Goal: Task Accomplishment & Management: Complete application form

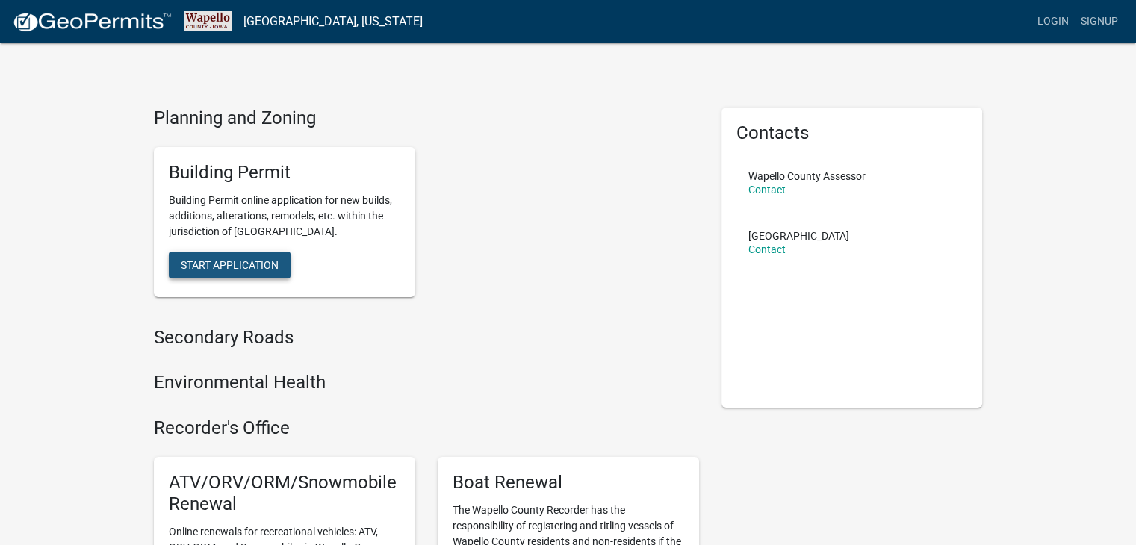
click at [210, 267] on span "Start Application" at bounding box center [230, 265] width 98 height 12
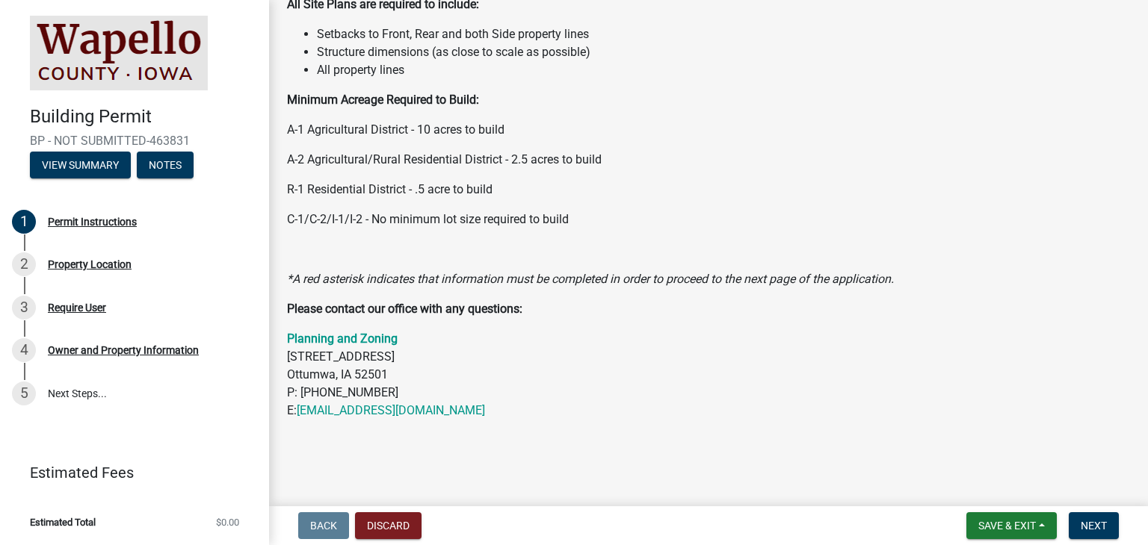
scroll to position [244, 0]
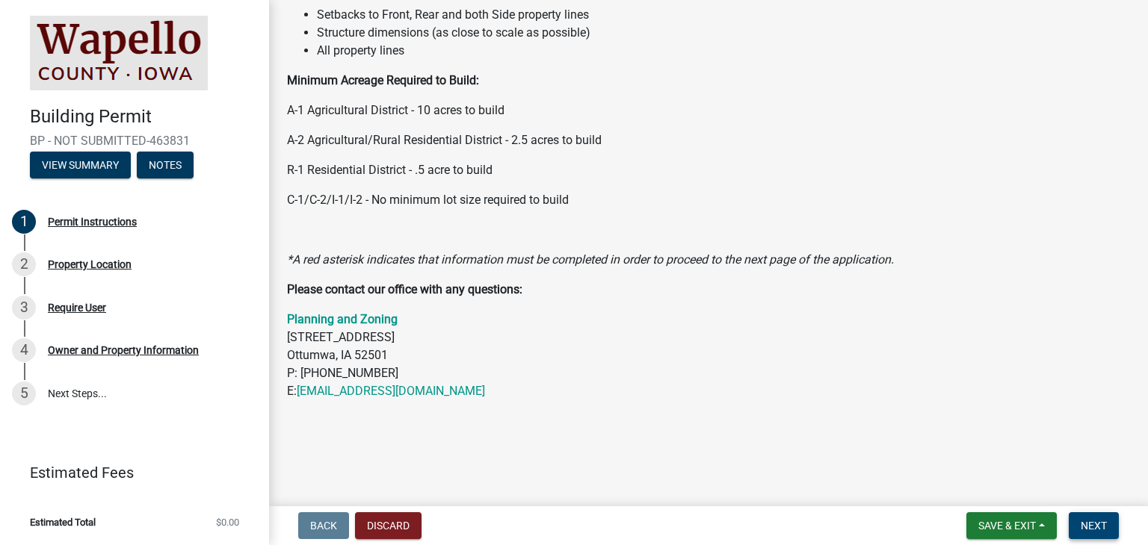
click at [1086, 530] on span "Next" at bounding box center [1093, 526] width 26 height 12
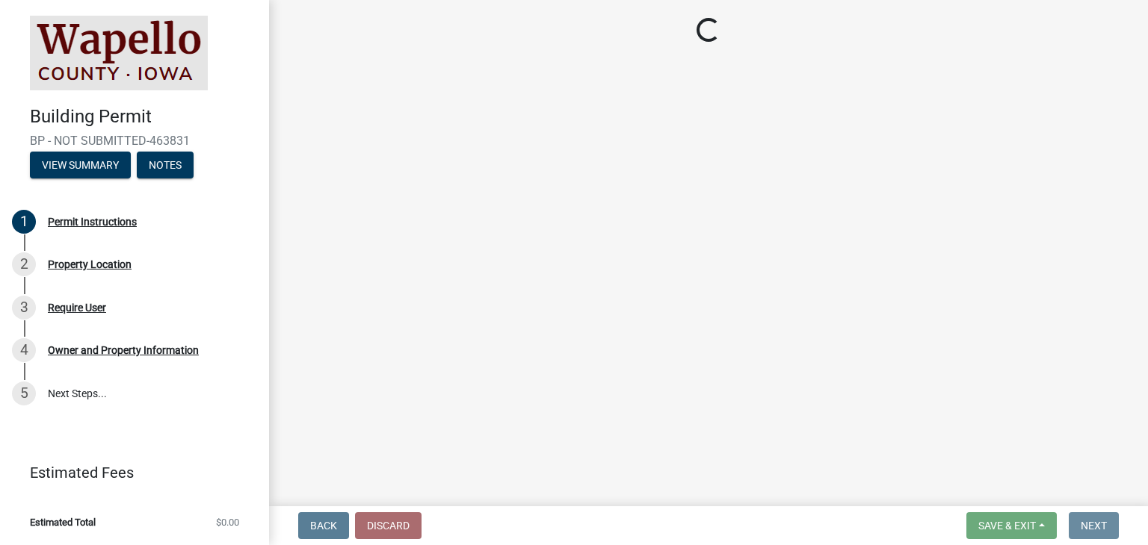
scroll to position [0, 0]
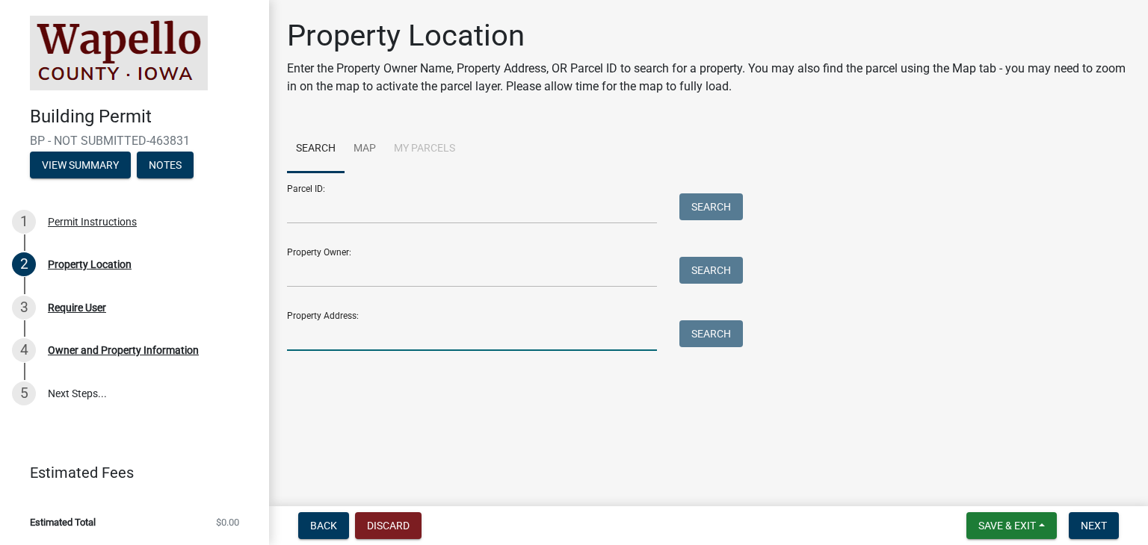
click at [401, 343] on input "Property Address:" at bounding box center [472, 336] width 370 height 31
click at [731, 335] on button "Search" at bounding box center [711, 334] width 64 height 27
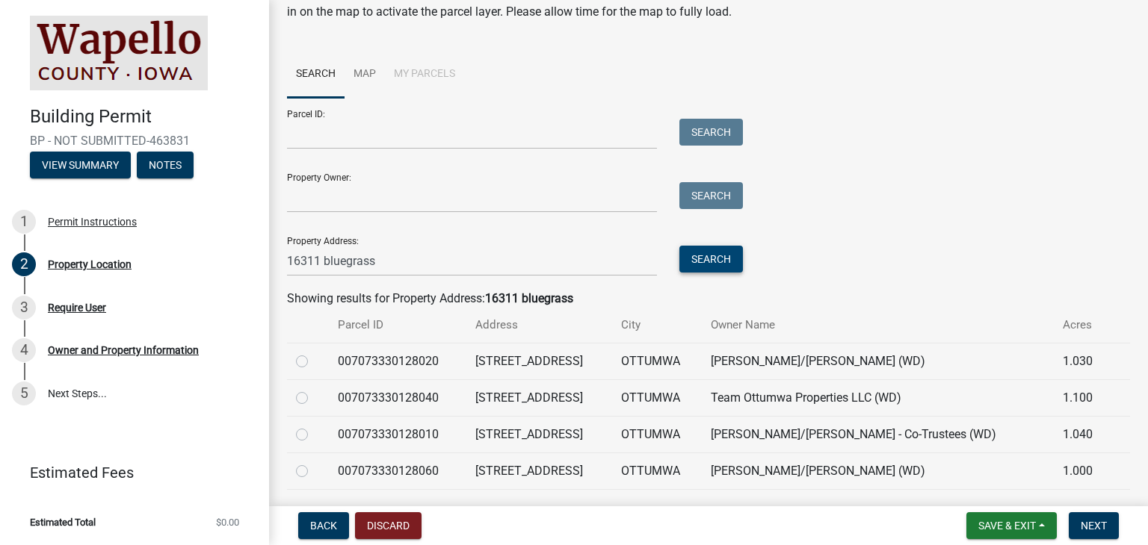
scroll to position [149, 0]
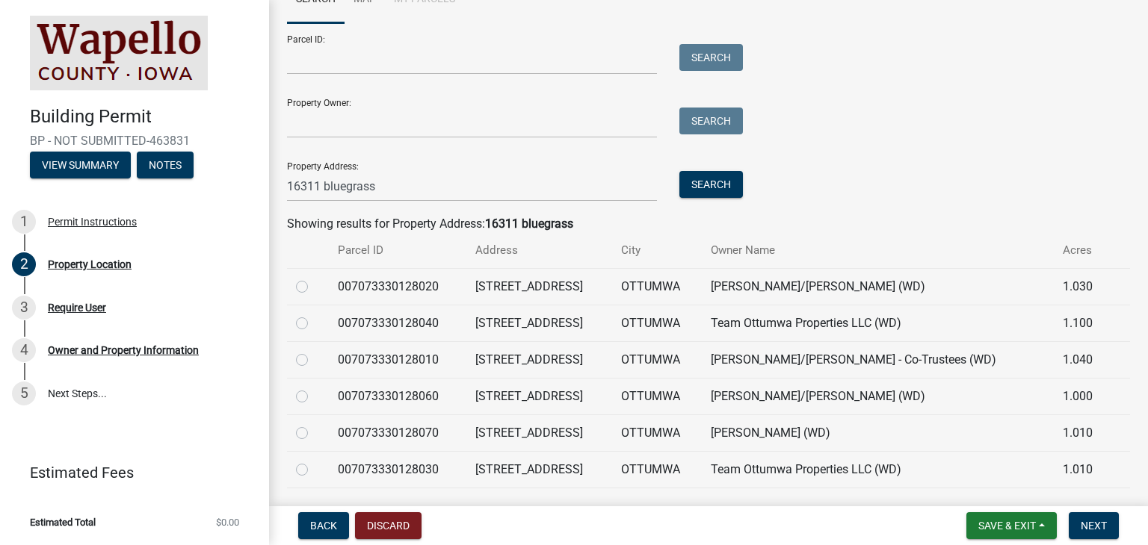
click at [909, 362] on td "[PERSON_NAME]/[PERSON_NAME] - Co-Trustees (WD)" at bounding box center [878, 359] width 352 height 37
click at [845, 360] on td "[PERSON_NAME]/[PERSON_NAME] - Co-Trustees (WD)" at bounding box center [878, 359] width 352 height 37
click at [844, 360] on td "[PERSON_NAME]/[PERSON_NAME] - Co-Trustees (WD)" at bounding box center [878, 359] width 352 height 37
click at [777, 357] on td "[PERSON_NAME]/[PERSON_NAME] - Co-Trustees (WD)" at bounding box center [878, 359] width 352 height 37
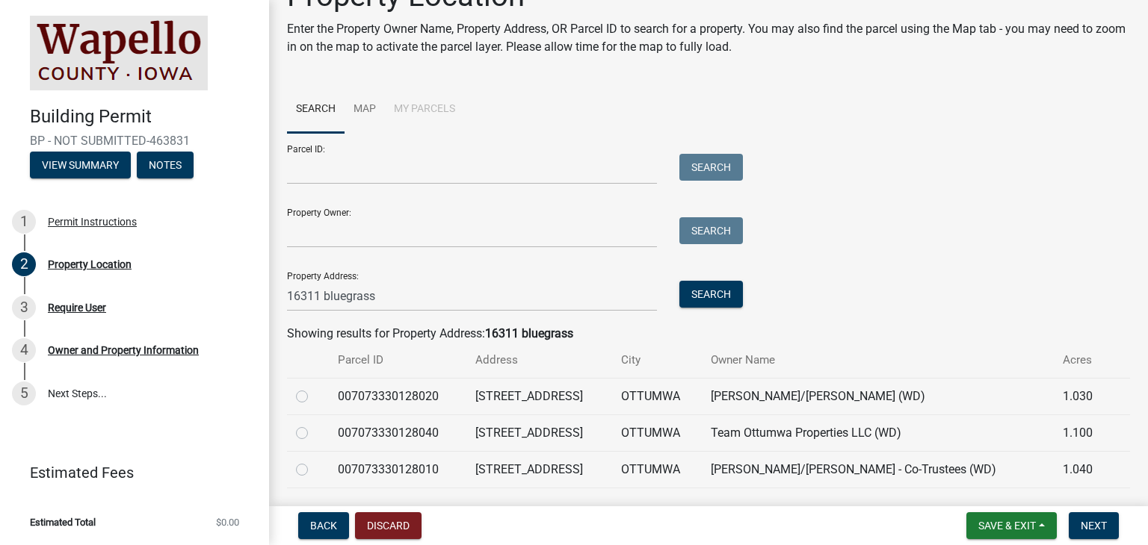
scroll to position [75, 0]
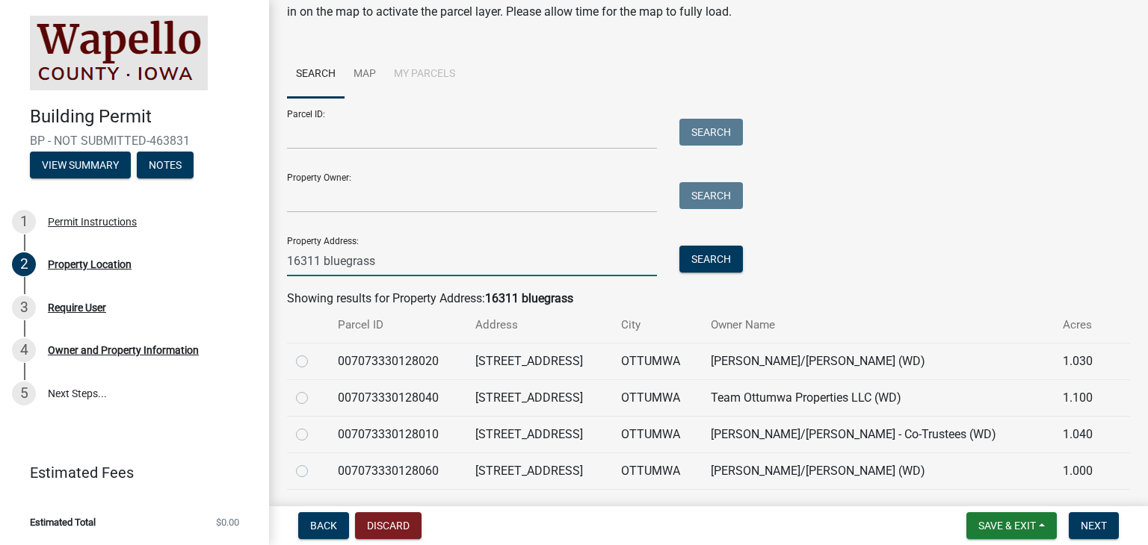
click at [406, 265] on input "16311 bluegrass" at bounding box center [472, 261] width 370 height 31
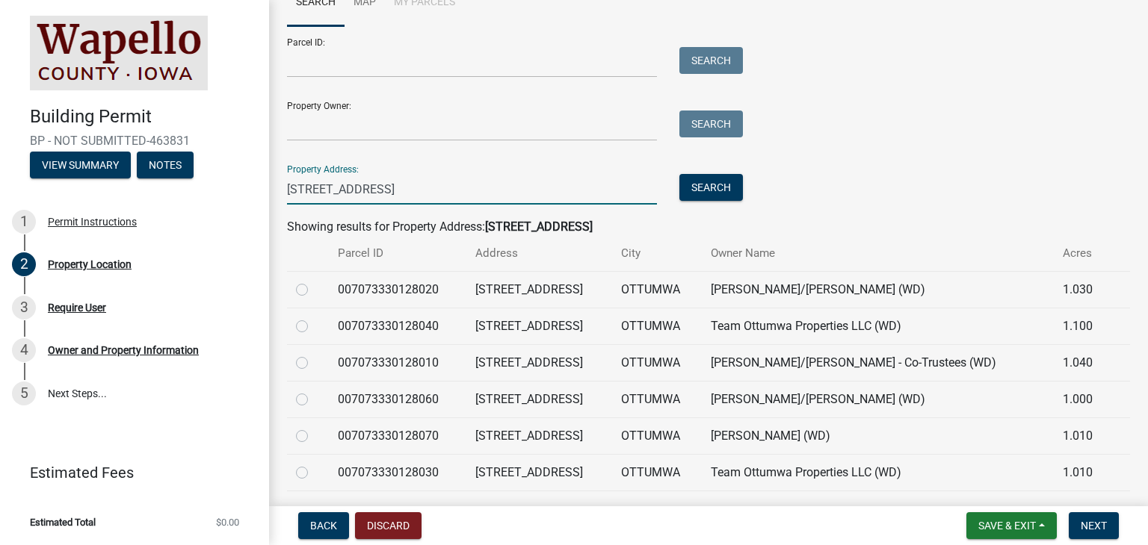
scroll to position [149, 0]
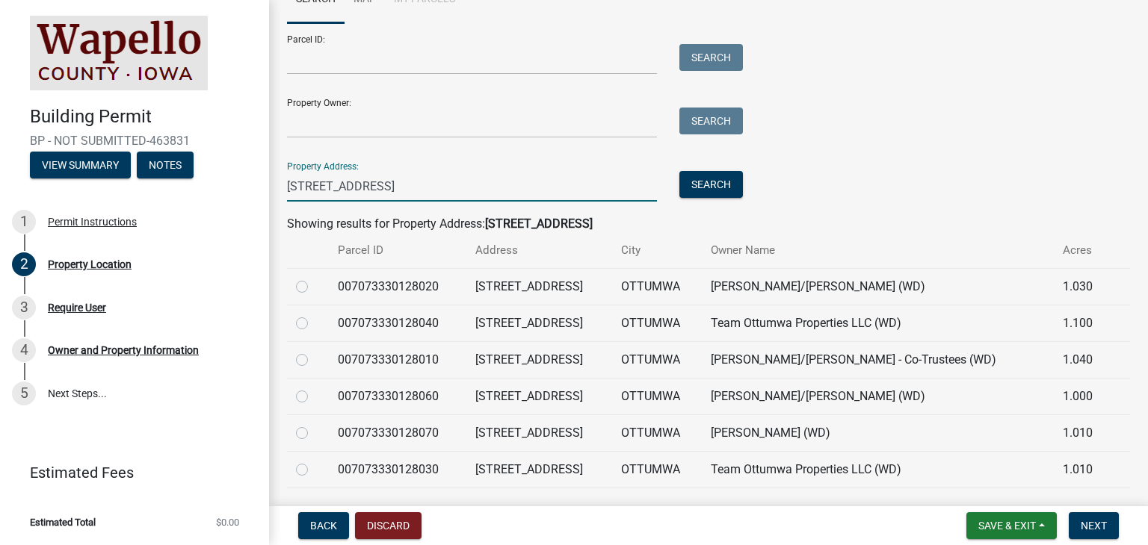
type input "16311 bluegrass rd unit lot 1"
click at [314, 351] on label at bounding box center [314, 351] width 0 height 0
click at [314, 361] on input "radio" at bounding box center [319, 356] width 10 height 10
radio input "true"
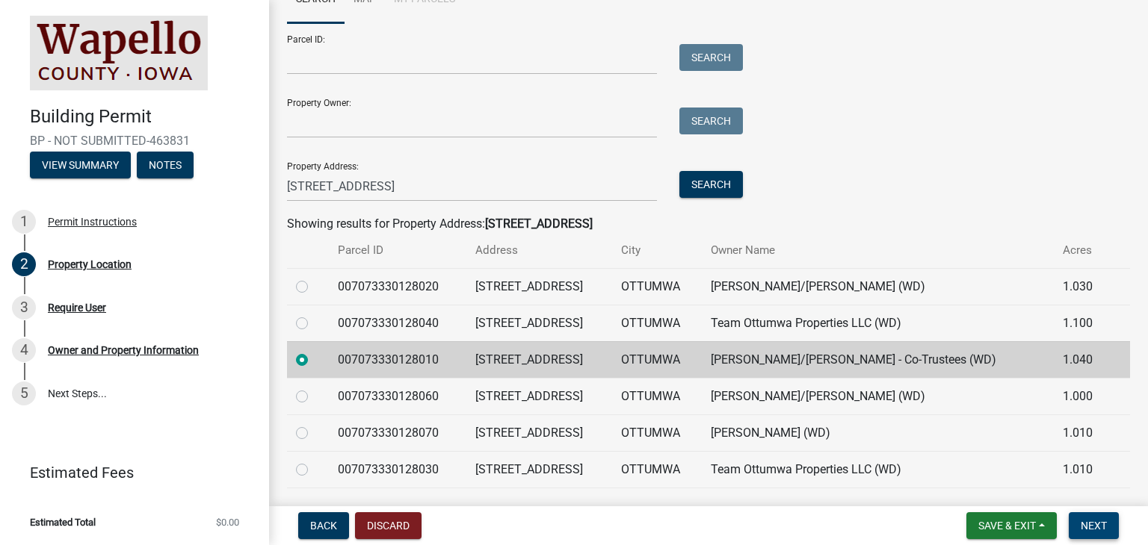
click at [1082, 527] on span "Next" at bounding box center [1093, 526] width 26 height 12
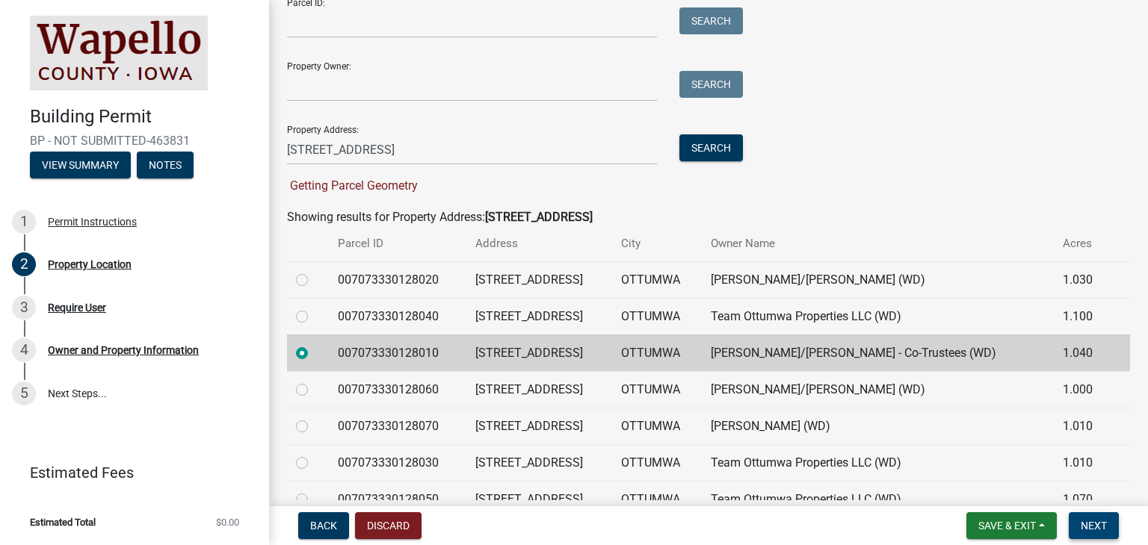
scroll to position [224, 0]
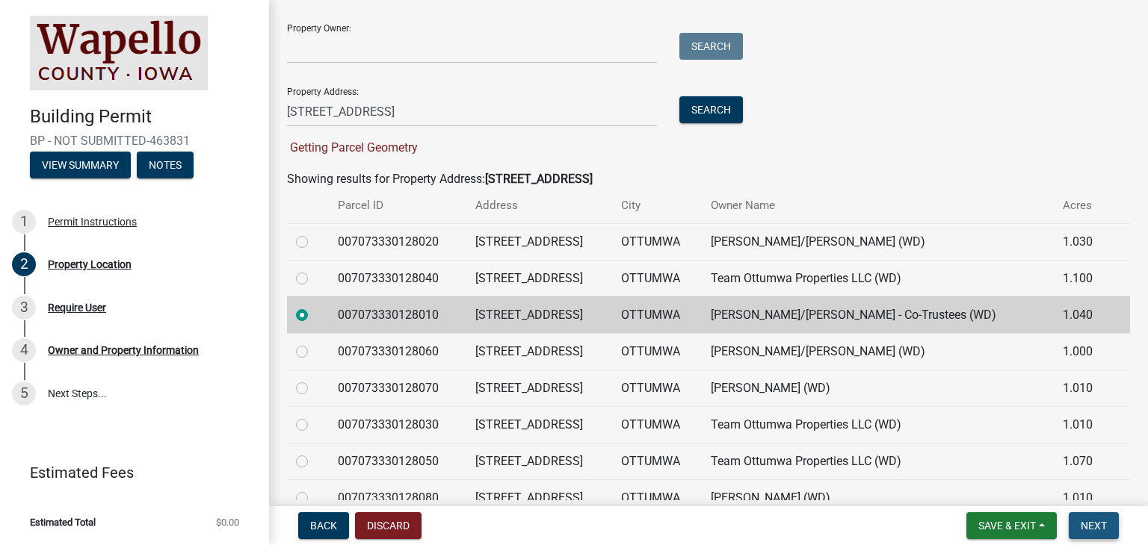
click at [1101, 522] on span "Next" at bounding box center [1093, 526] width 26 height 12
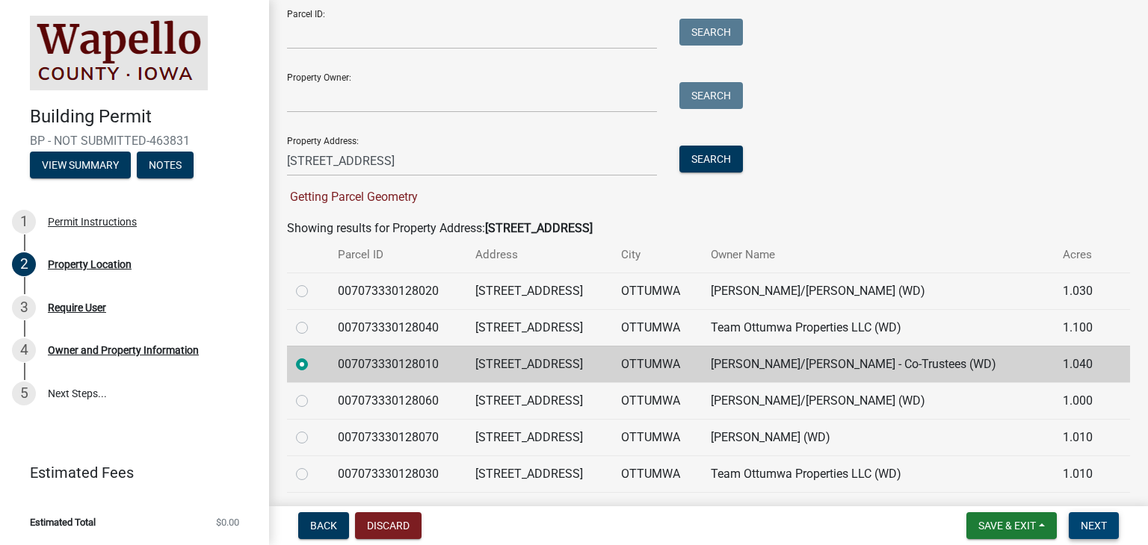
scroll to position [149, 0]
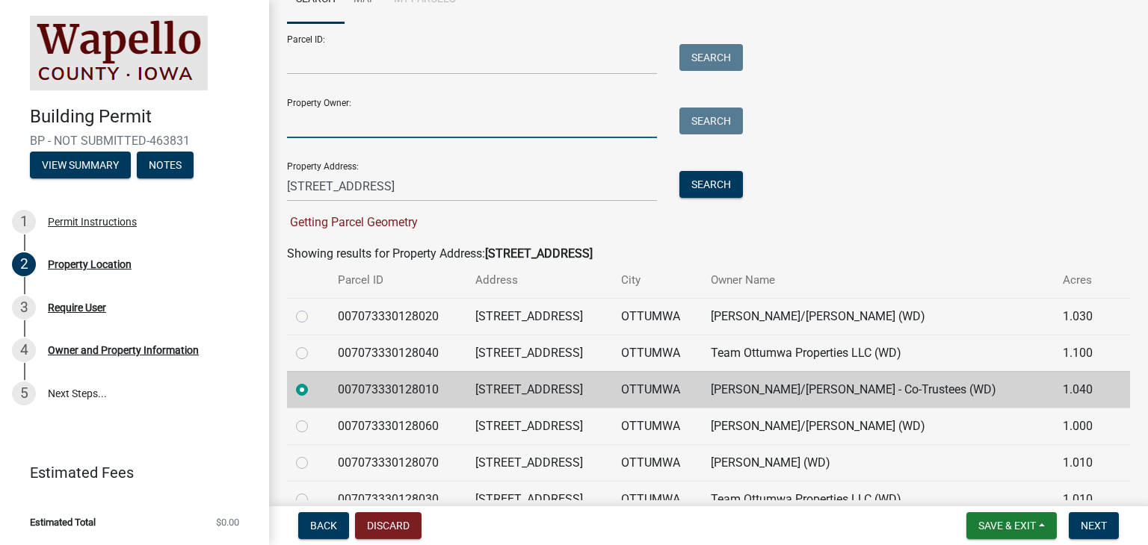
click at [425, 123] on input "Property Owner:" at bounding box center [472, 123] width 370 height 31
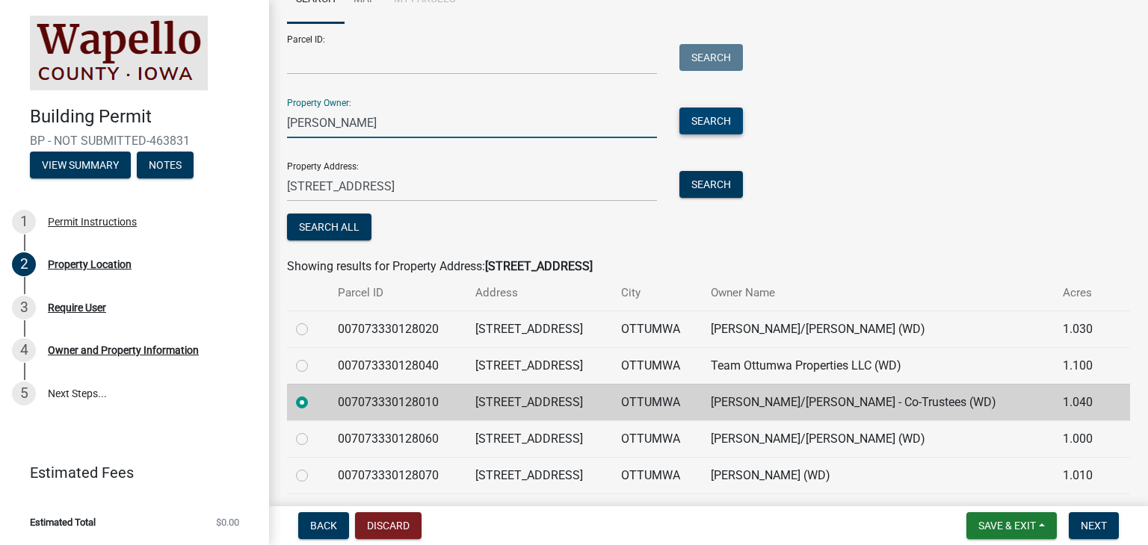
type input "cavanaugh, daniel C"
click at [694, 126] on button "Search" at bounding box center [711, 121] width 64 height 27
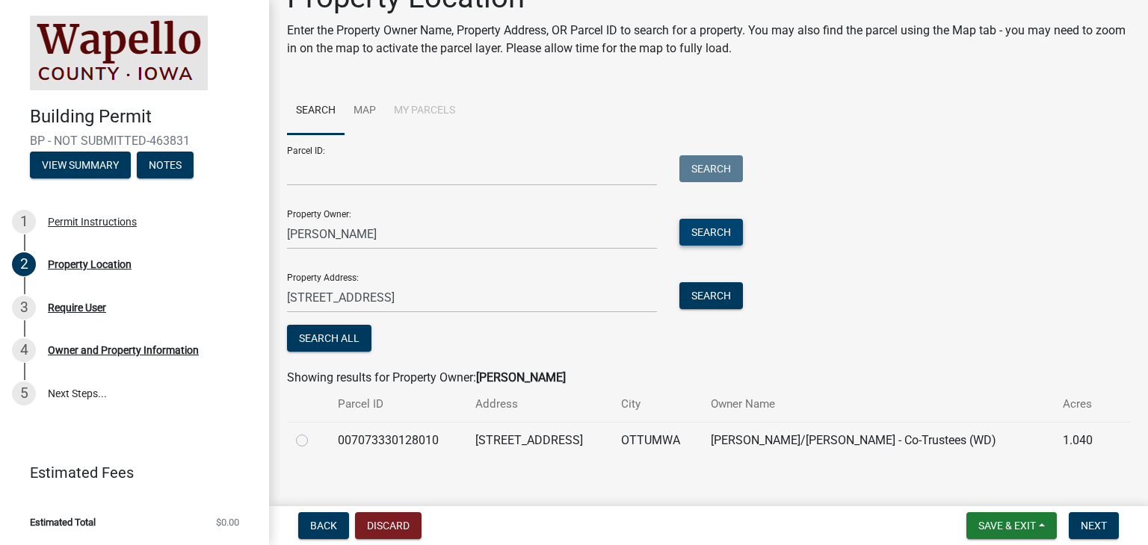
scroll to position [55, 0]
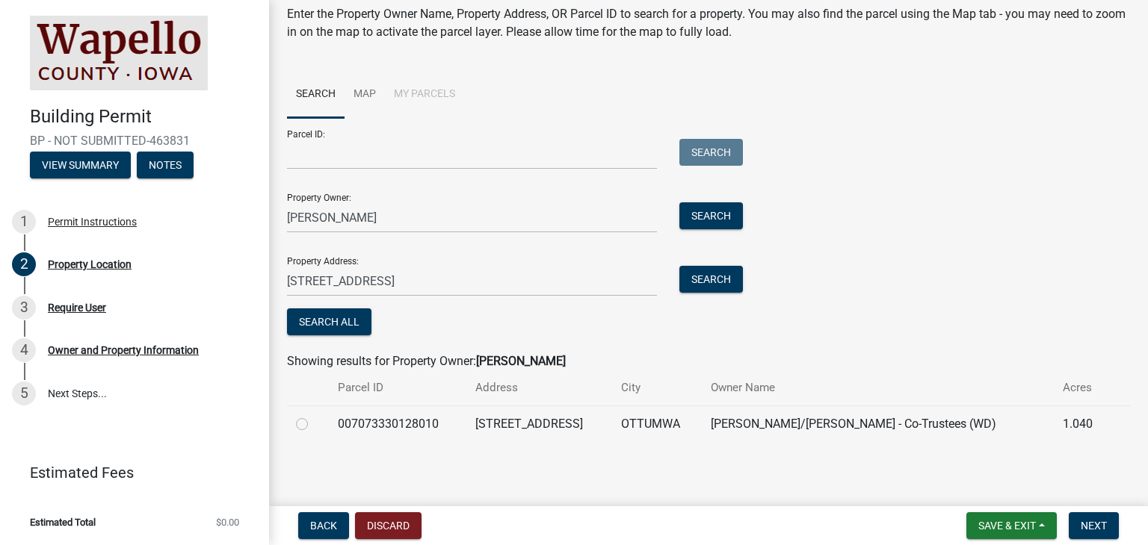
click at [314, 415] on label at bounding box center [314, 415] width 0 height 0
click at [314, 421] on input "radio" at bounding box center [319, 420] width 10 height 10
radio input "true"
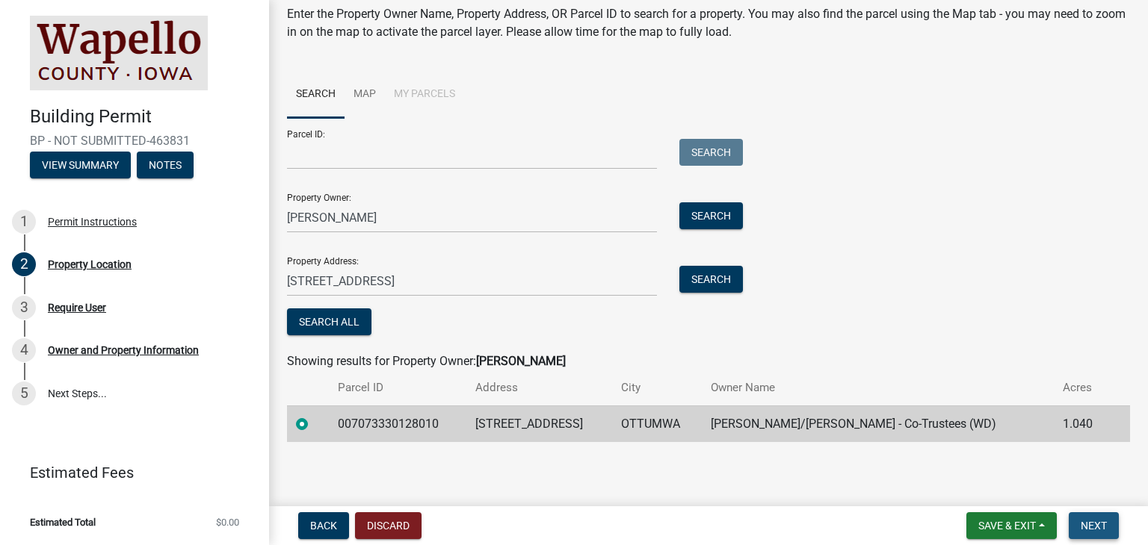
click at [1084, 530] on span "Next" at bounding box center [1093, 526] width 26 height 12
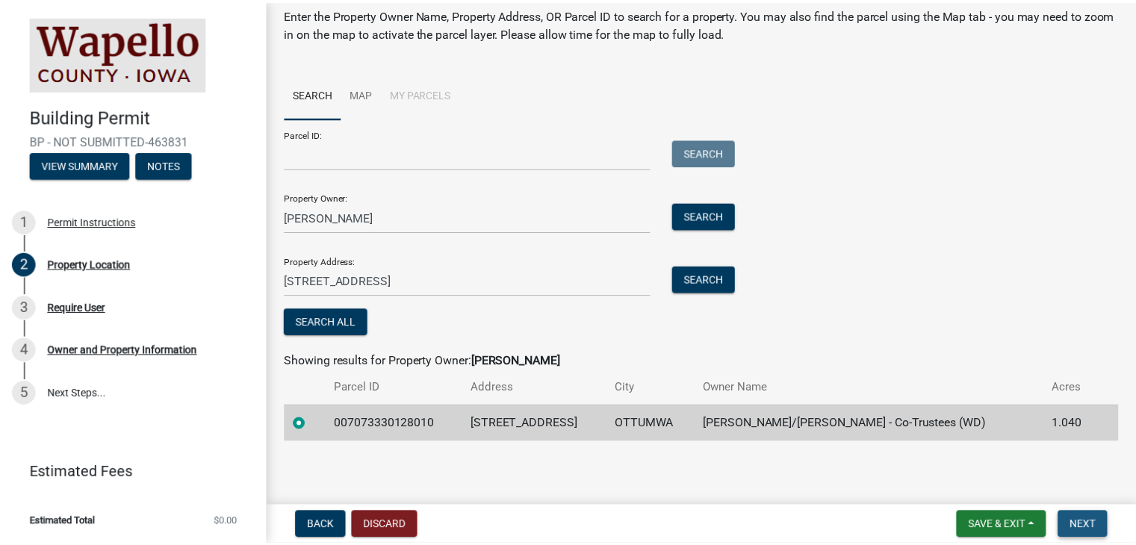
scroll to position [0, 0]
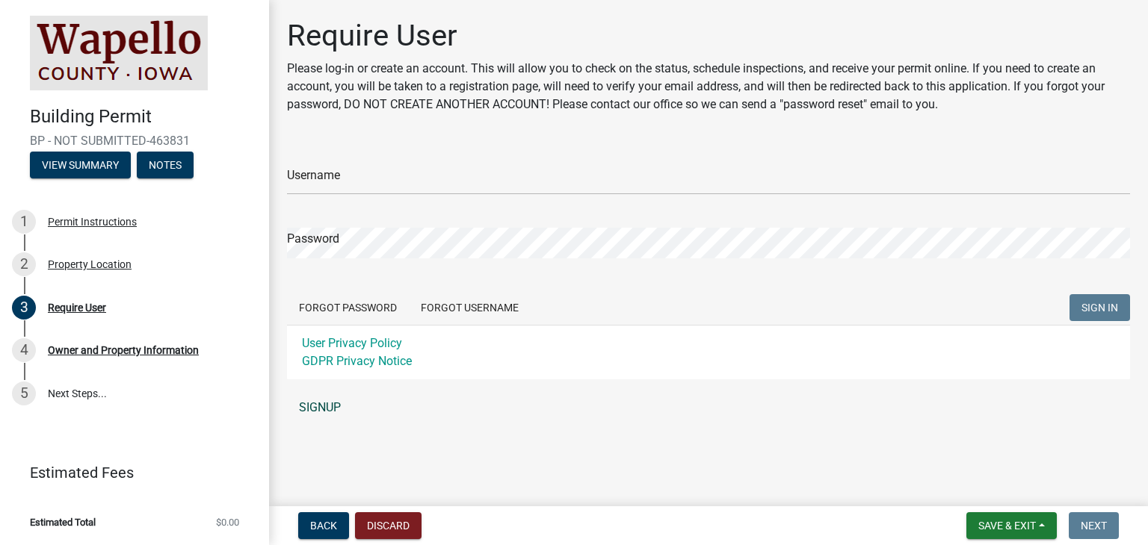
click at [329, 402] on link "SIGNUP" at bounding box center [708, 408] width 843 height 30
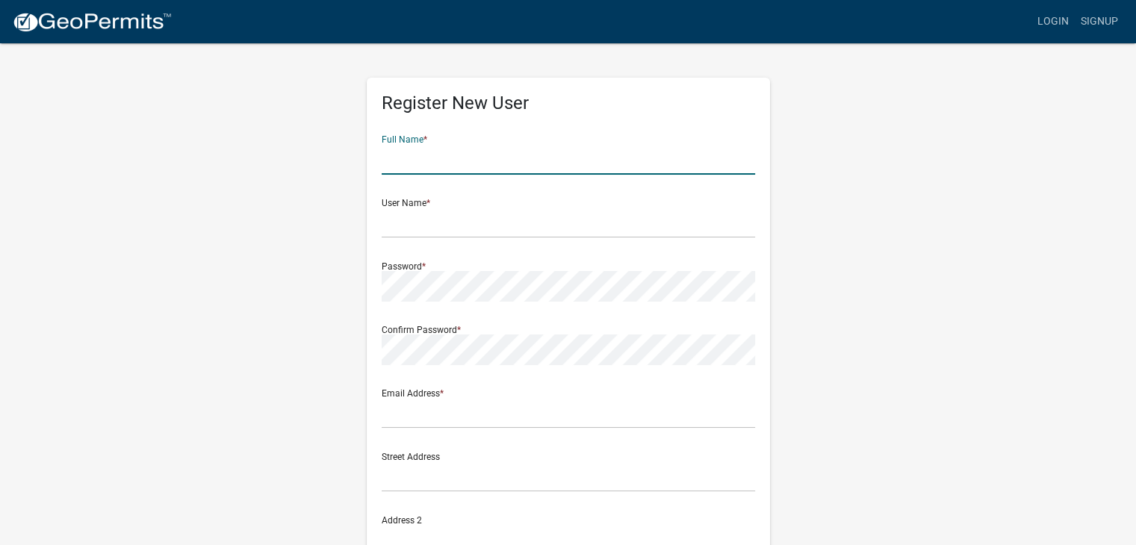
click at [495, 167] on input "text" at bounding box center [569, 159] width 374 height 31
type input "[PERSON_NAME]"
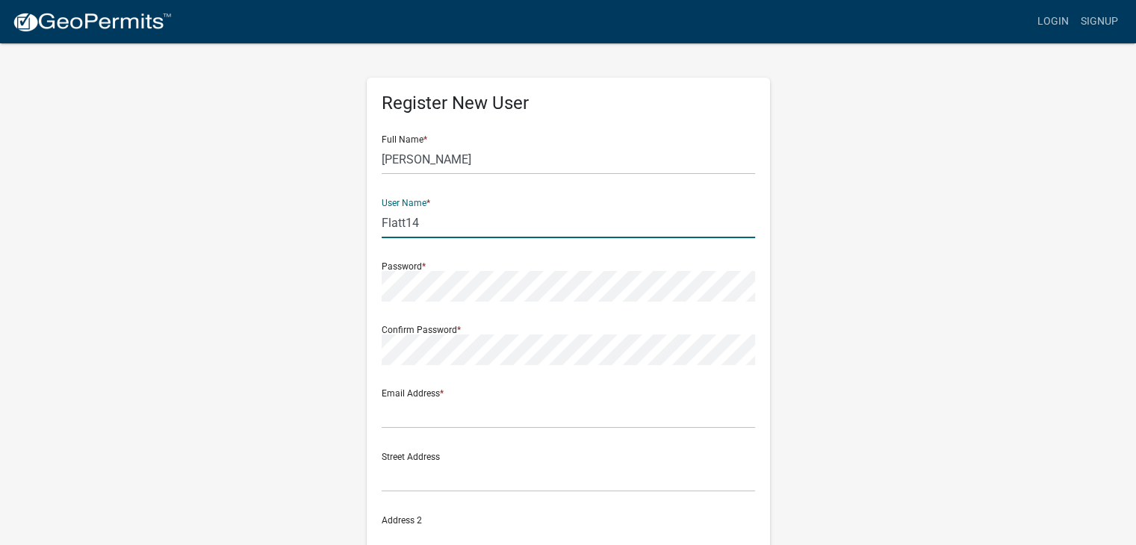
type input "Flatt14"
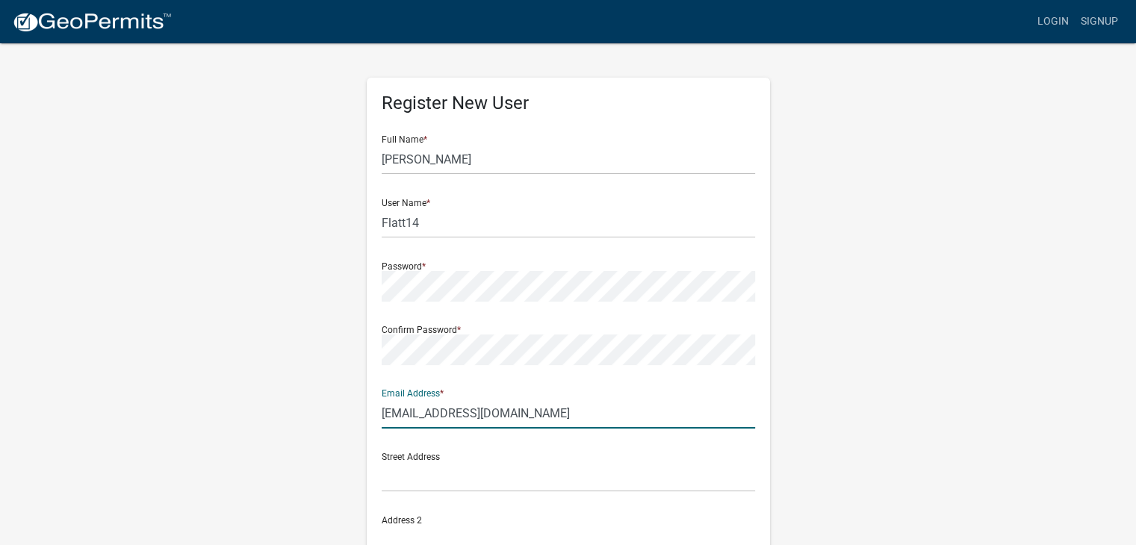
type input "[EMAIL_ADDRESS][DOMAIN_NAME]"
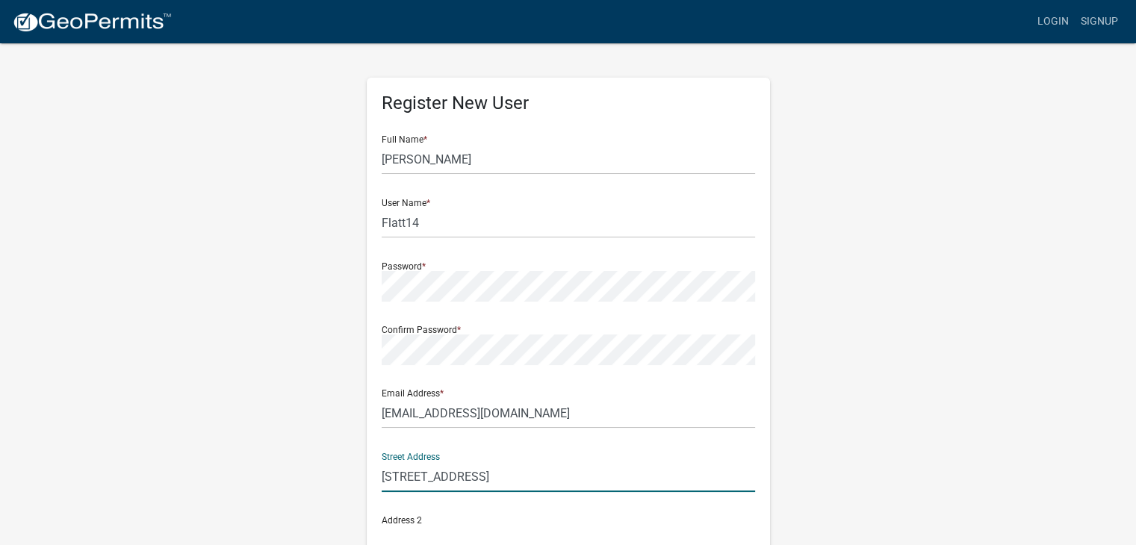
type input "[STREET_ADDRESS]"
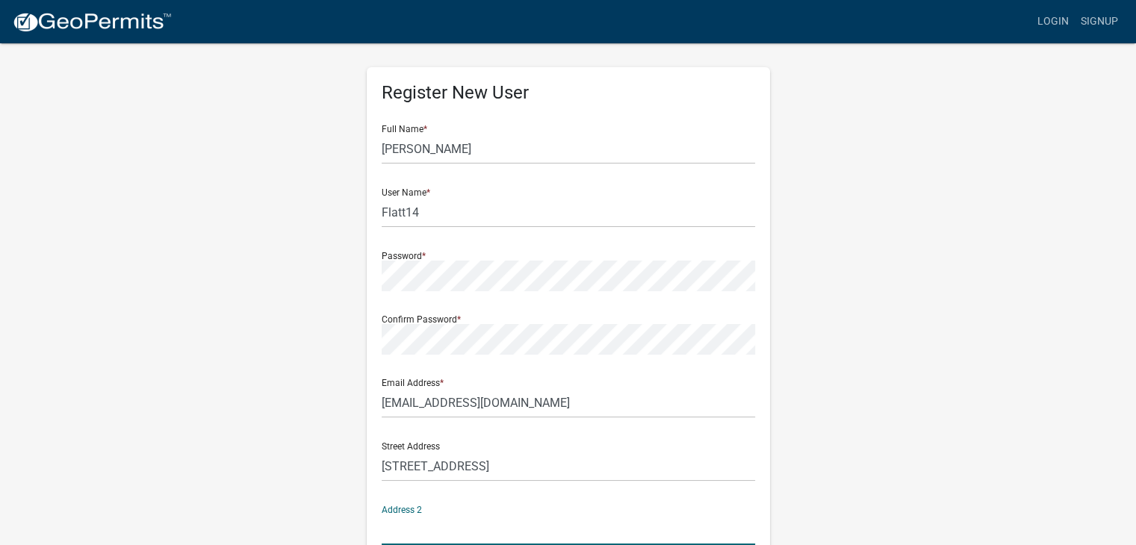
scroll to position [296, 0]
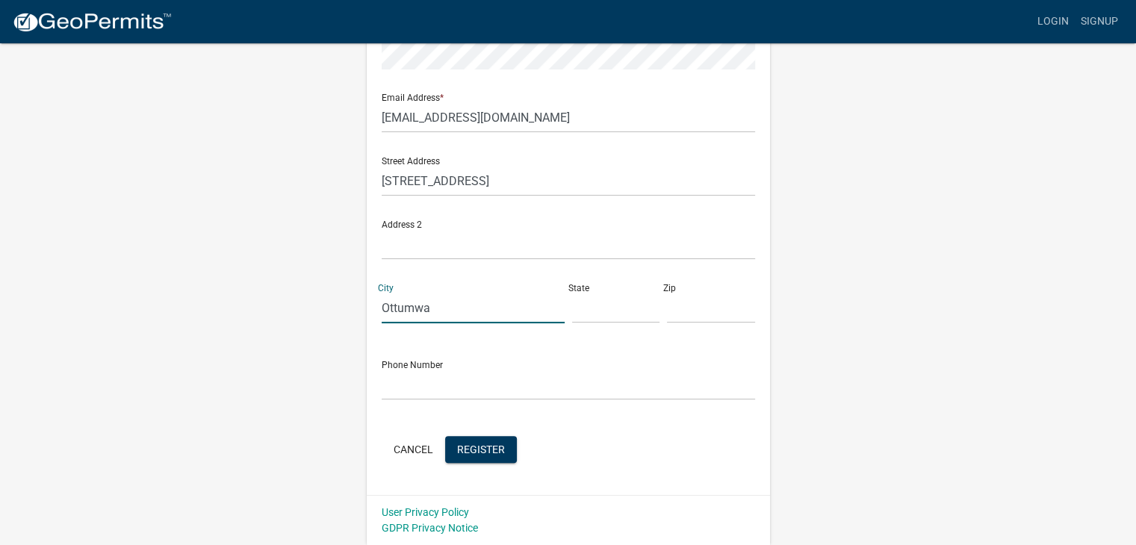
type input "Ottumwa"
type input "IA"
type input "52501"
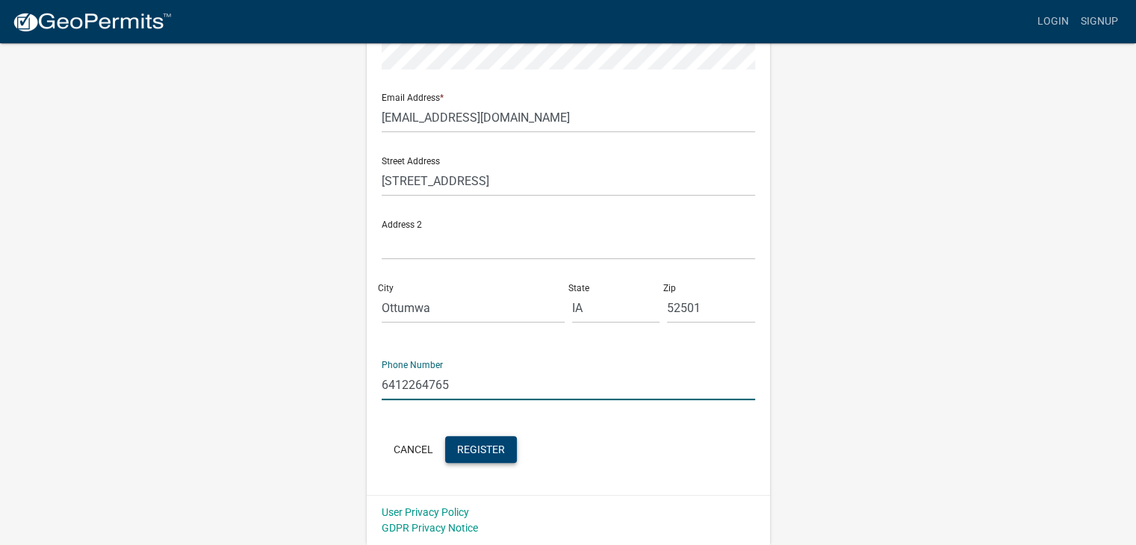
type input "6412264765"
click at [490, 449] on span "Register" at bounding box center [481, 449] width 48 height 12
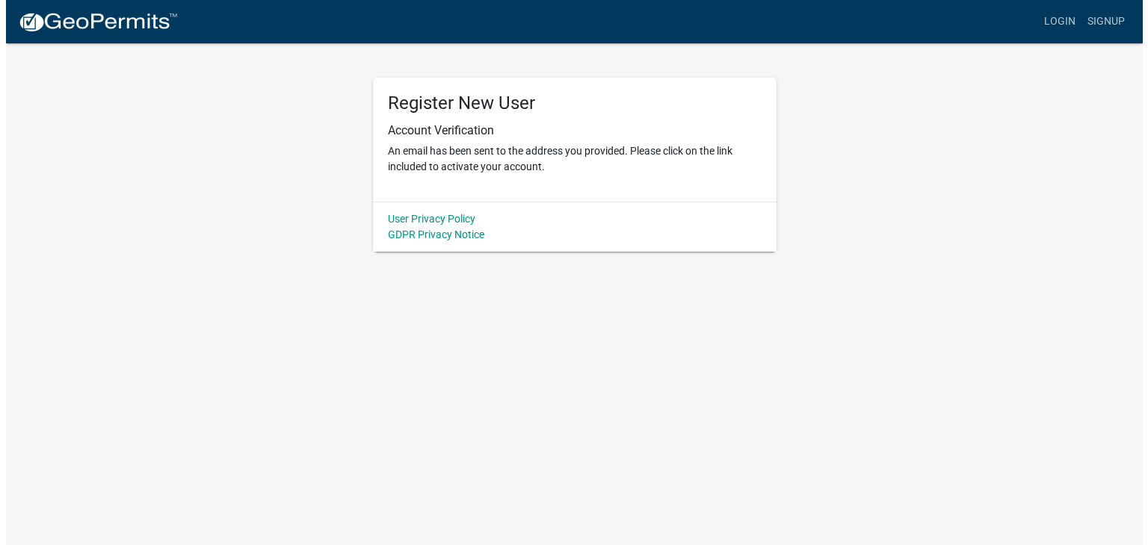
scroll to position [0, 0]
click at [1057, 22] on link "Login" at bounding box center [1064, 21] width 43 height 28
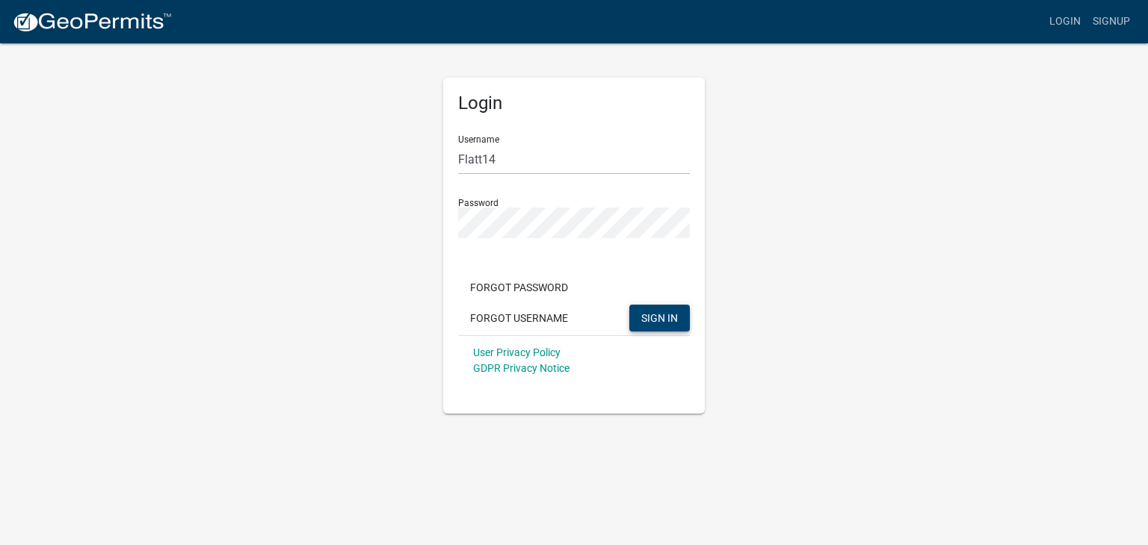
click at [665, 315] on span "SIGN IN" at bounding box center [659, 318] width 37 height 12
click at [1063, 13] on link "Login" at bounding box center [1064, 21] width 43 height 28
click at [1064, 22] on link "Login" at bounding box center [1064, 21] width 43 height 28
click at [648, 318] on span "SIGN IN" at bounding box center [659, 318] width 37 height 12
click at [667, 324] on span "SIGN IN" at bounding box center [659, 318] width 37 height 12
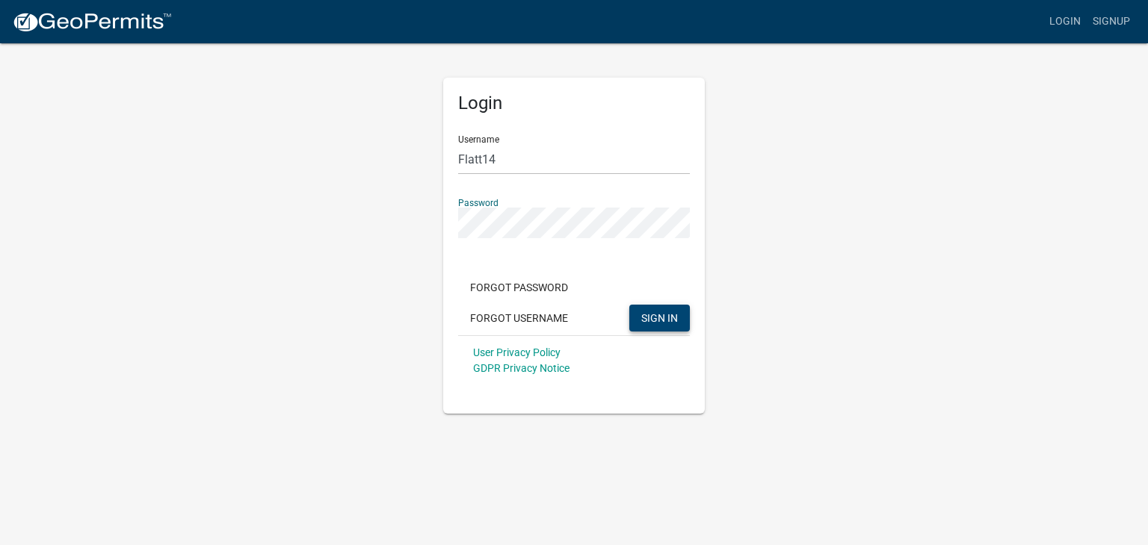
drag, startPoint x: 518, startPoint y: 240, endPoint x: 384, endPoint y: 248, distance: 134.0
click at [384, 248] on div "Login Username Flatt14 Password Forgot Password Forgot Username SIGN IN User Pr…" at bounding box center [574, 228] width 852 height 372
click at [465, 158] on input "Flatt14" at bounding box center [574, 159] width 232 height 31
click at [667, 315] on span "SIGN IN" at bounding box center [659, 318] width 37 height 12
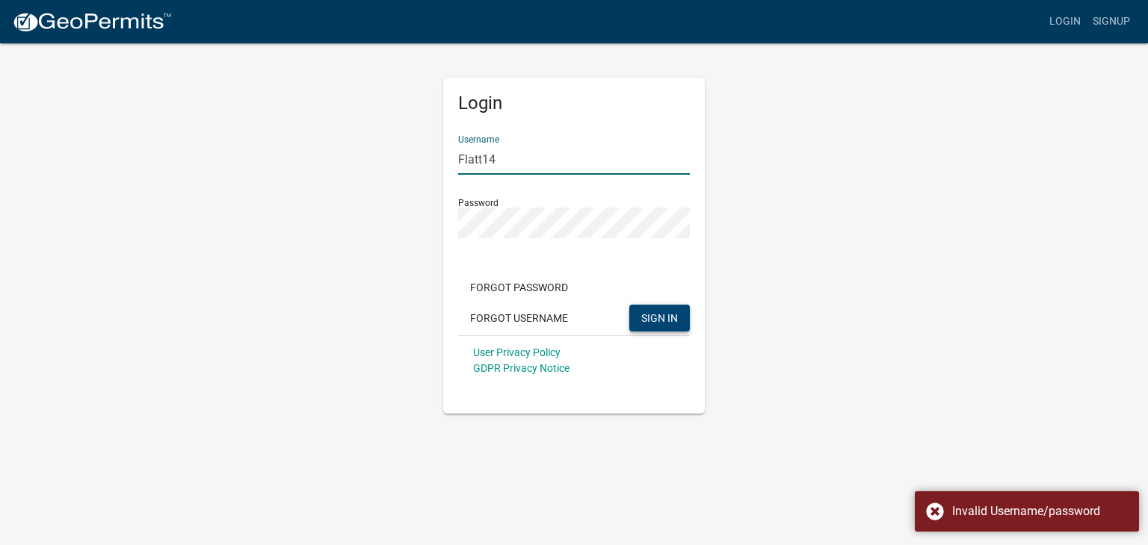
click at [544, 160] on input "Flatt14" at bounding box center [574, 159] width 232 height 31
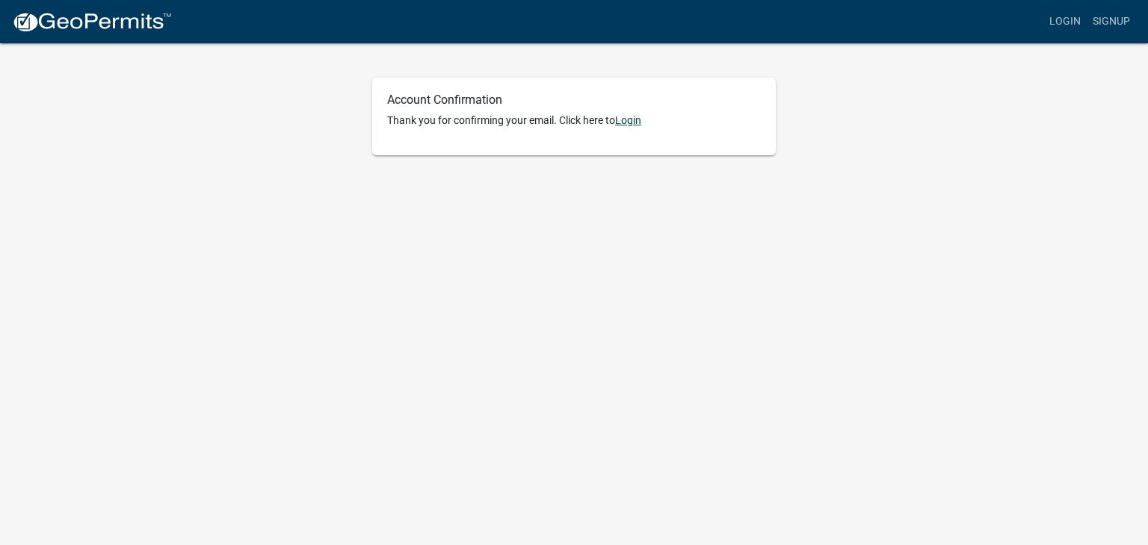
click at [629, 115] on link "Login" at bounding box center [628, 120] width 26 height 12
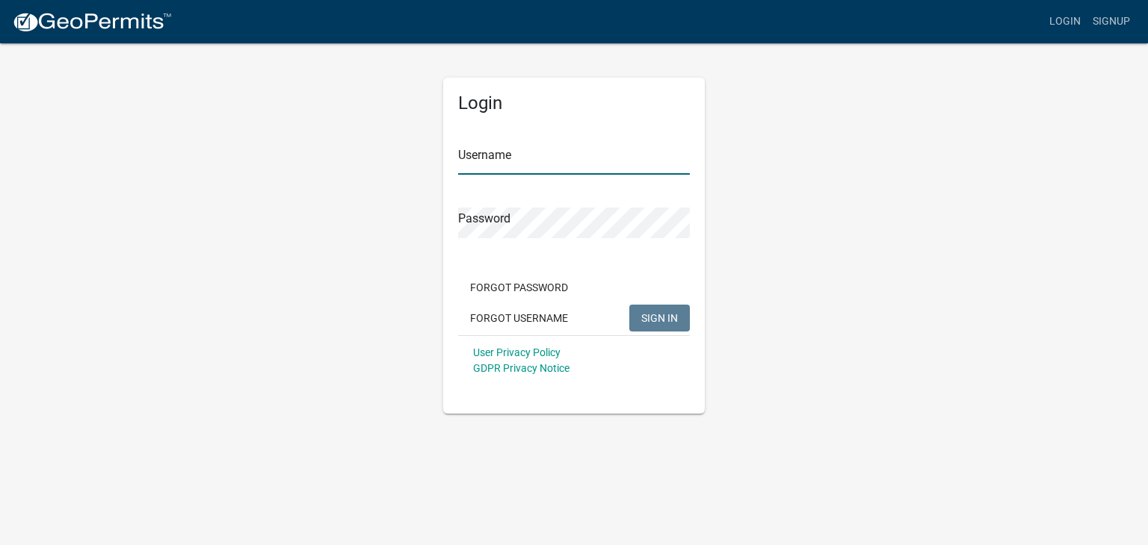
type input "Flatt14"
click at [663, 315] on span "SIGN IN" at bounding box center [659, 318] width 37 height 12
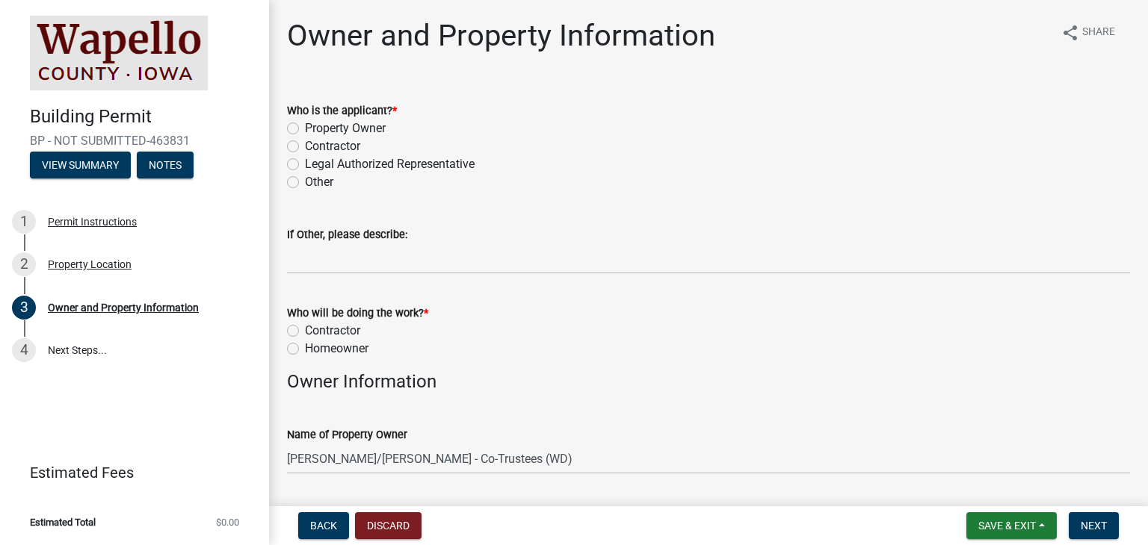
click at [305, 149] on label "Contractor" at bounding box center [332, 146] width 55 height 18
click at [305, 147] on input "Contractor" at bounding box center [310, 142] width 10 height 10
radio input "true"
click at [305, 330] on label "Contractor" at bounding box center [332, 331] width 55 height 18
click at [305, 330] on input "Contractor" at bounding box center [310, 327] width 10 height 10
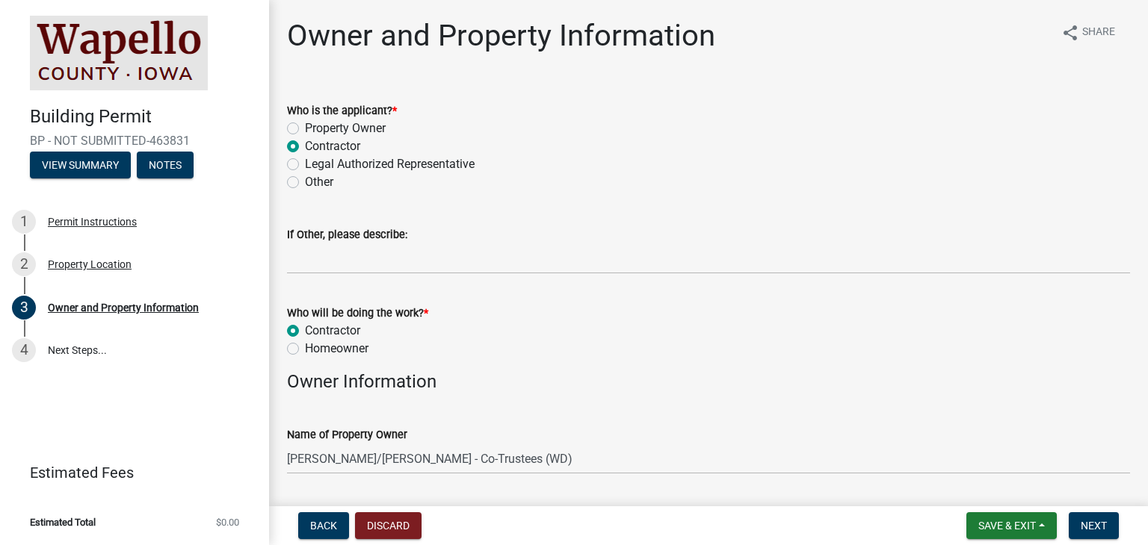
radio input "true"
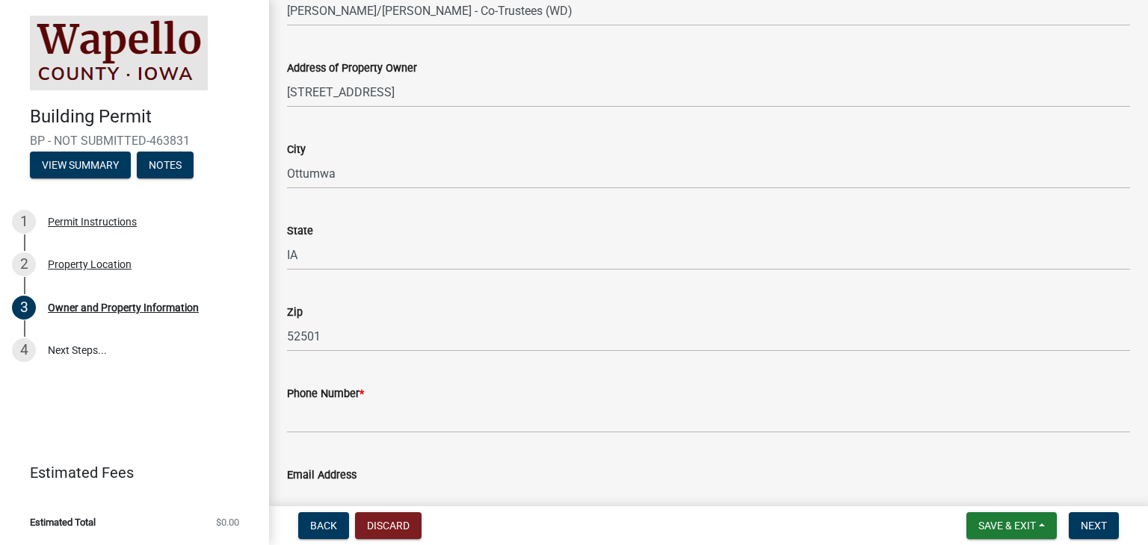
scroll to position [598, 0]
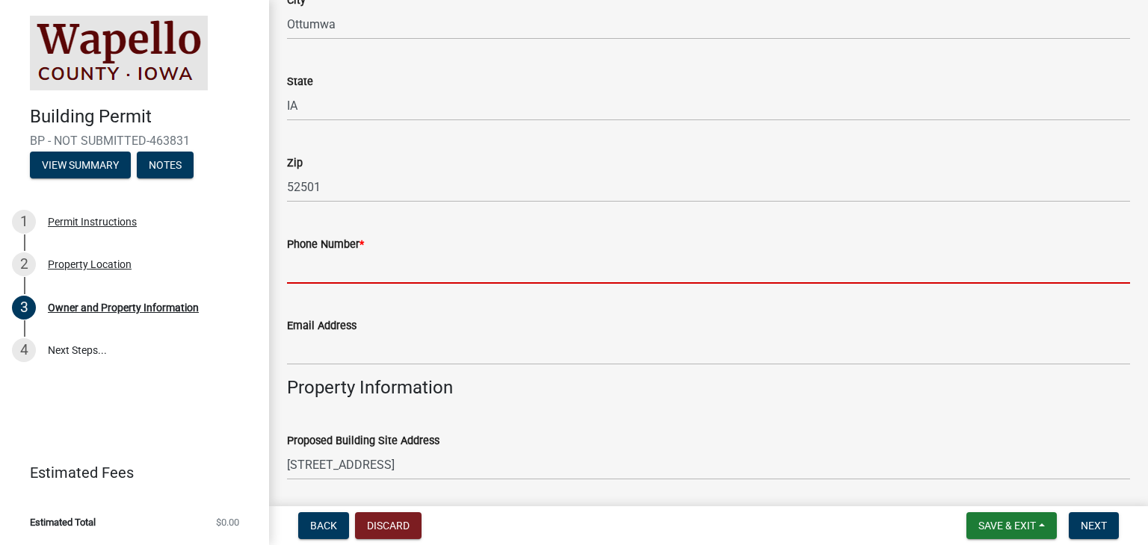
click at [392, 270] on input "Phone Number *" at bounding box center [708, 268] width 843 height 31
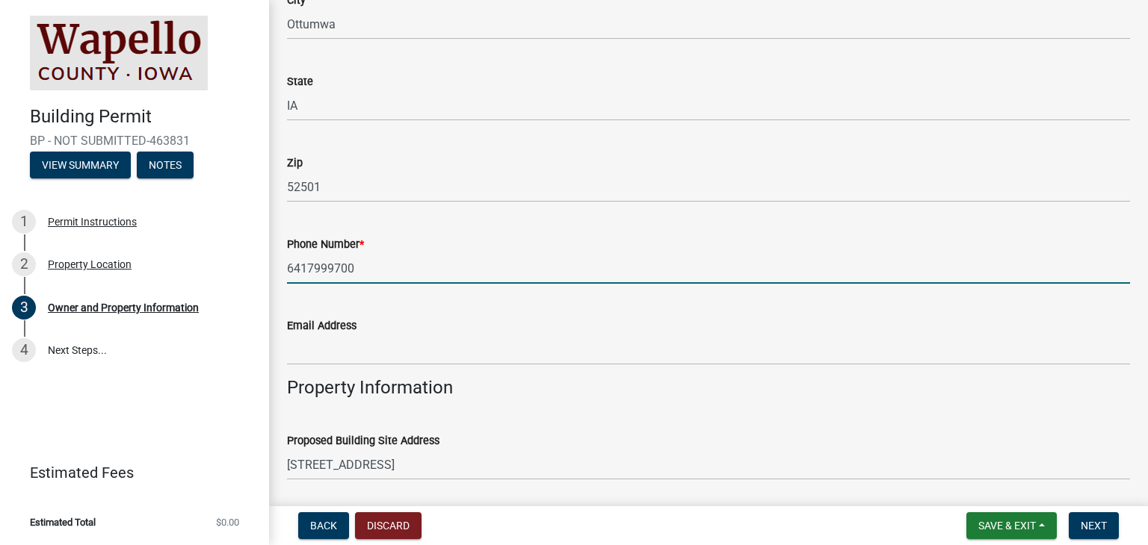
type input "6417999700"
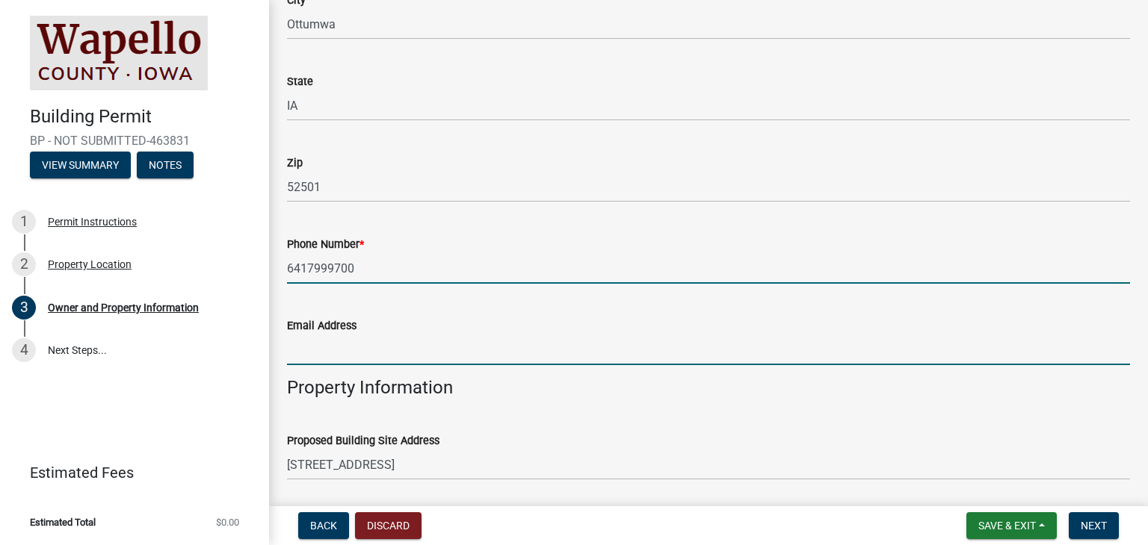
click at [365, 358] on input "Email Address" at bounding box center [708, 350] width 843 height 31
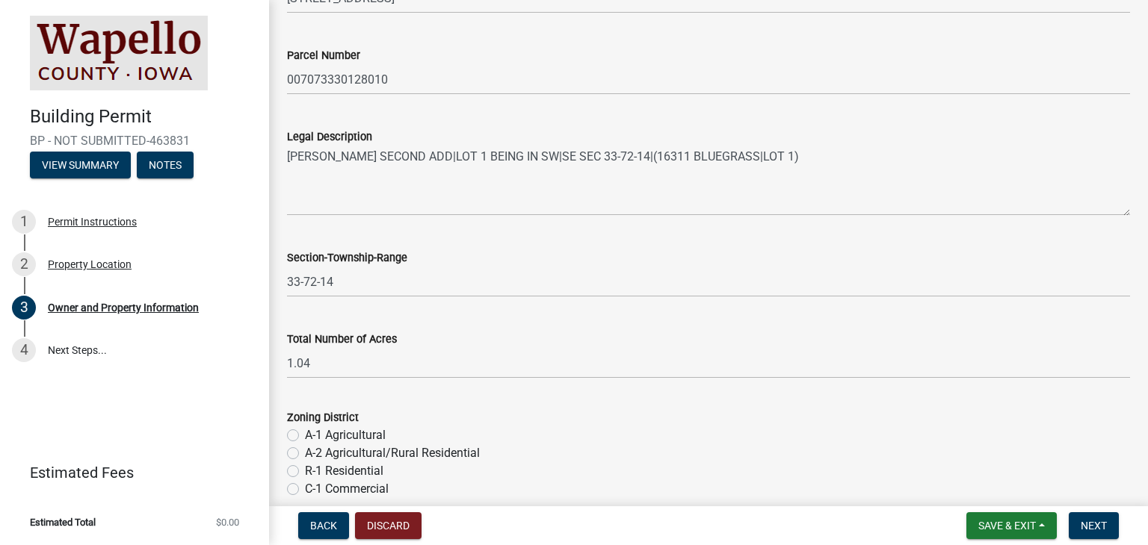
scroll to position [1188, 0]
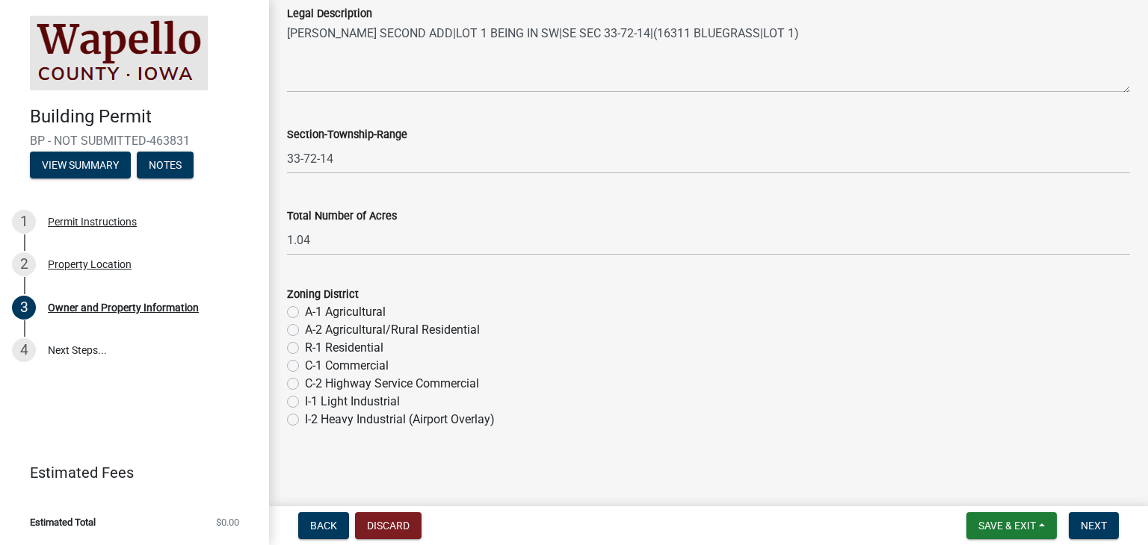
type input "[PERSON_NAME][EMAIL_ADDRESS][DOMAIN_NAME]"
click at [305, 345] on label "R-1 Residential" at bounding box center [344, 348] width 78 height 18
click at [305, 345] on input "R-1 Residential" at bounding box center [310, 344] width 10 height 10
radio input "true"
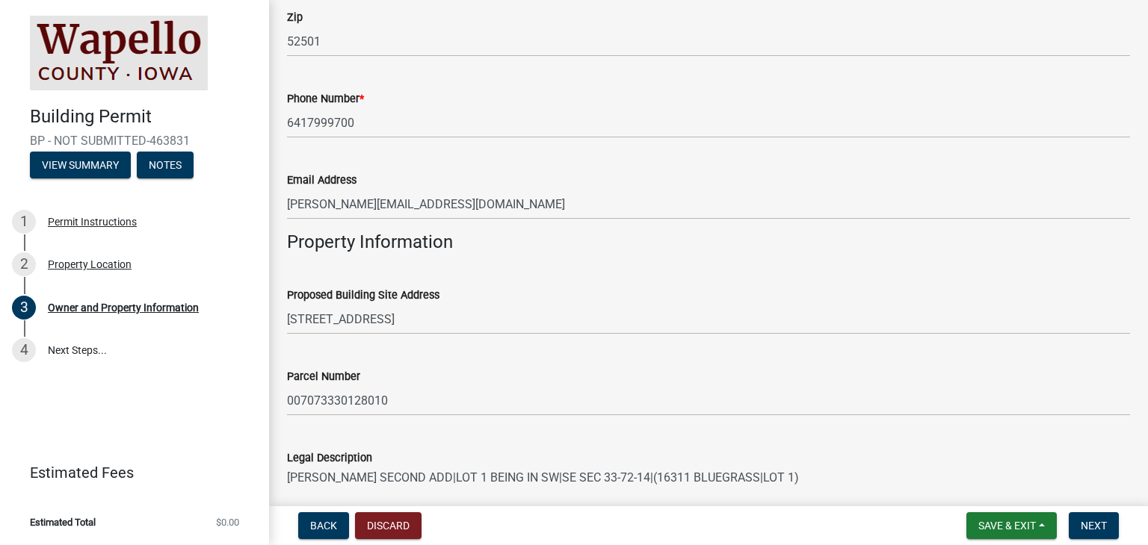
scroll to position [897, 0]
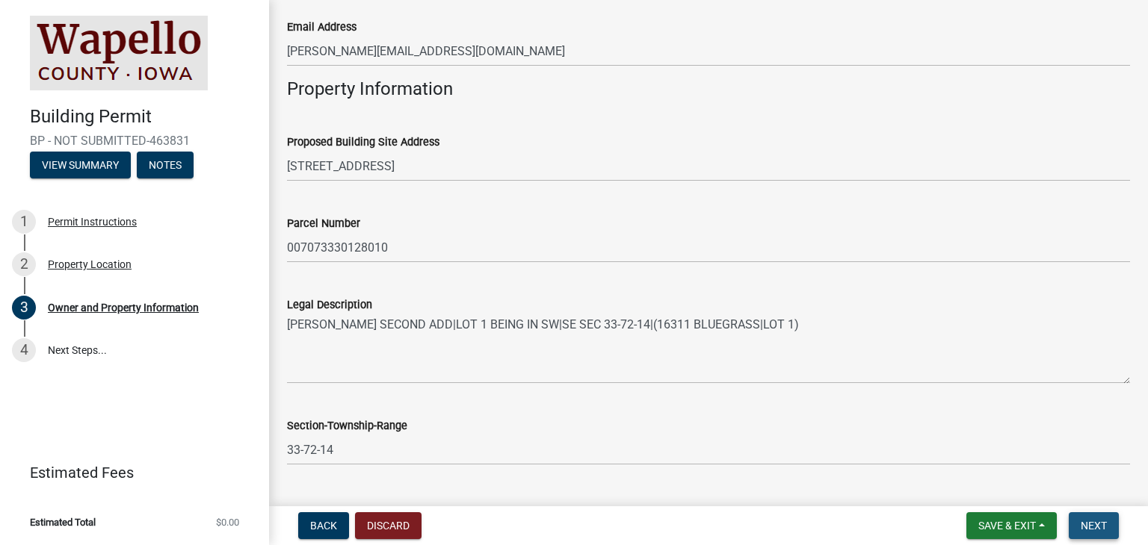
click at [1085, 522] on span "Next" at bounding box center [1093, 526] width 26 height 12
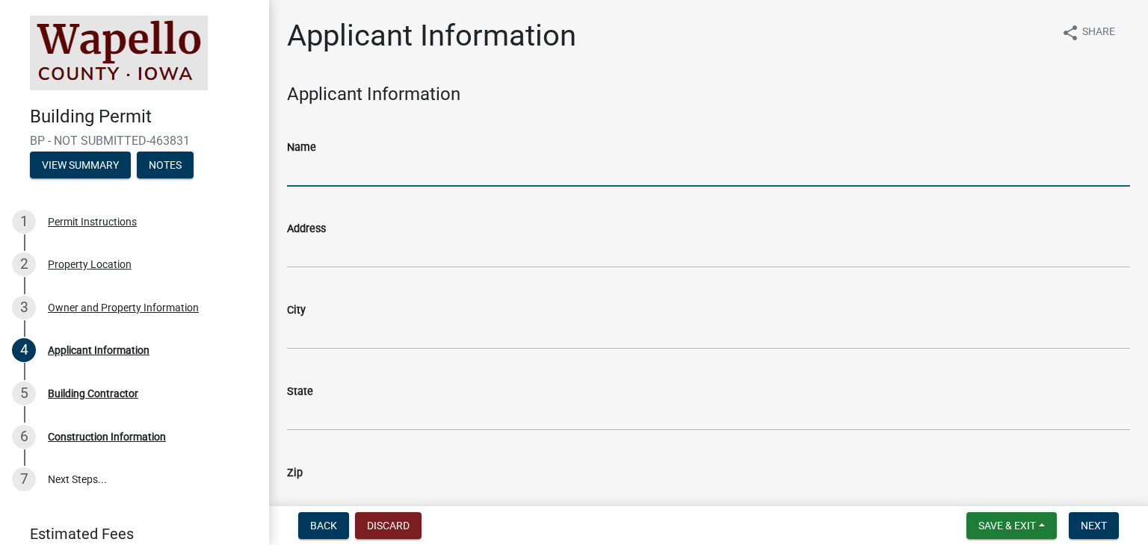
click at [587, 167] on input "Name" at bounding box center [708, 171] width 843 height 31
type input "[PERSON_NAME]"
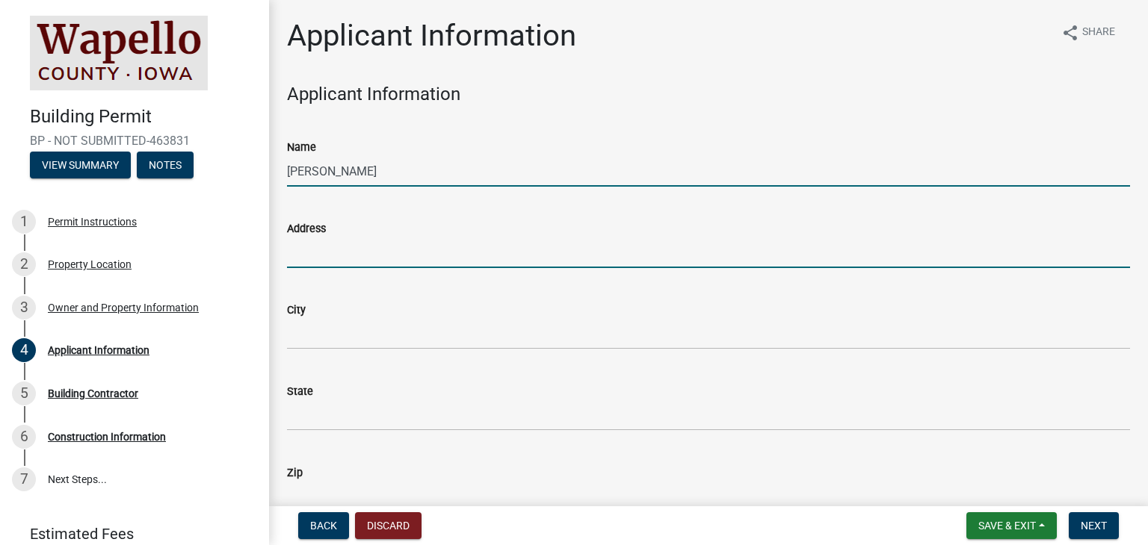
type input "[STREET_ADDRESS]"
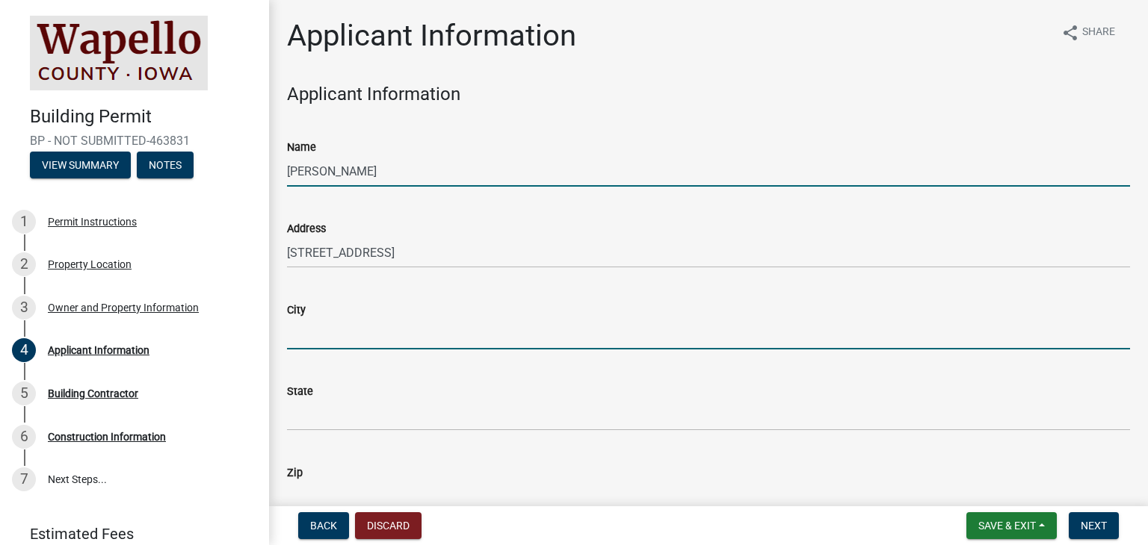
type input "Ottumwa"
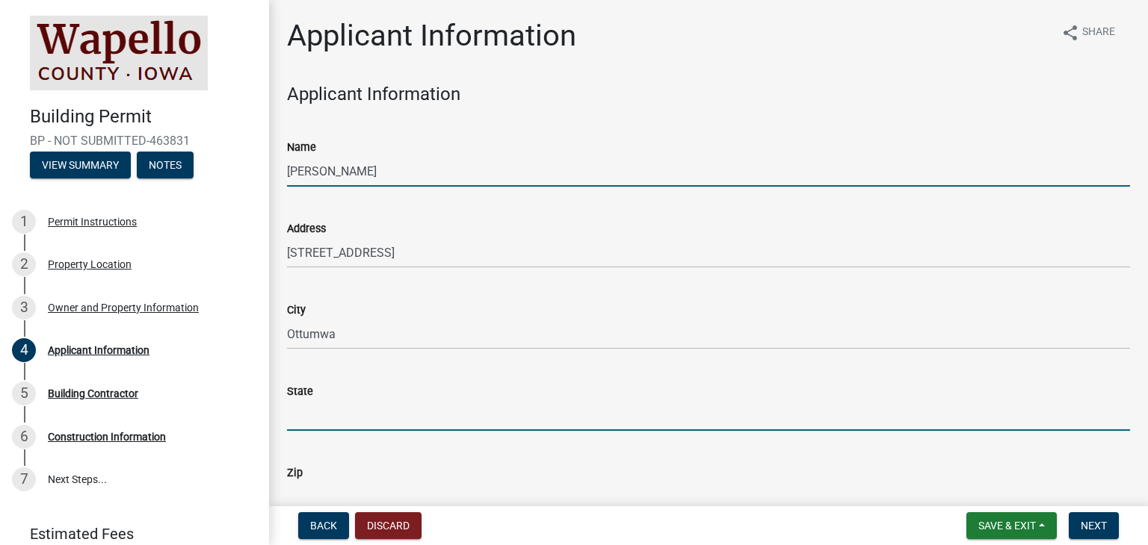
type input "IA"
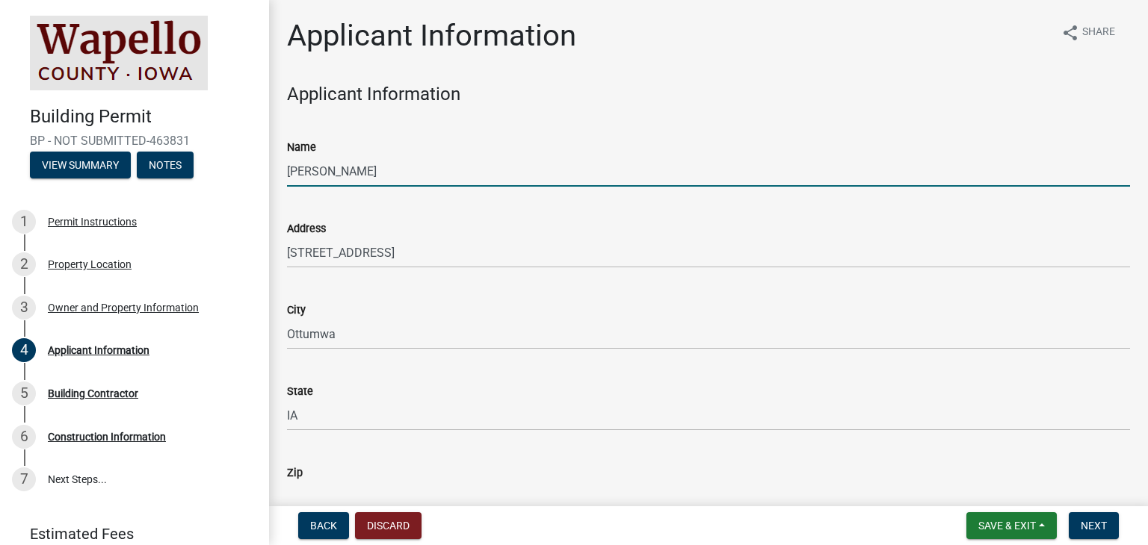
type input "52501"
type input "6412264765"
type input "[EMAIL_ADDRESS][DOMAIN_NAME]"
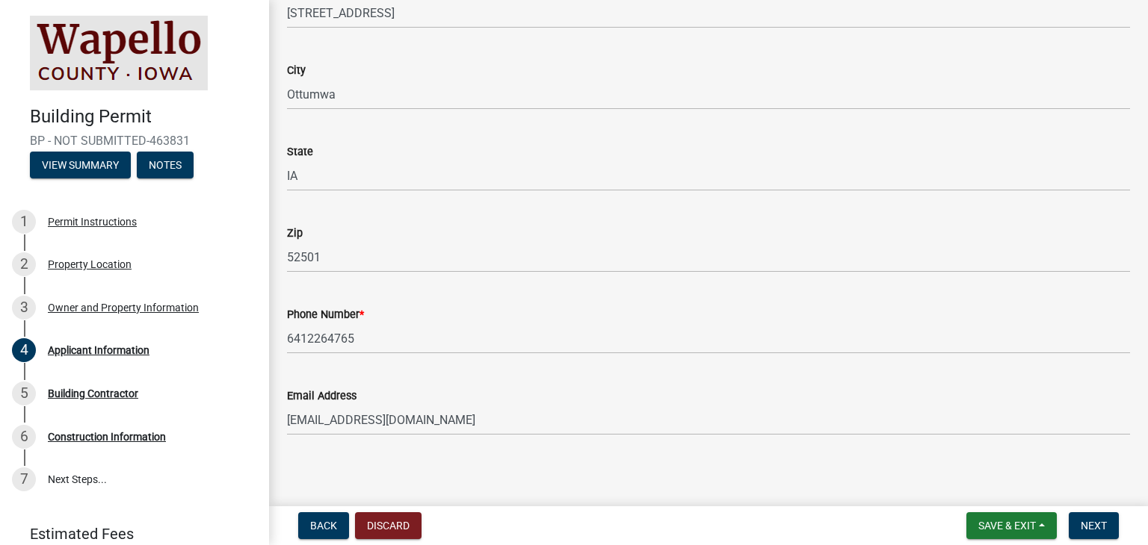
scroll to position [245, 0]
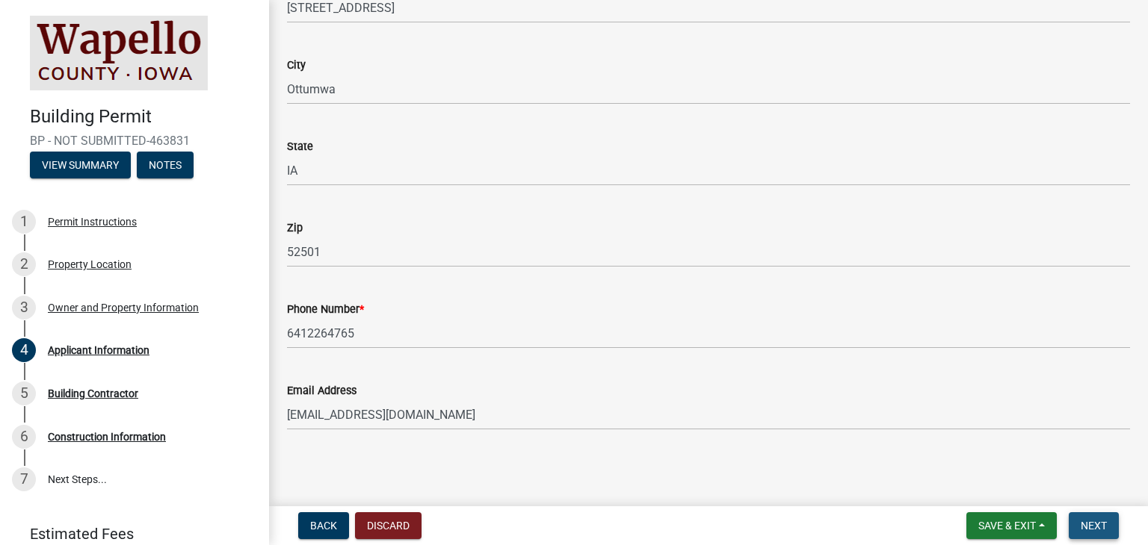
click at [1081, 520] on span "Next" at bounding box center [1093, 526] width 26 height 12
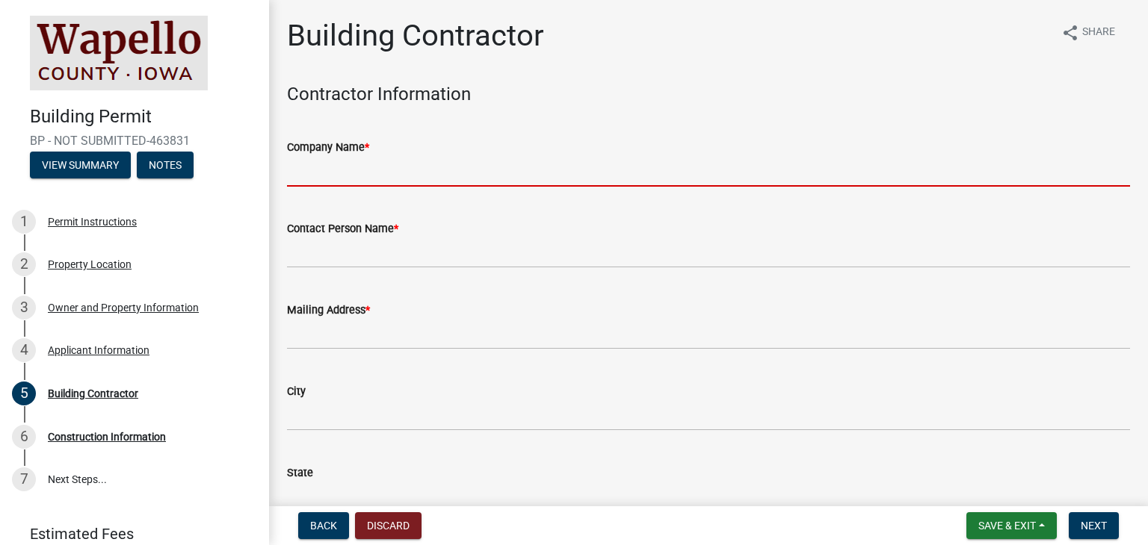
click at [466, 175] on input "Company Name *" at bounding box center [708, 171] width 843 height 31
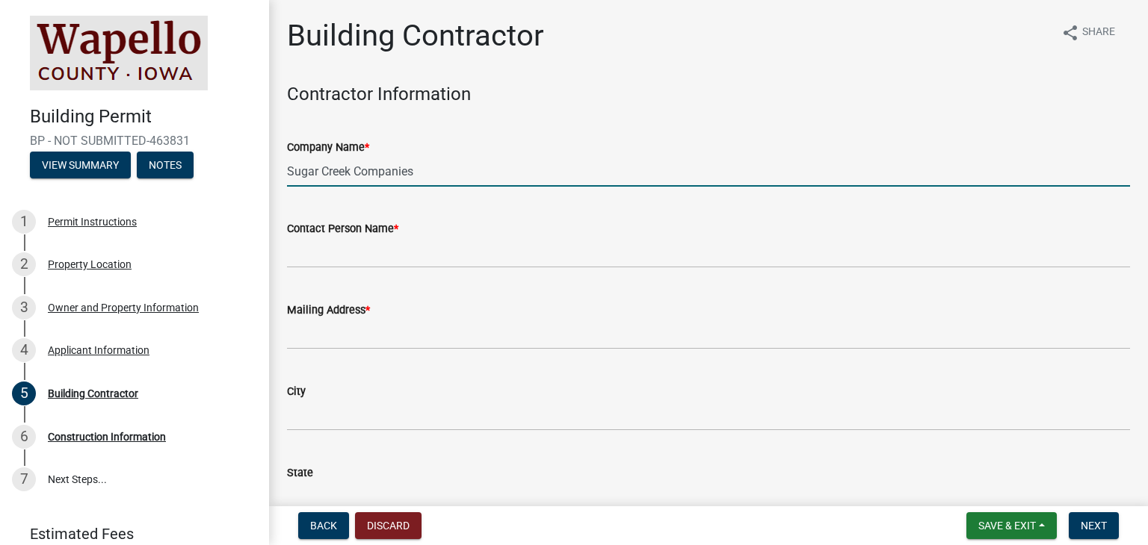
type input "Sugar Creek Companies"
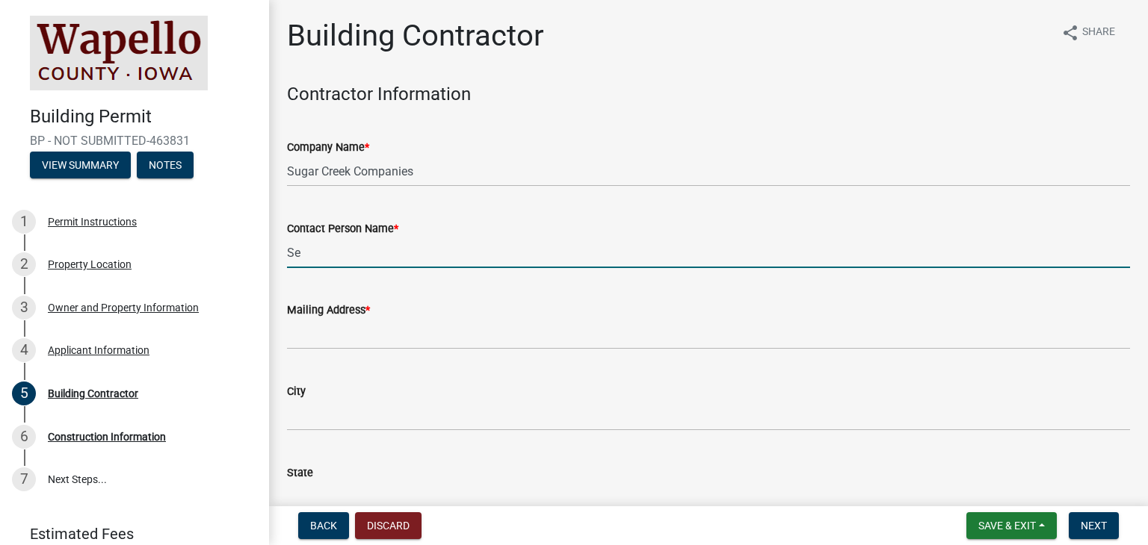
type input "[PERSON_NAME]"
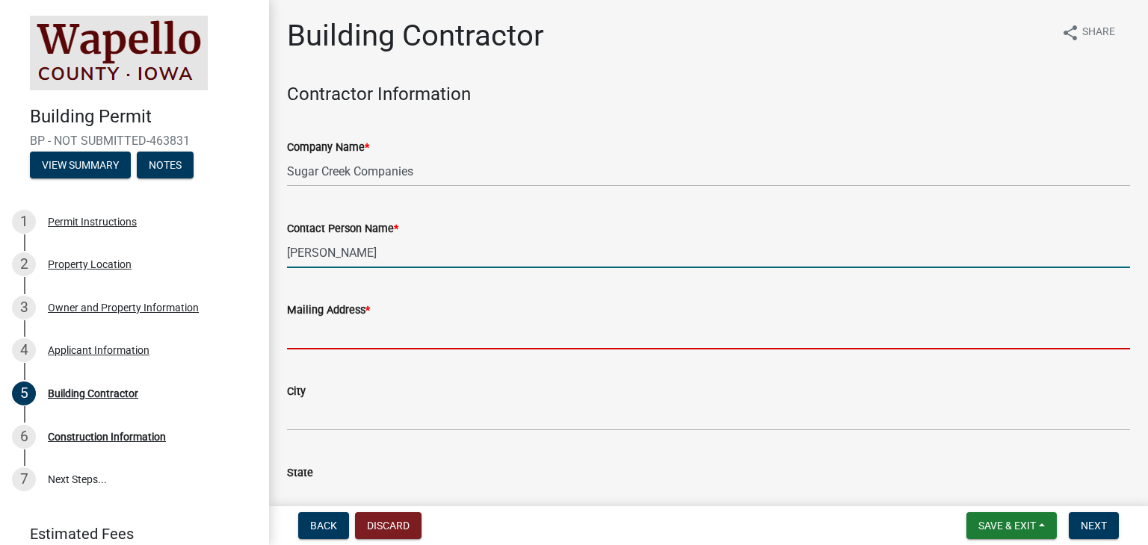
type input "[STREET_ADDRESS]"
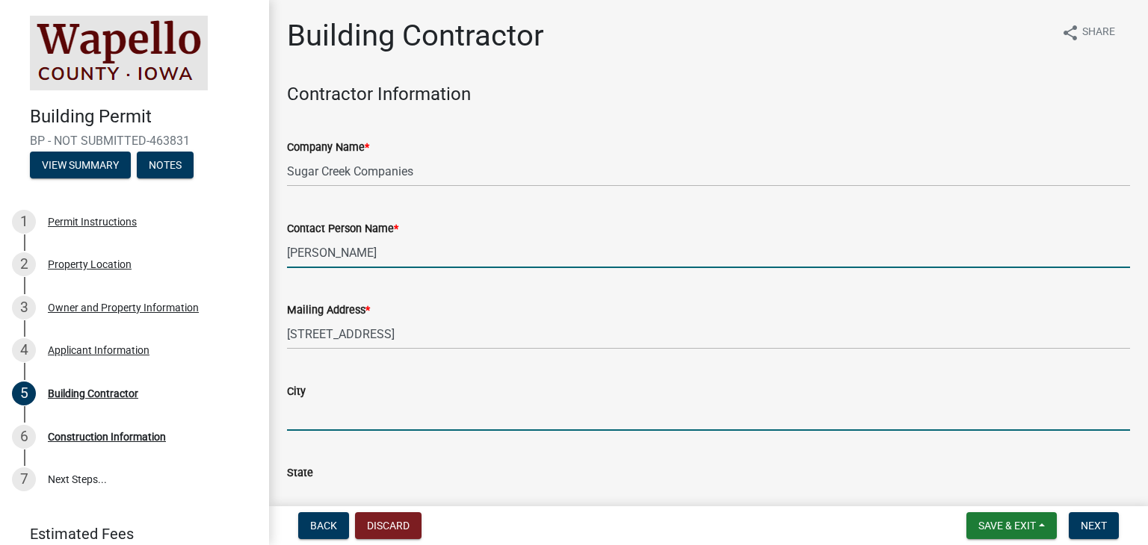
type input "Ottumwa"
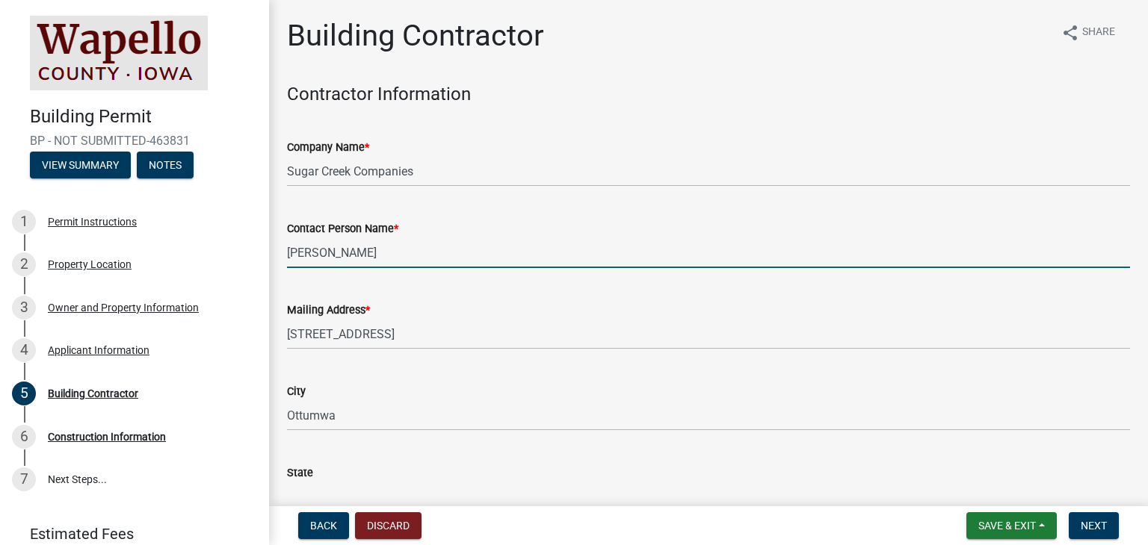
type input "IA"
type input "52501"
type input "6412264765"
type input "[EMAIL_ADDRESS][DOMAIN_NAME]"
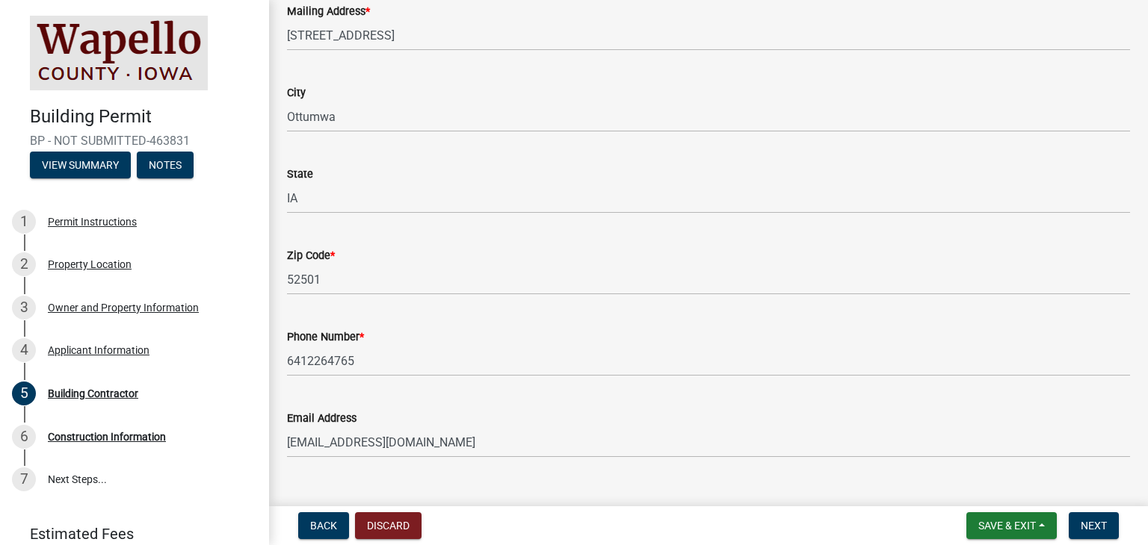
scroll to position [327, 0]
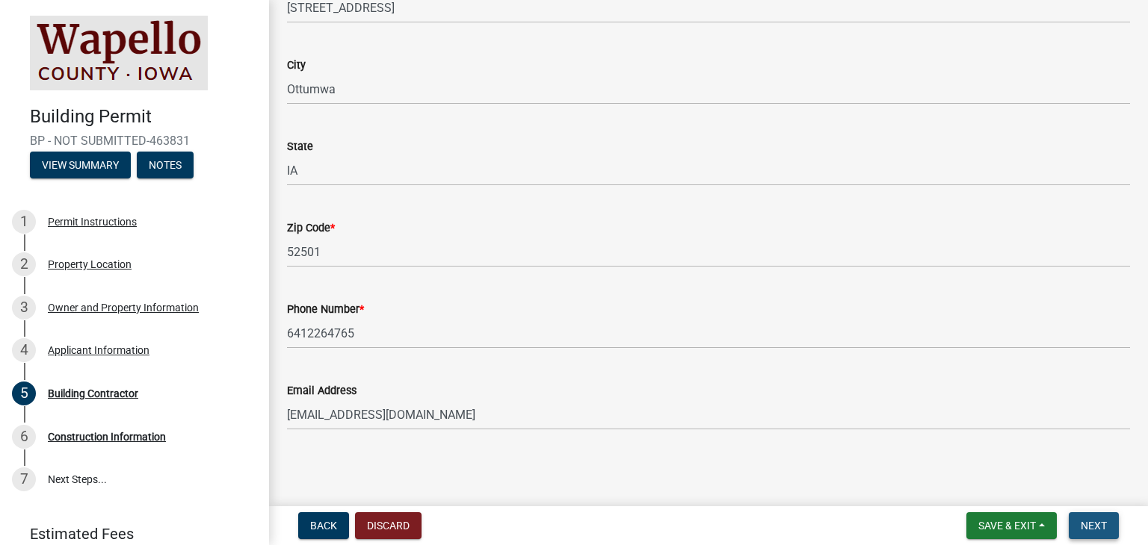
click at [1083, 520] on span "Next" at bounding box center [1093, 526] width 26 height 12
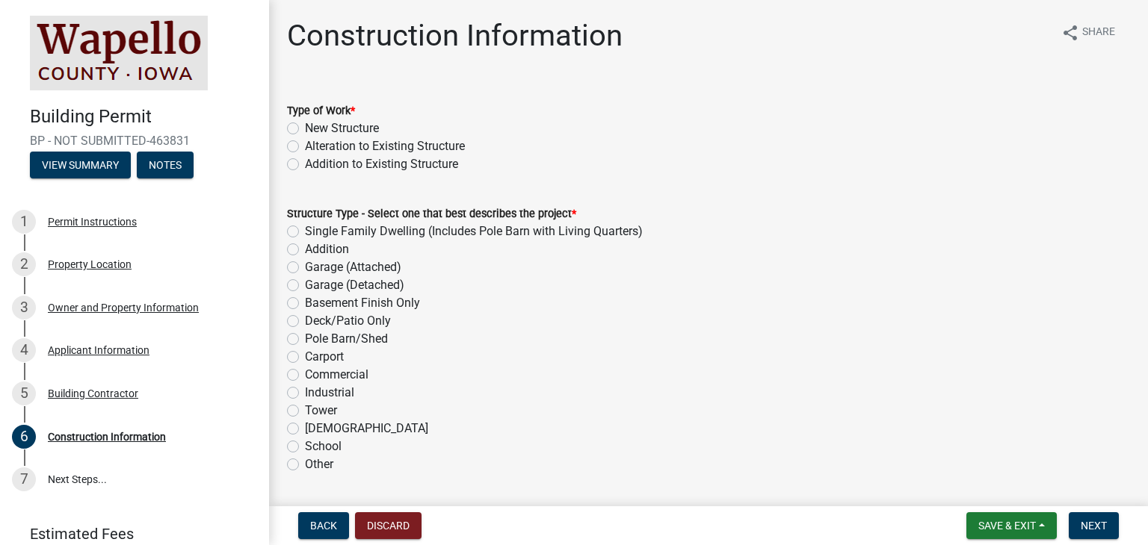
click at [305, 163] on label "Addition to Existing Structure" at bounding box center [381, 164] width 153 height 18
click at [305, 163] on input "Addition to Existing Structure" at bounding box center [310, 160] width 10 height 10
radio input "true"
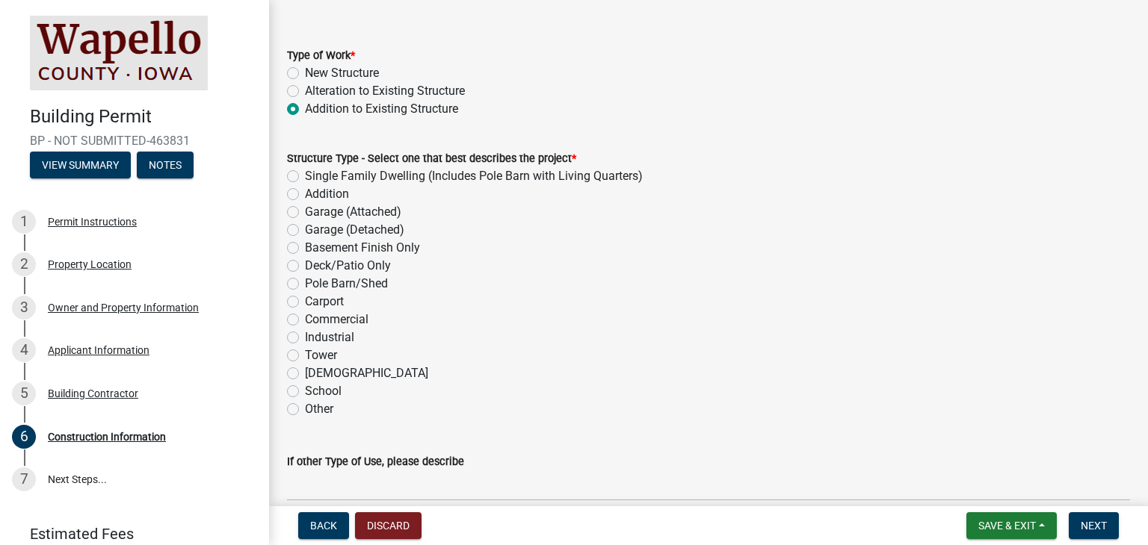
scroll to position [75, 0]
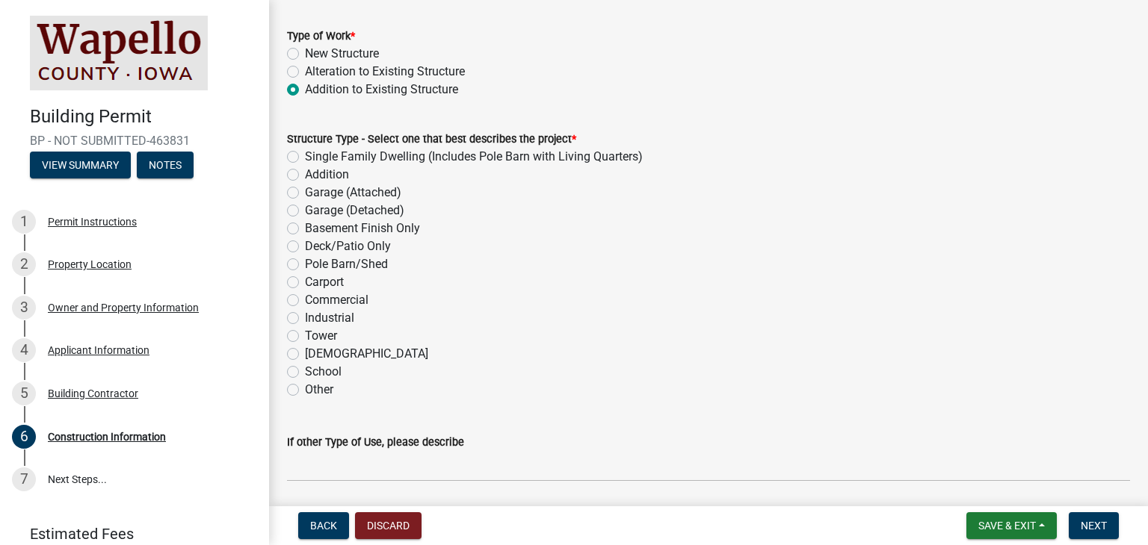
click at [305, 176] on label "Addition" at bounding box center [327, 175] width 44 height 18
click at [305, 176] on input "Addition" at bounding box center [310, 171] width 10 height 10
radio input "true"
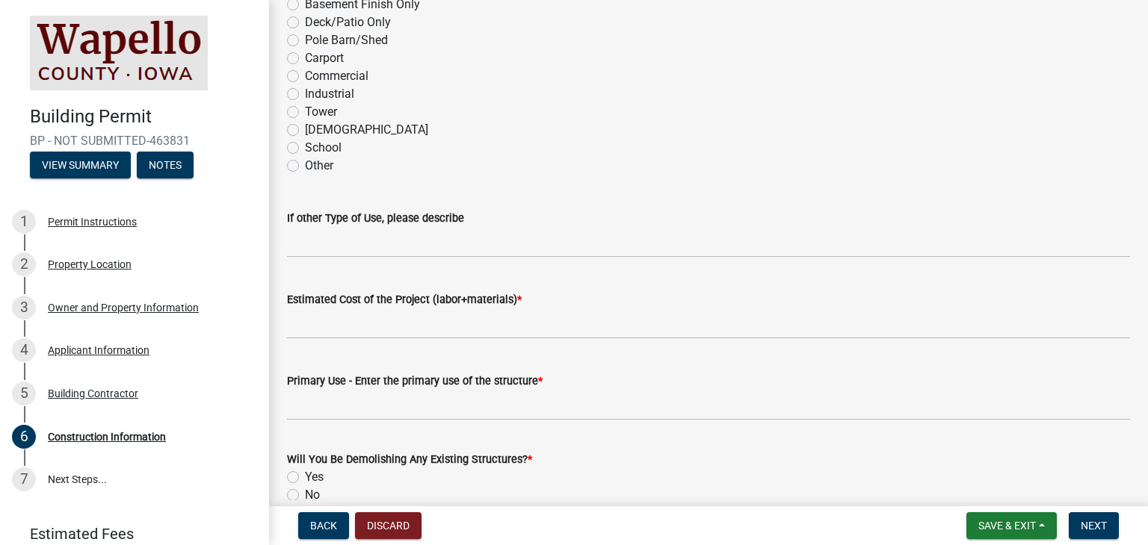
scroll to position [374, 0]
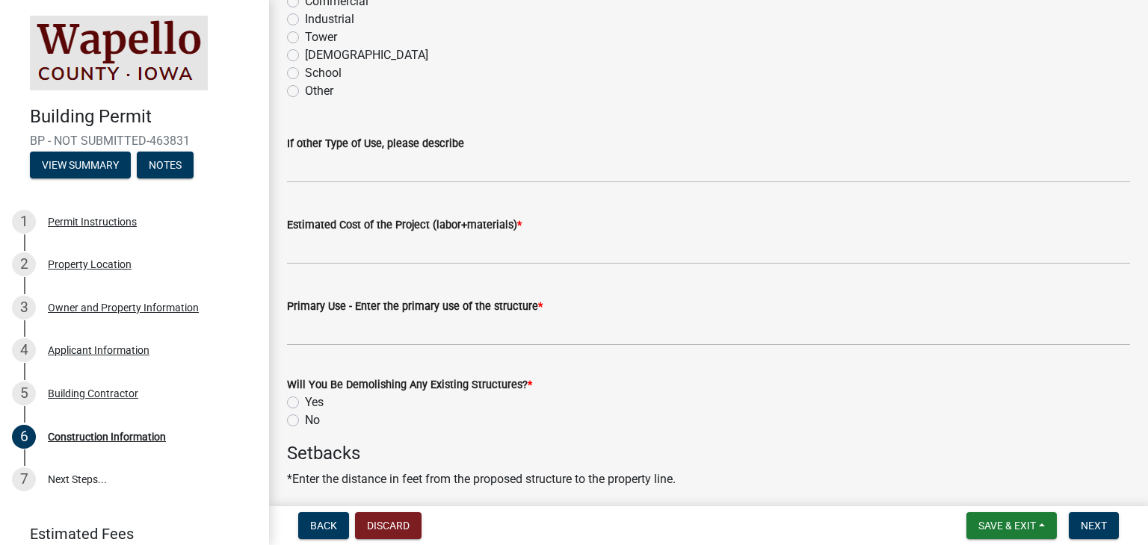
click at [305, 419] on label "No" at bounding box center [312, 421] width 15 height 18
click at [305, 419] on input "No" at bounding box center [310, 417] width 10 height 10
radio input "true"
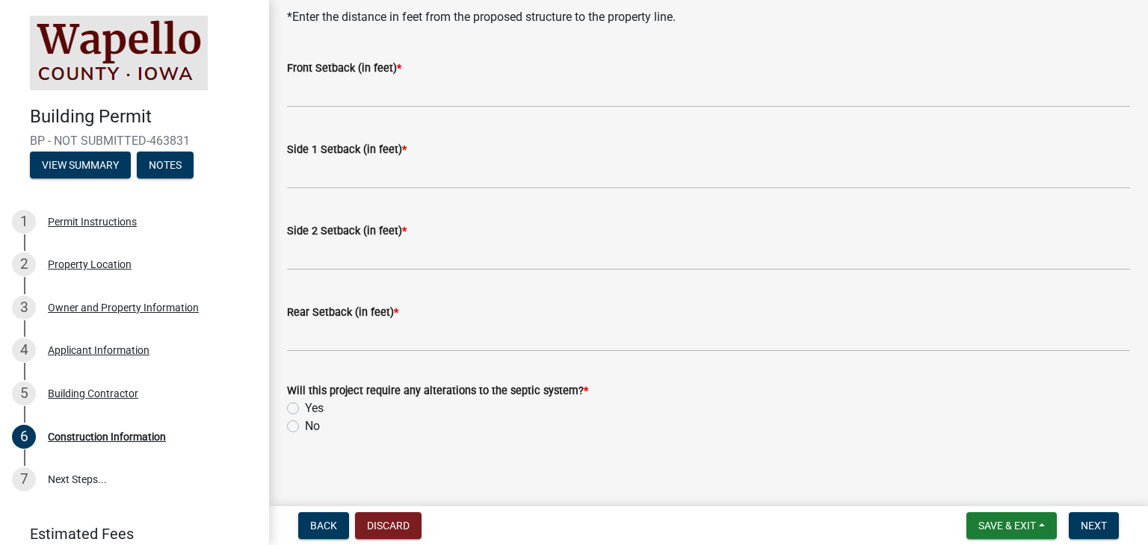
scroll to position [843, 0]
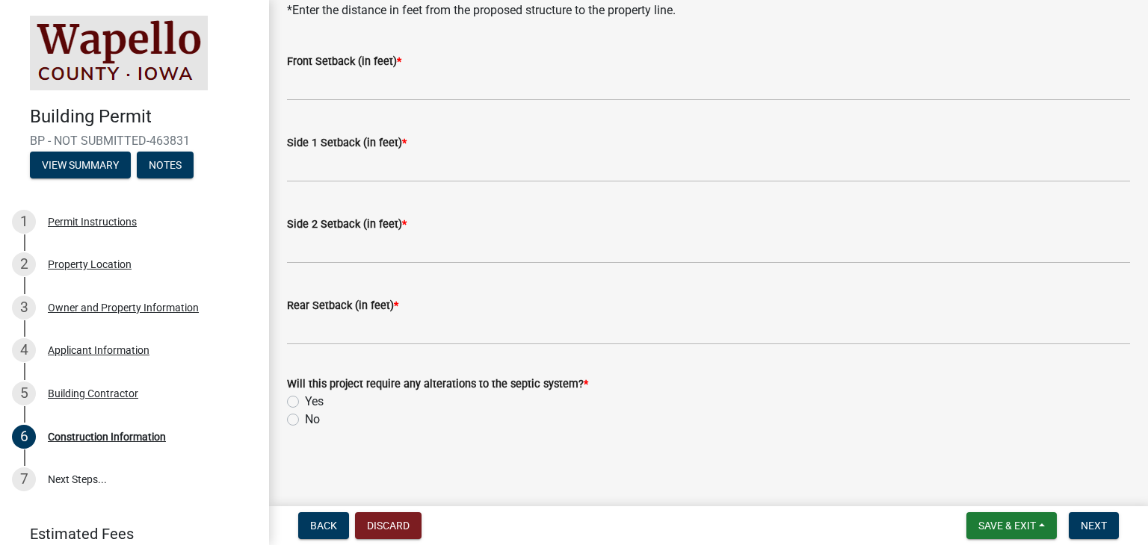
click at [305, 422] on label "No" at bounding box center [312, 420] width 15 height 18
click at [305, 421] on input "No" at bounding box center [310, 416] width 10 height 10
radio input "true"
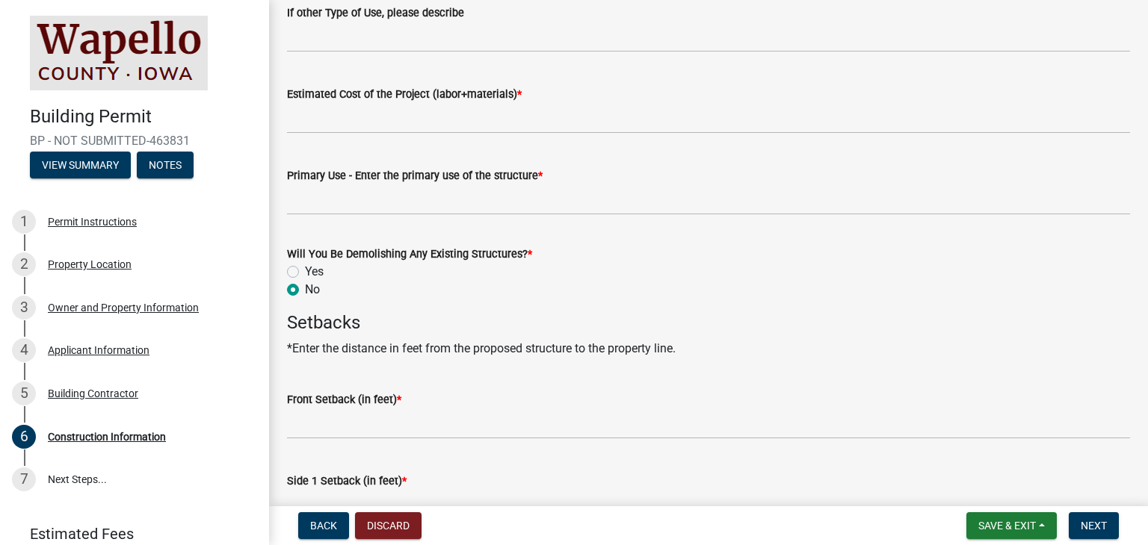
scroll to position [469, 0]
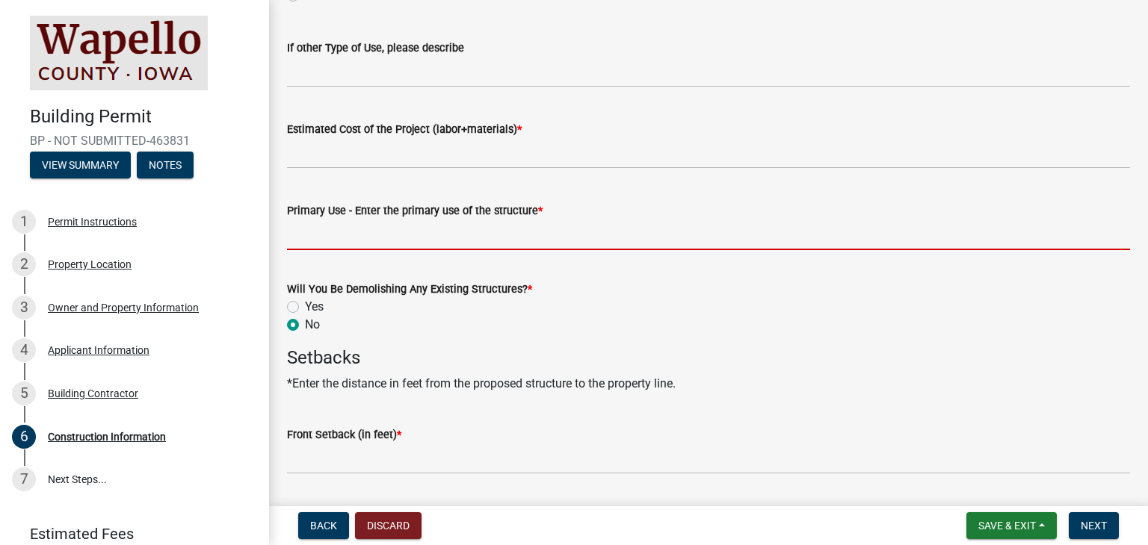
click at [442, 239] on input "Primary Use - Enter the primary use of the structure *" at bounding box center [708, 235] width 843 height 31
type input "$"
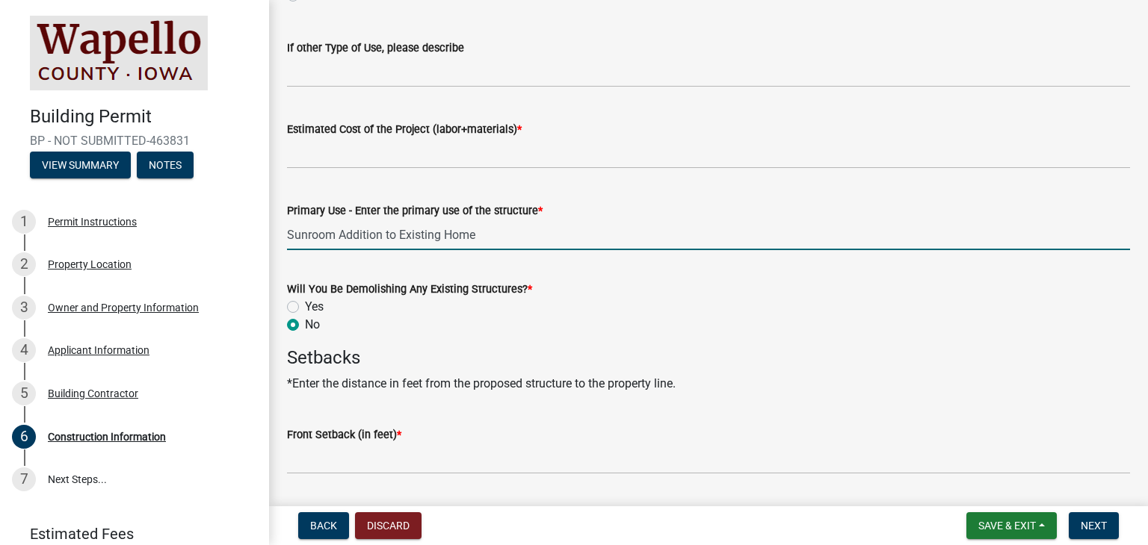
type input "Sunroom Addition to Existing Home"
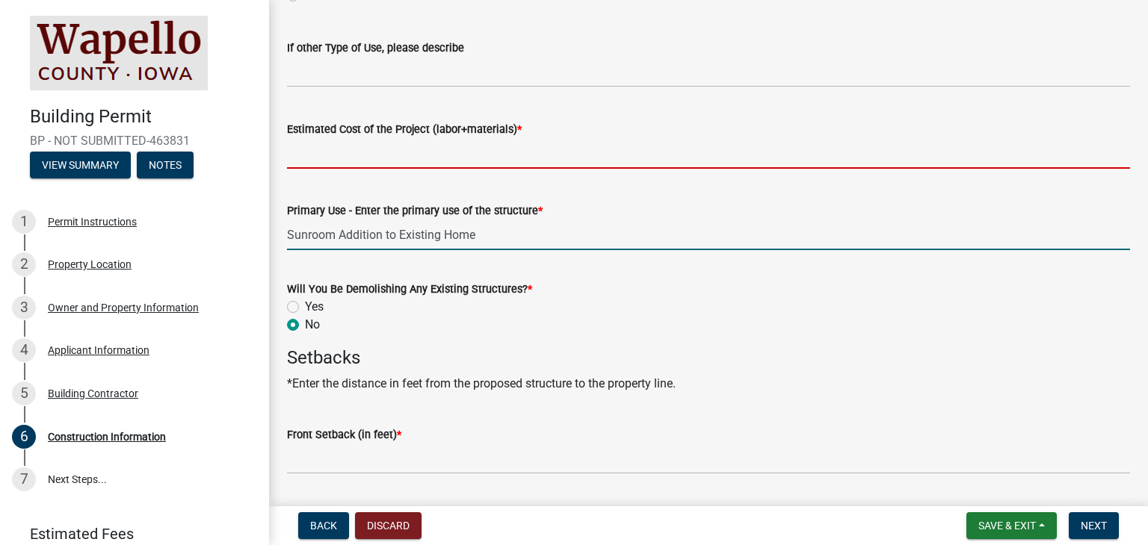
click at [330, 155] on input "Estimated Cost of the Project (labor+materials) *" at bounding box center [708, 153] width 843 height 31
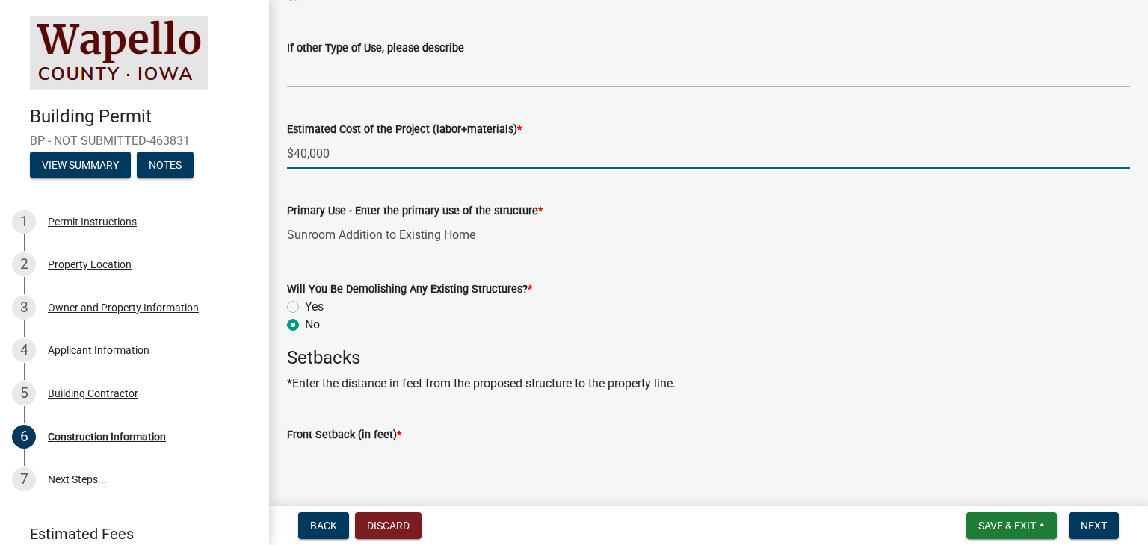
type input "$40,000"
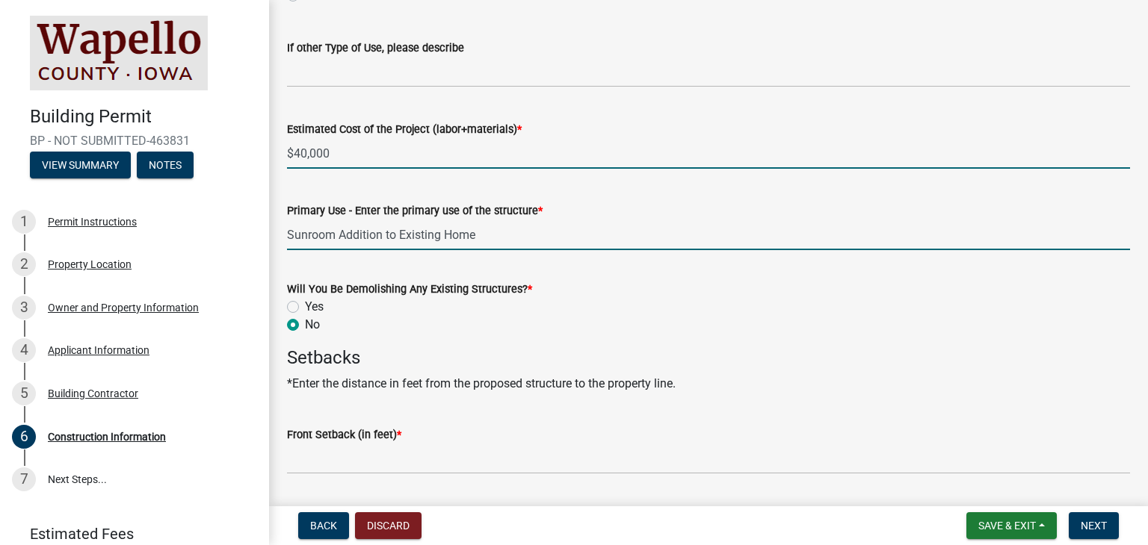
click at [288, 234] on input "Sunroom Addition to Existing Home" at bounding box center [708, 235] width 843 height 31
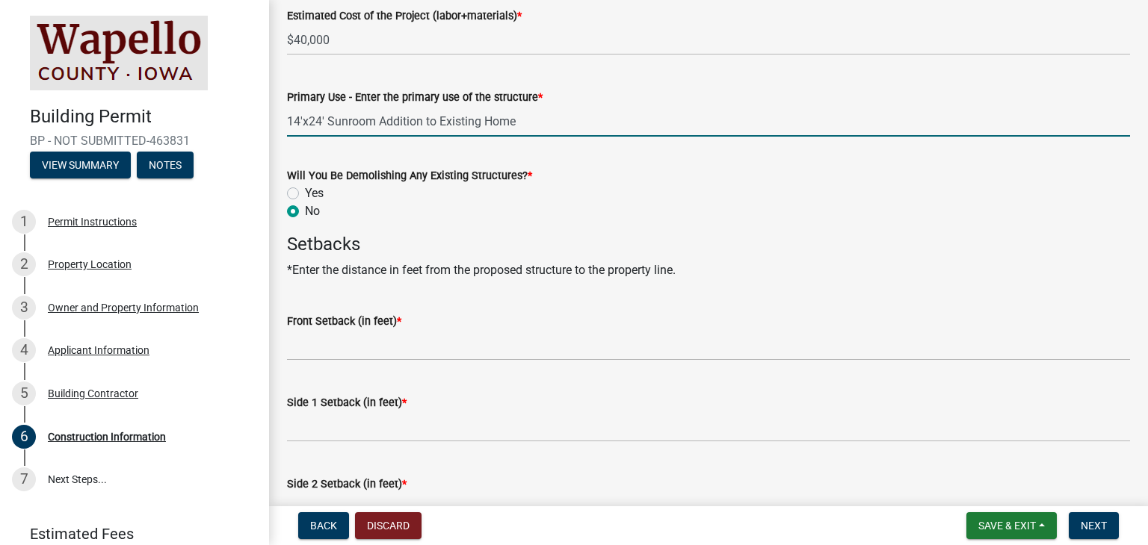
scroll to position [619, 0]
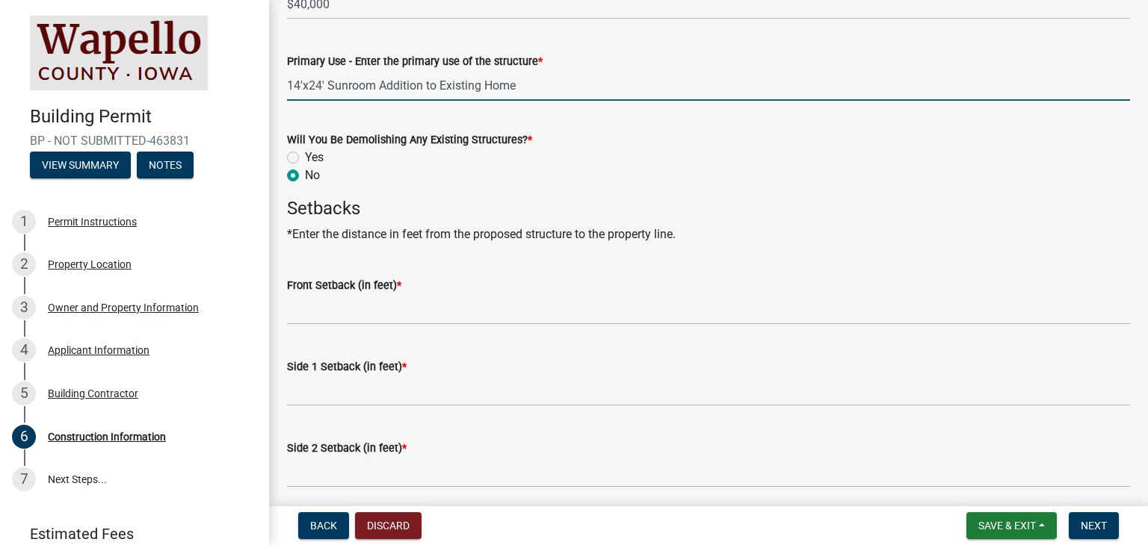
type input "14'x24' Sunroom Addition to Existing Home"
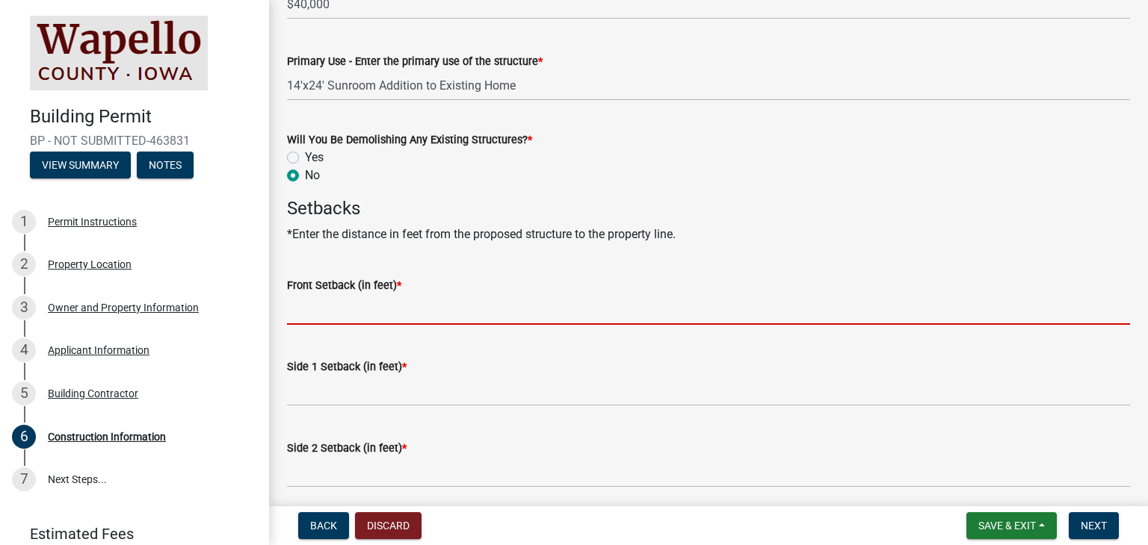
click at [431, 306] on input "Front Setback (in feet) *" at bounding box center [708, 309] width 843 height 31
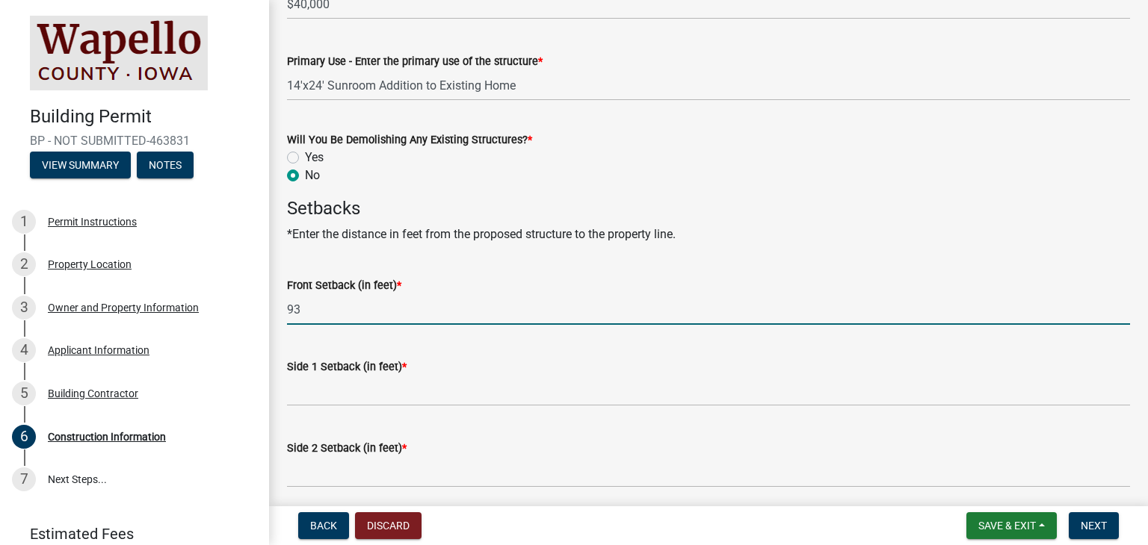
type input "93"
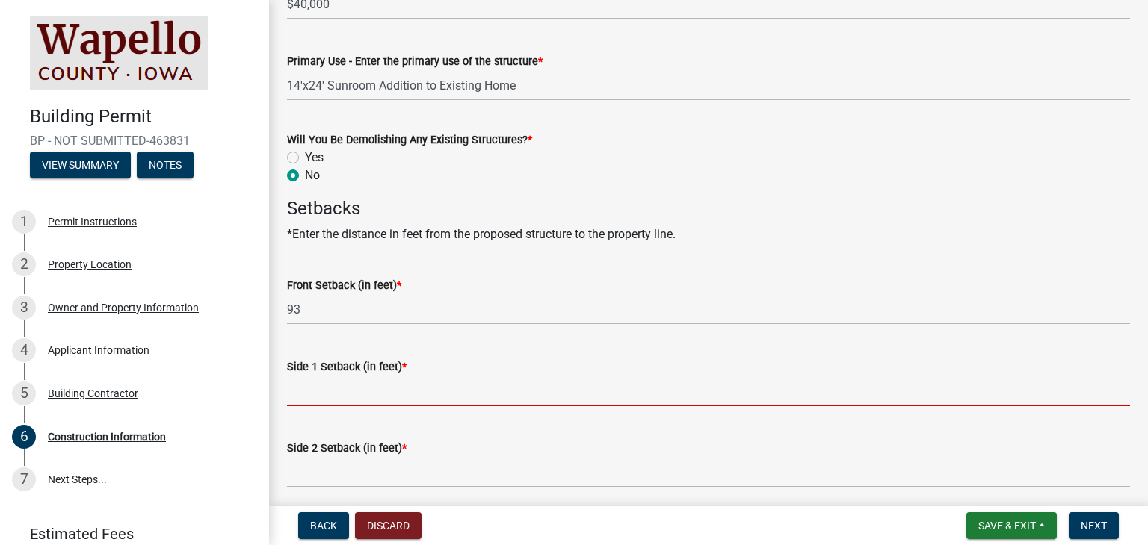
click at [409, 393] on input "Side 1 Setback (in feet) *" at bounding box center [708, 391] width 843 height 31
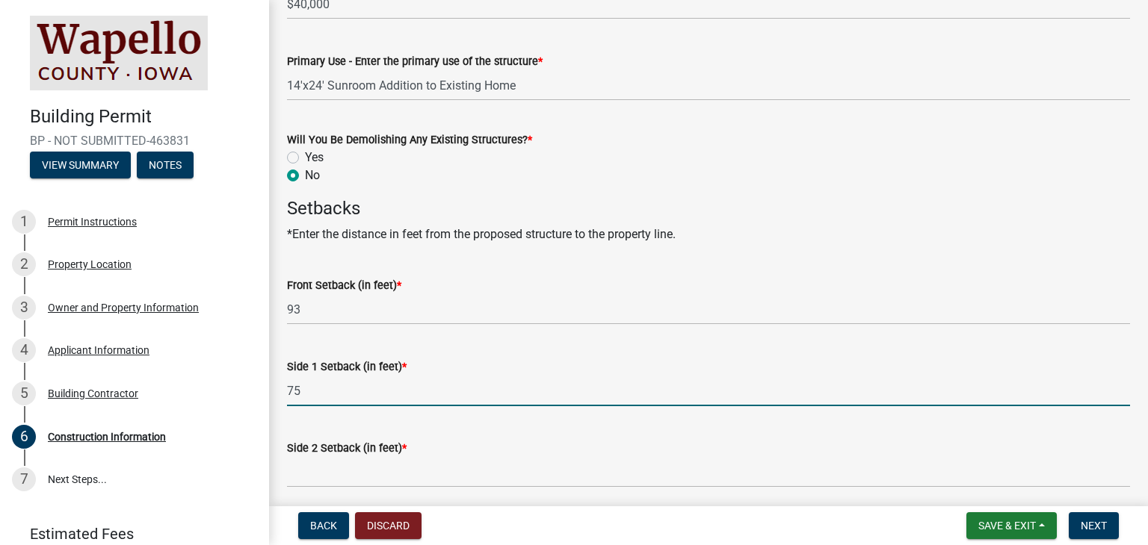
type input "75"
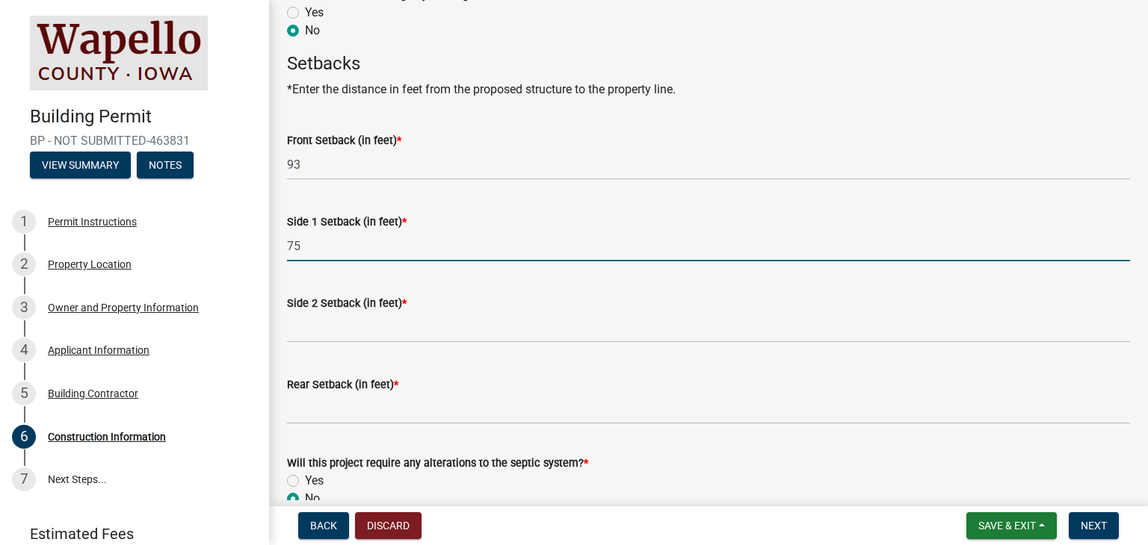
scroll to position [768, 0]
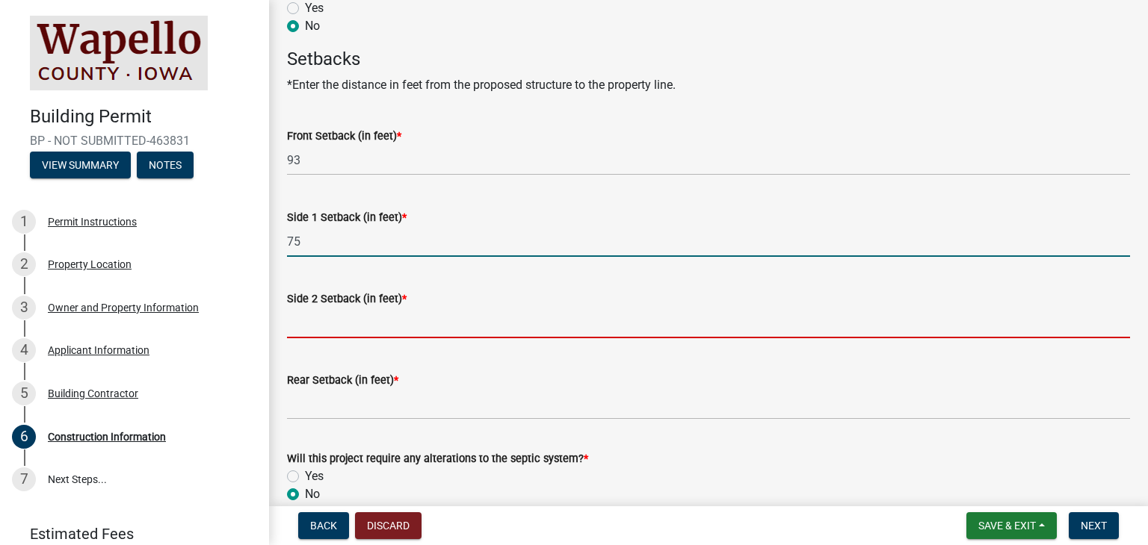
click at [361, 328] on input "Side 2 Setback (in feet) *" at bounding box center [708, 323] width 843 height 31
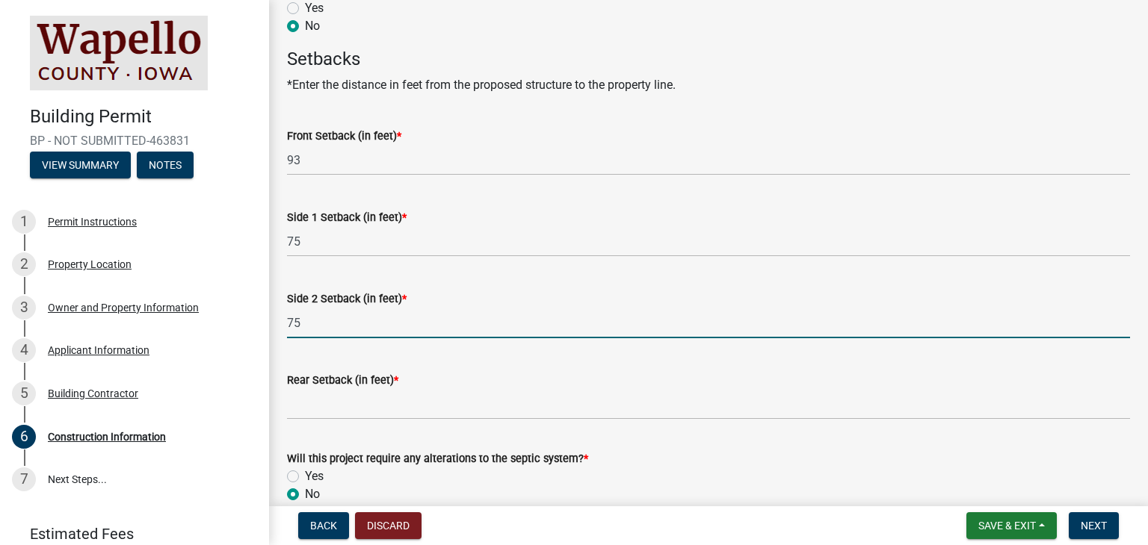
type input "75"
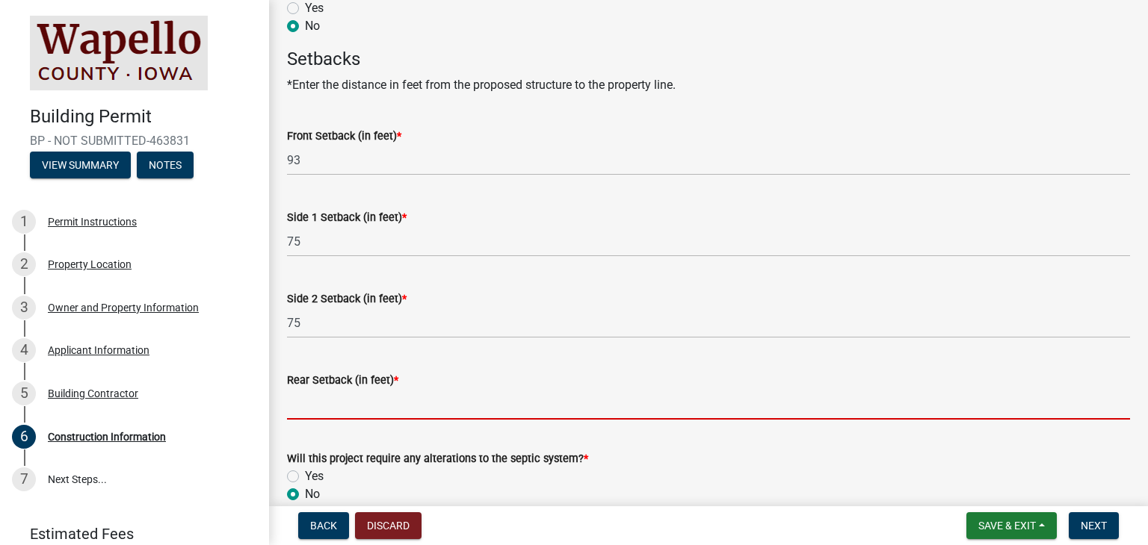
click at [400, 402] on input "Rear Setback (in feet) *" at bounding box center [708, 404] width 843 height 31
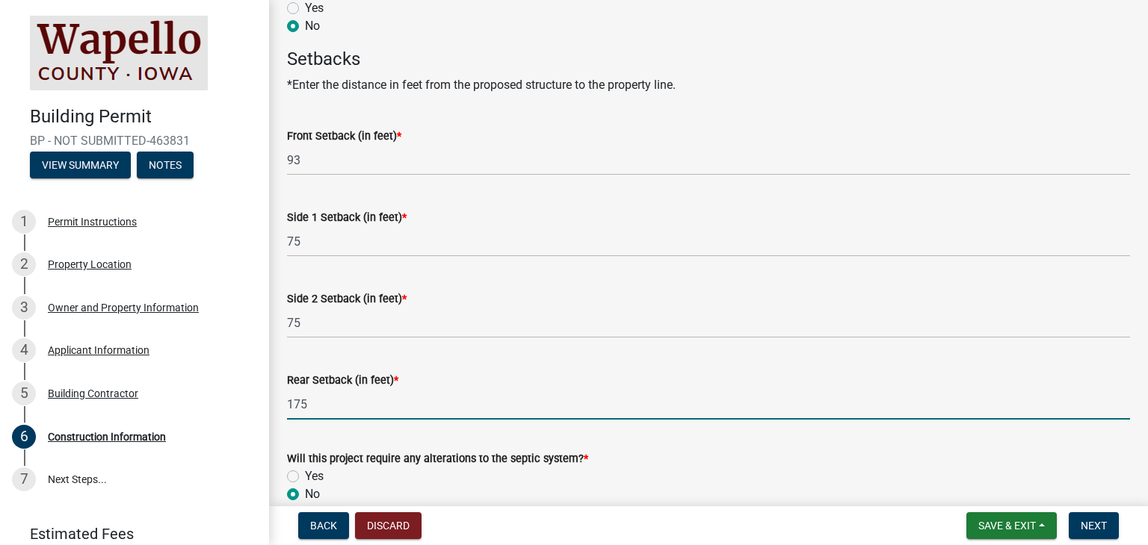
scroll to position [843, 0]
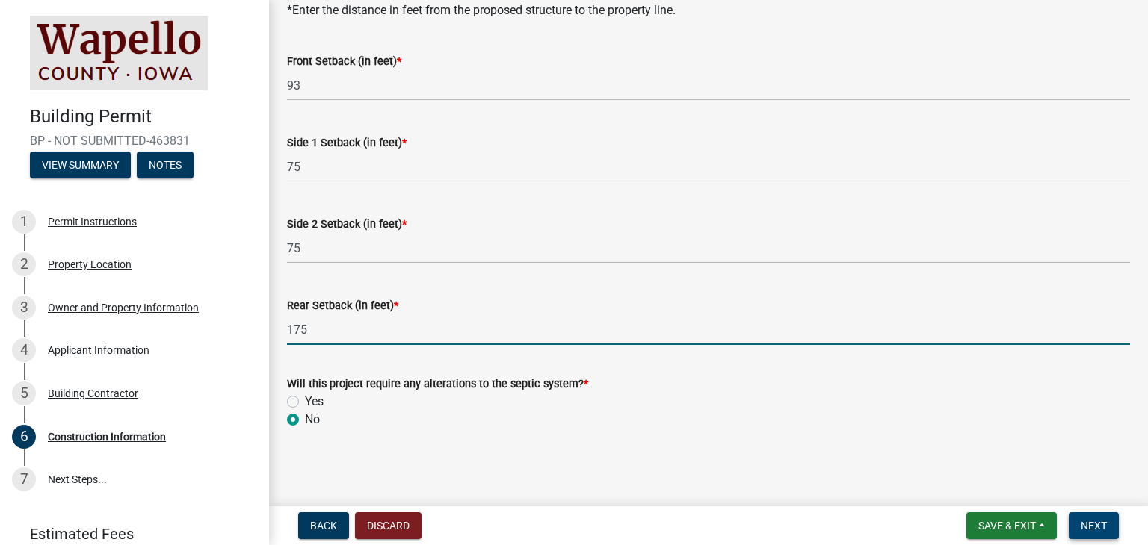
type input "175"
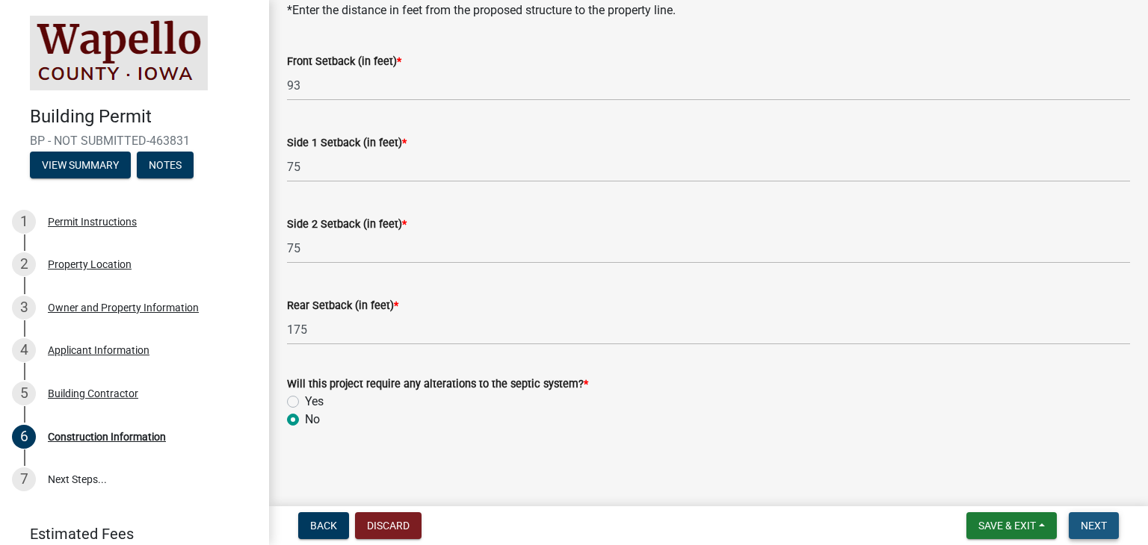
click at [1091, 530] on span "Next" at bounding box center [1093, 526] width 26 height 12
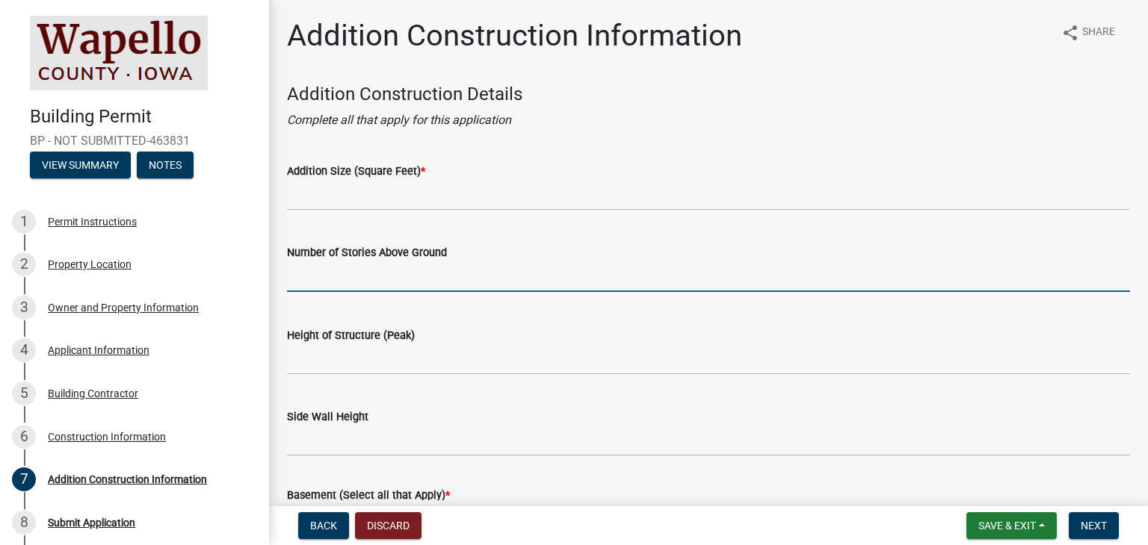
click at [411, 282] on input "text" at bounding box center [708, 277] width 843 height 31
type input "1"
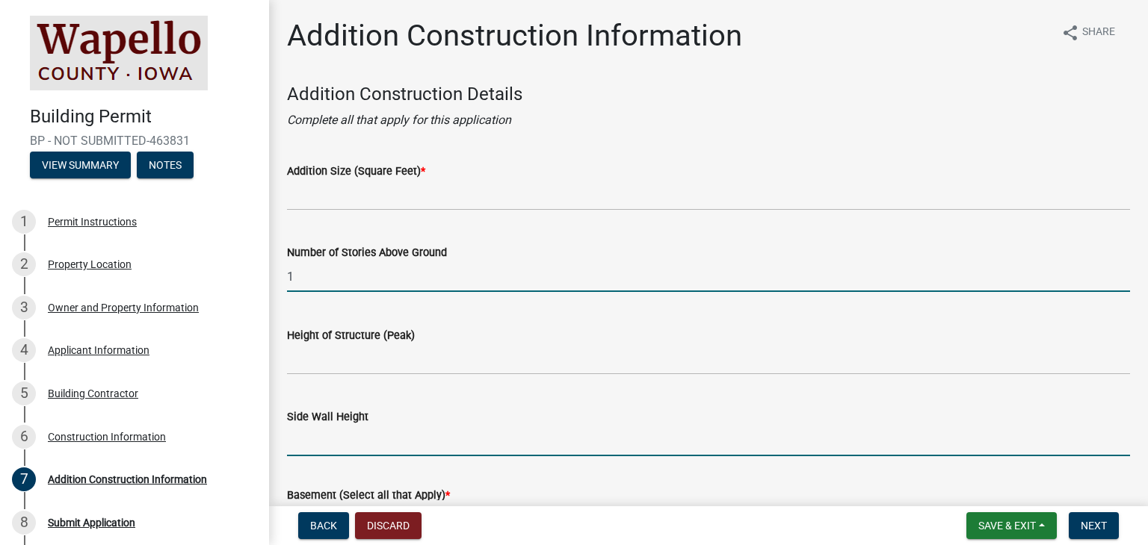
click at [359, 448] on input "Side Wall Height" at bounding box center [708, 441] width 843 height 31
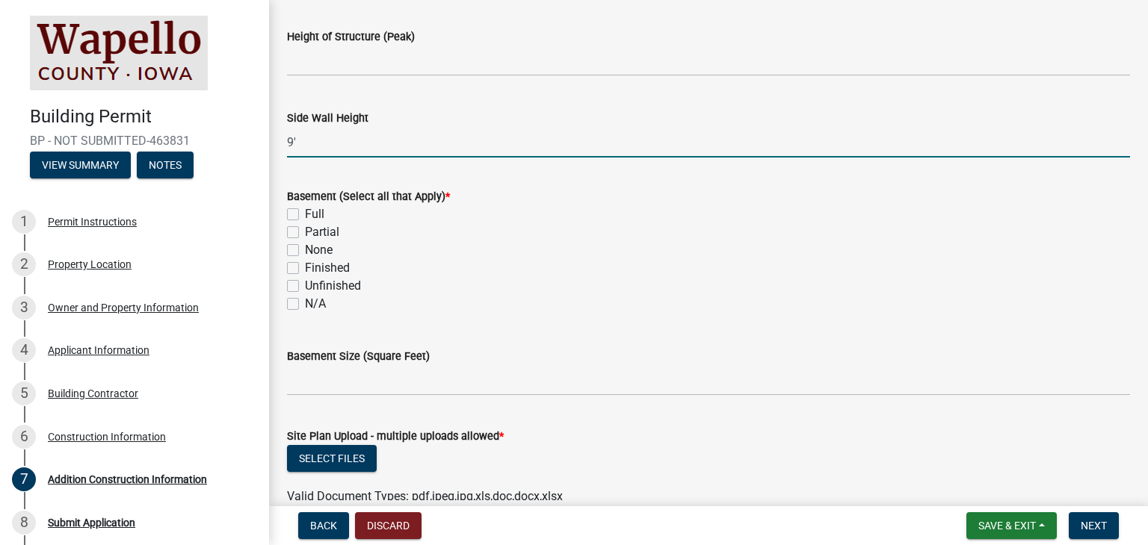
scroll to position [374, 0]
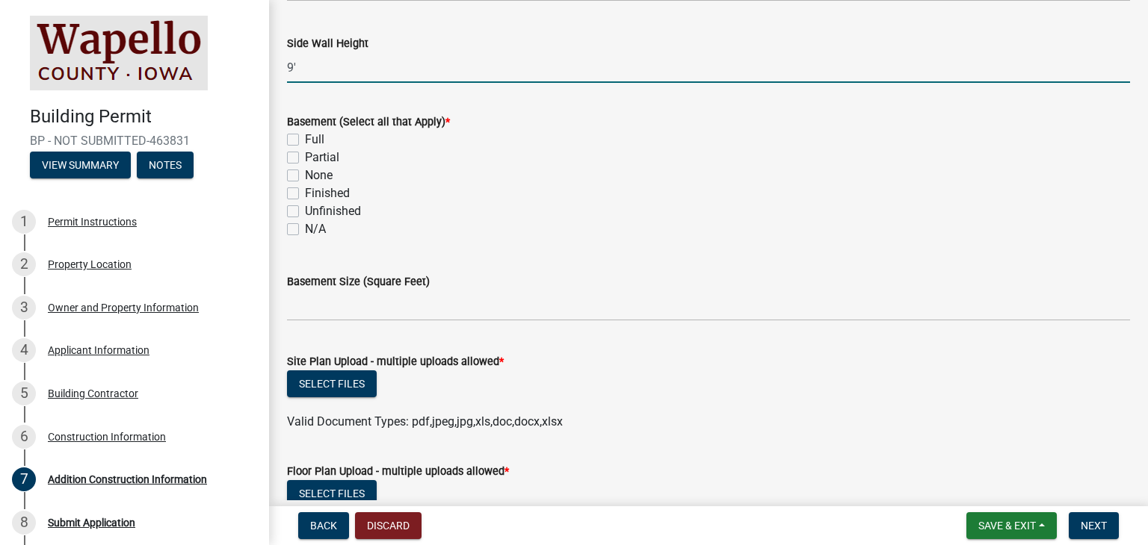
type input "9'"
click at [305, 175] on label "None" at bounding box center [319, 176] width 28 height 18
click at [305, 175] on input "None" at bounding box center [310, 172] width 10 height 10
checkbox input "true"
checkbox input "false"
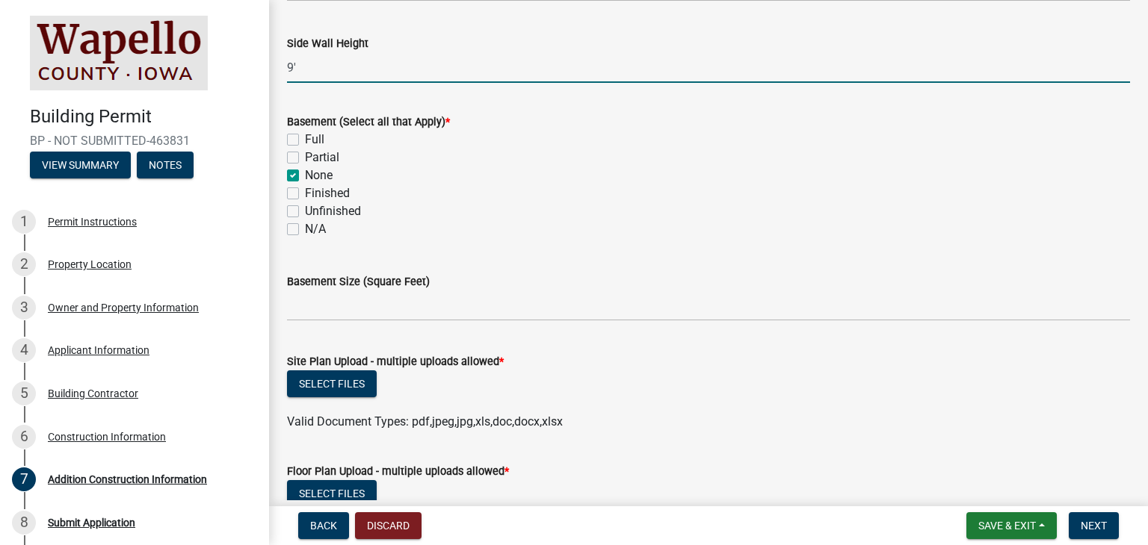
checkbox input "false"
checkbox input "true"
checkbox input "false"
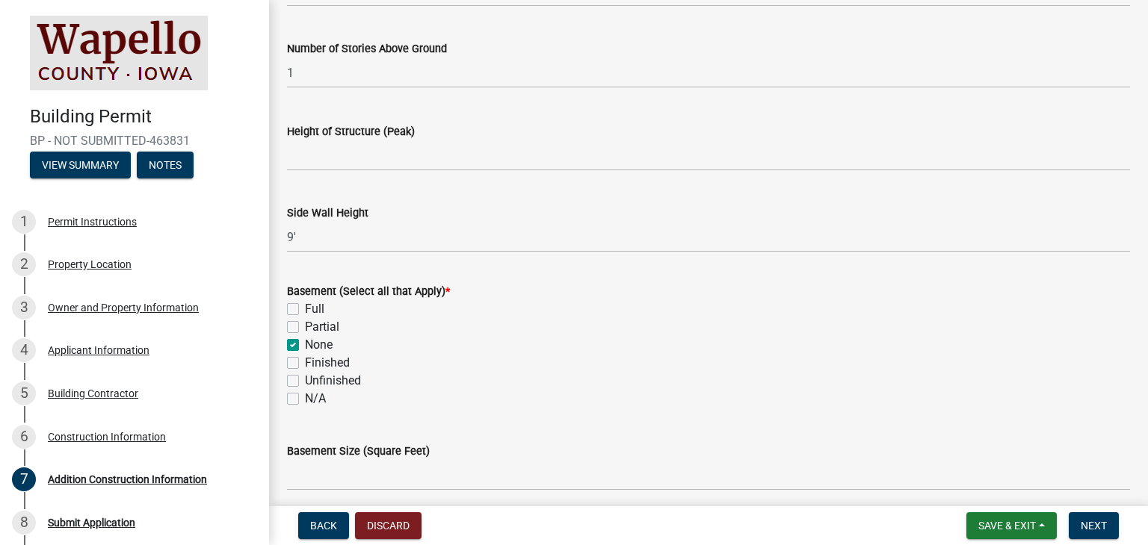
scroll to position [158, 0]
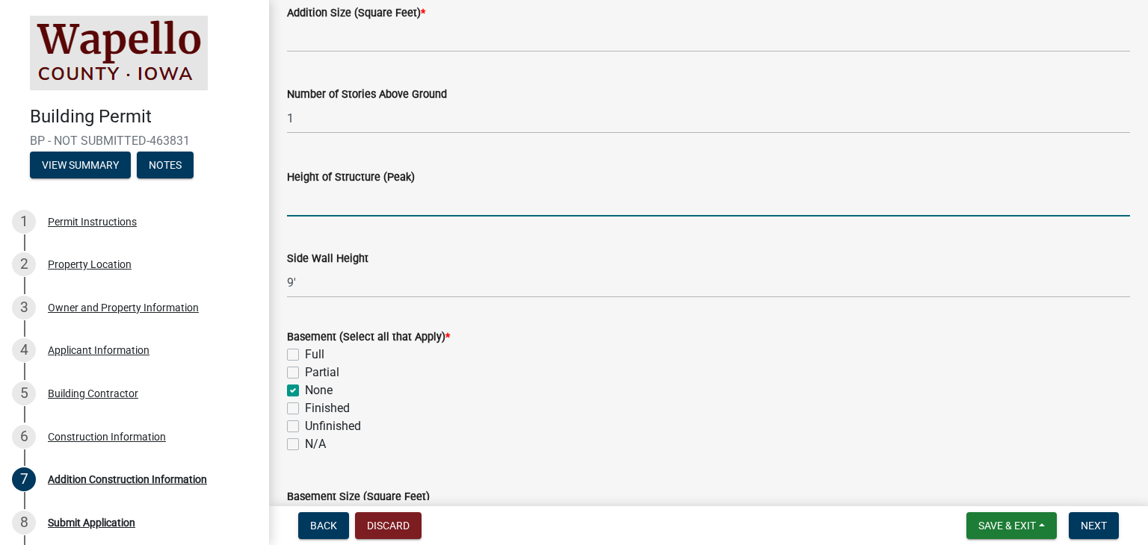
click at [338, 199] on input "Height of Structure (Peak)" at bounding box center [708, 201] width 843 height 31
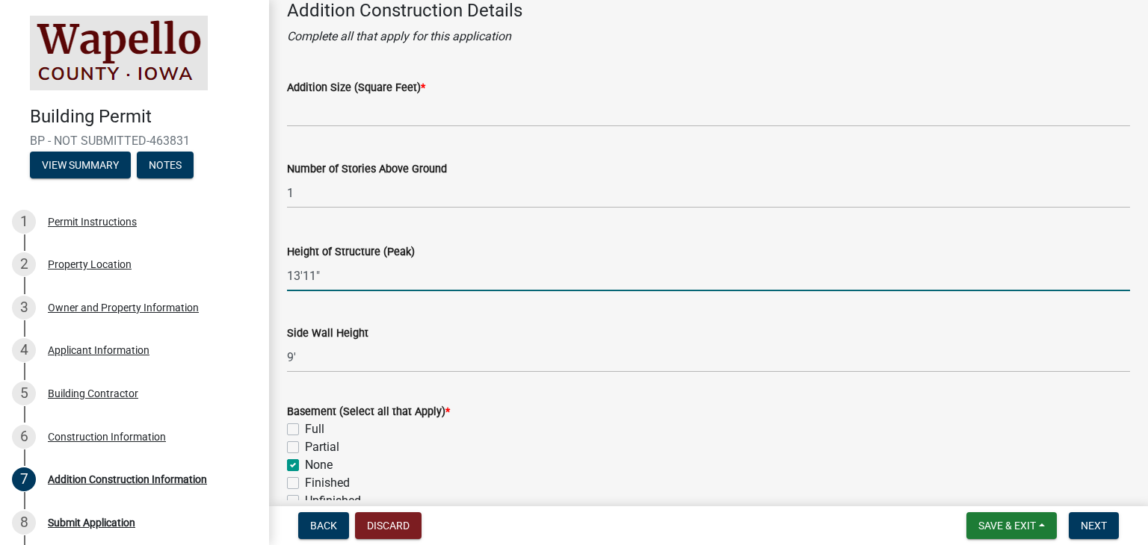
type input "13'11""
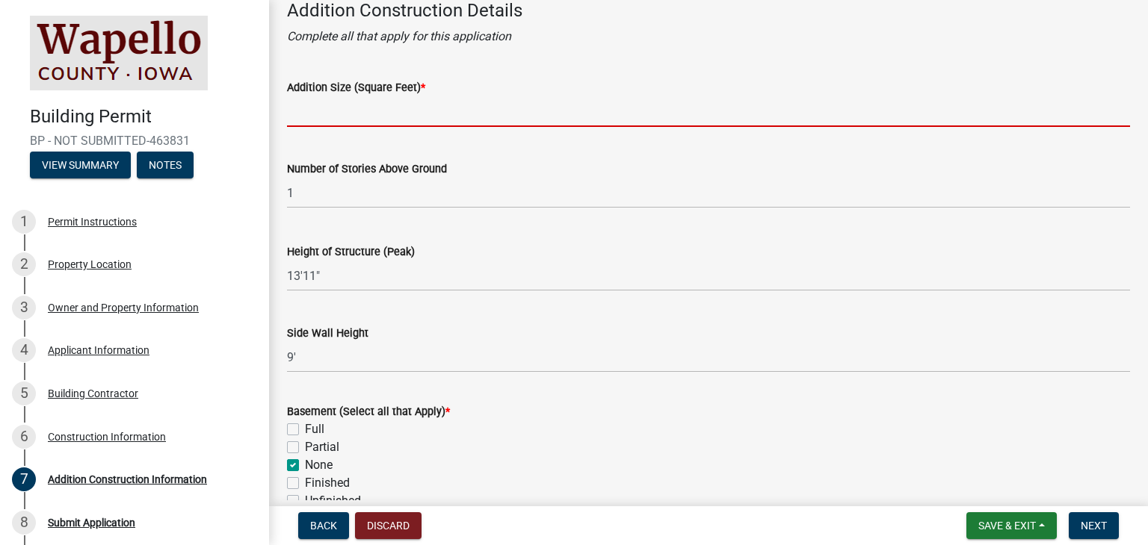
click at [327, 108] on input "Addition Size (Square Feet) *" at bounding box center [708, 111] width 843 height 31
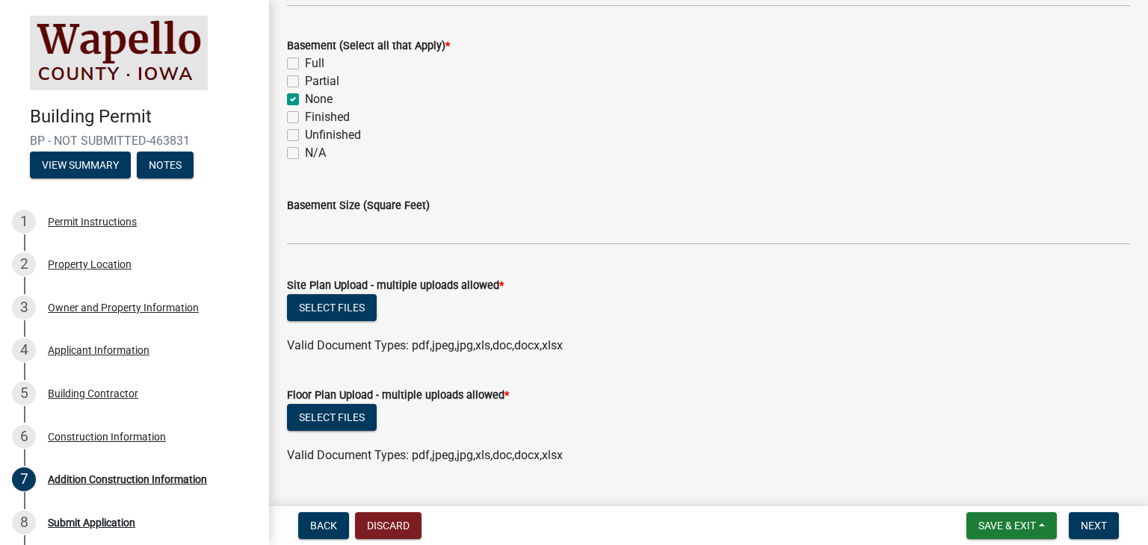
scroll to position [532, 0]
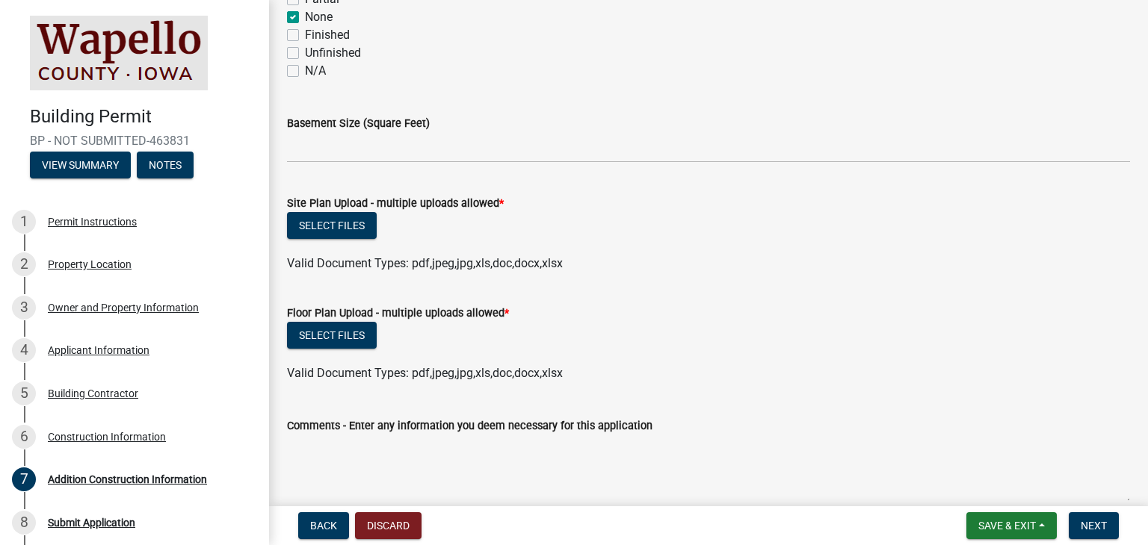
type input "336"
click at [333, 225] on button "Select files" at bounding box center [332, 225] width 90 height 27
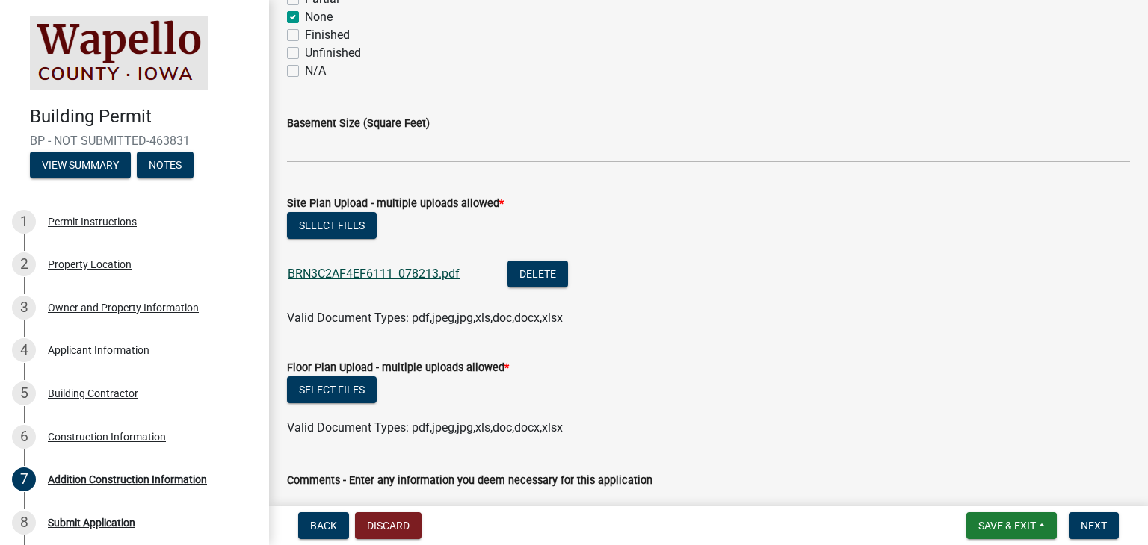
click at [366, 272] on link "BRN3C2AF4EF6111_078213.pdf" at bounding box center [374, 274] width 172 height 14
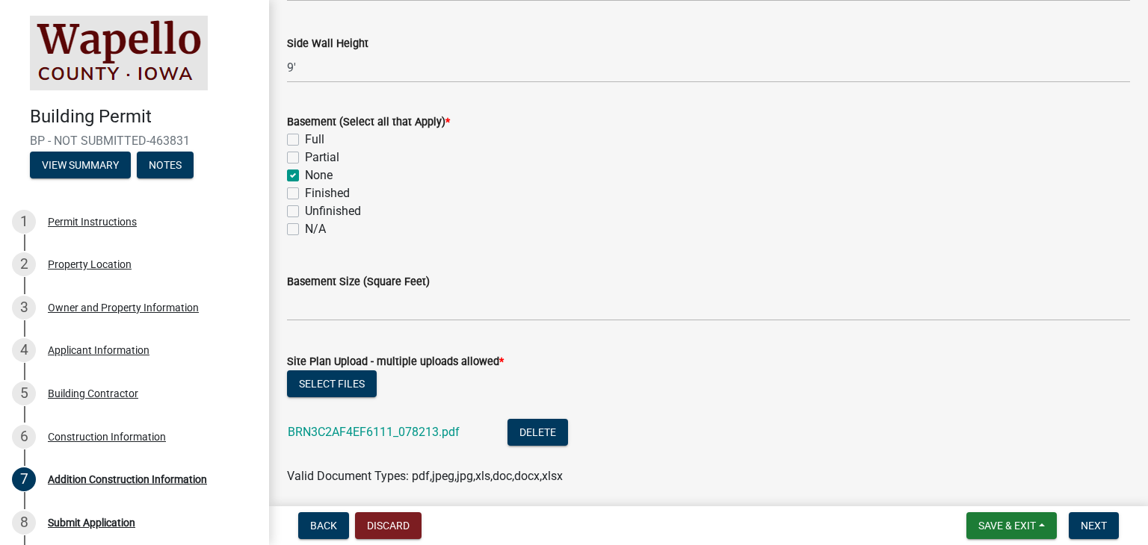
scroll to position [598, 0]
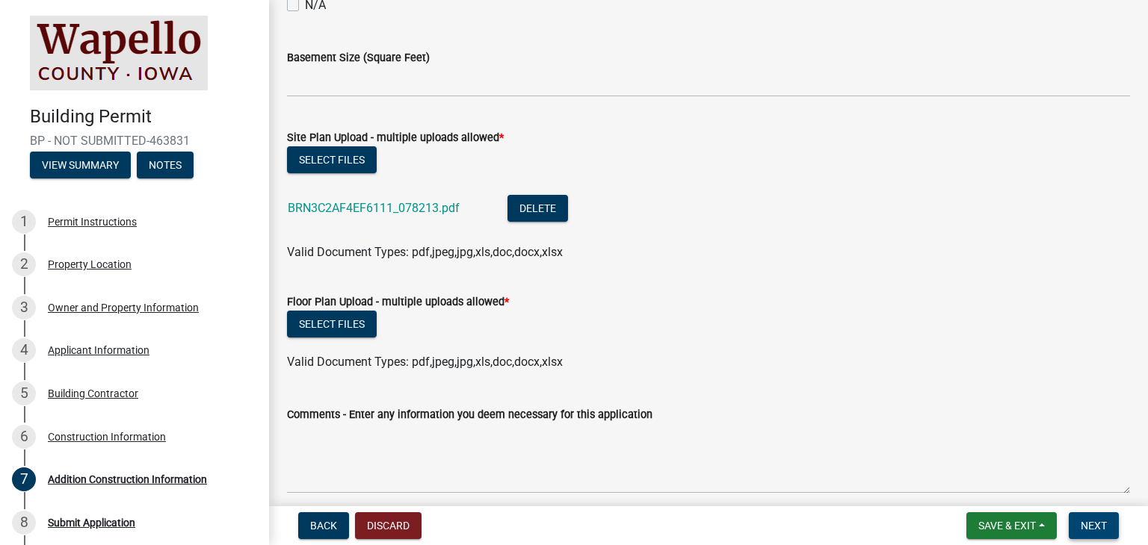
click at [1092, 523] on span "Next" at bounding box center [1093, 526] width 26 height 12
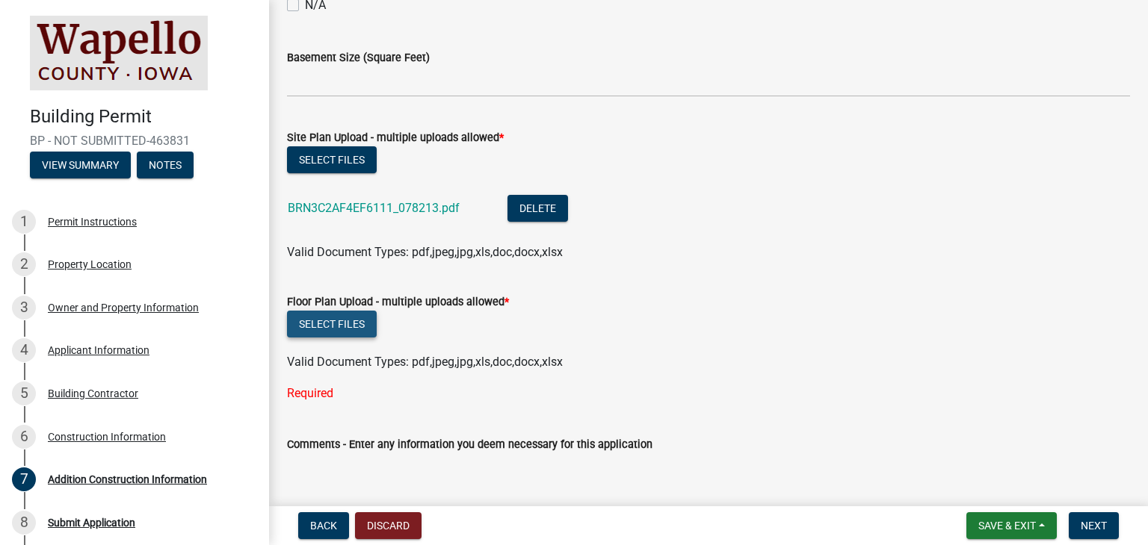
click at [350, 321] on button "Select files" at bounding box center [332, 324] width 90 height 27
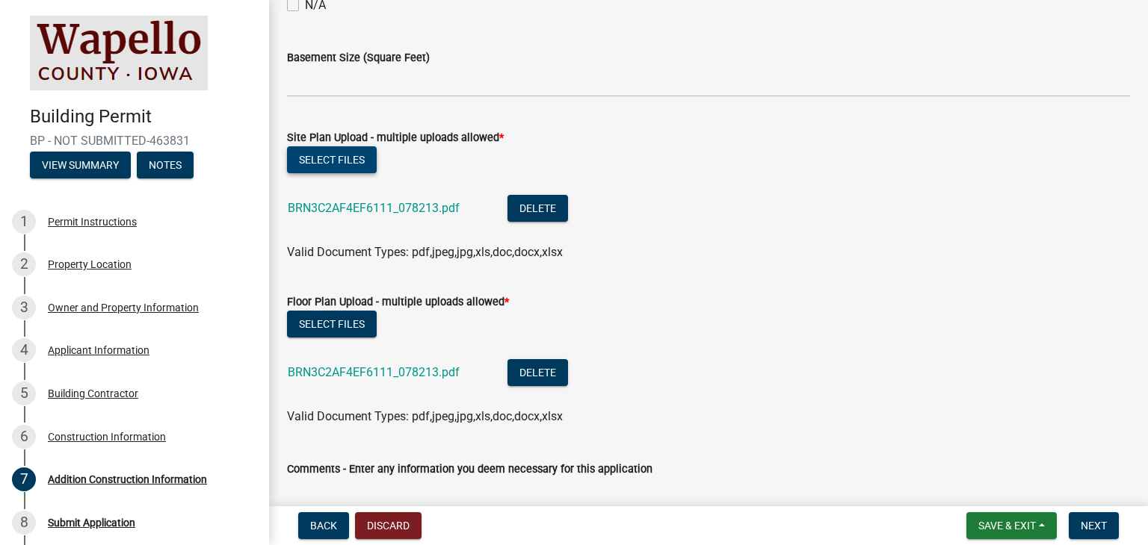
click at [335, 149] on button "Select files" at bounding box center [332, 159] width 90 height 27
click at [245, 107] on h4 "Building Permit" at bounding box center [143, 117] width 227 height 22
click at [354, 153] on button "Select files" at bounding box center [332, 159] width 90 height 27
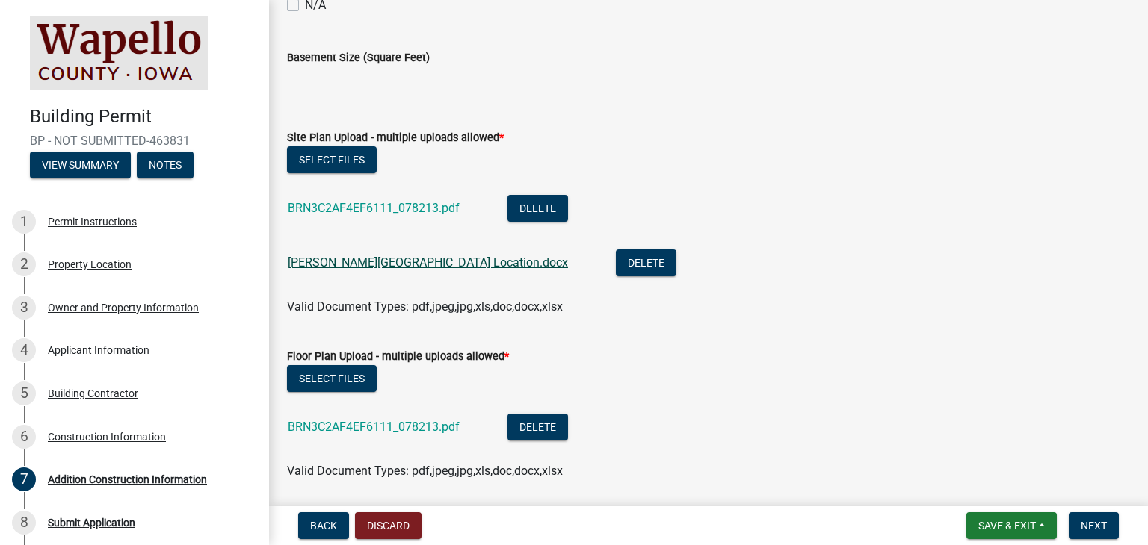
click at [356, 259] on link "[PERSON_NAME][GEOGRAPHIC_DATA] Location.docx" at bounding box center [428, 263] width 280 height 14
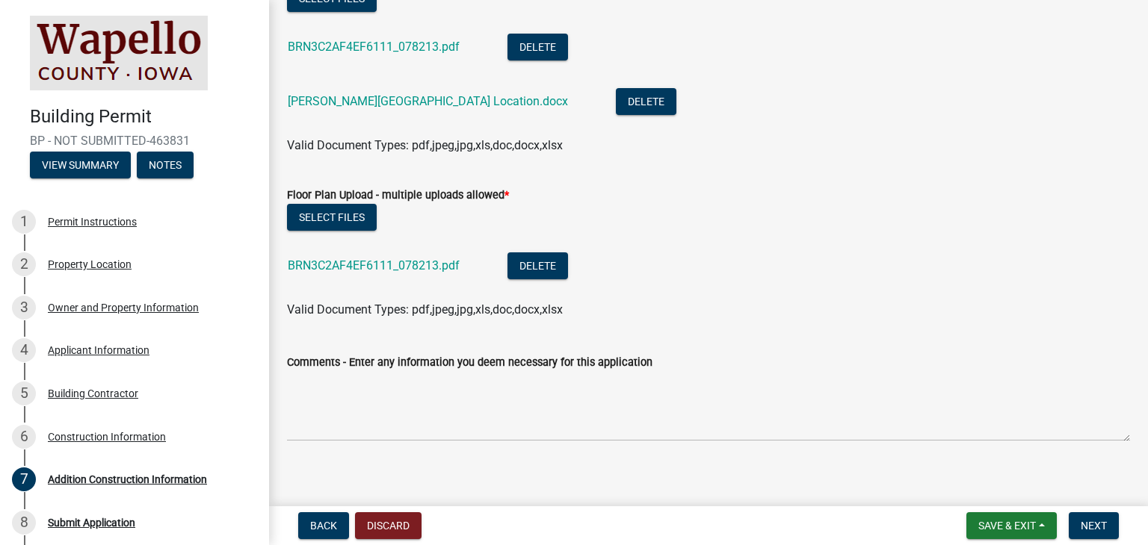
scroll to position [770, 0]
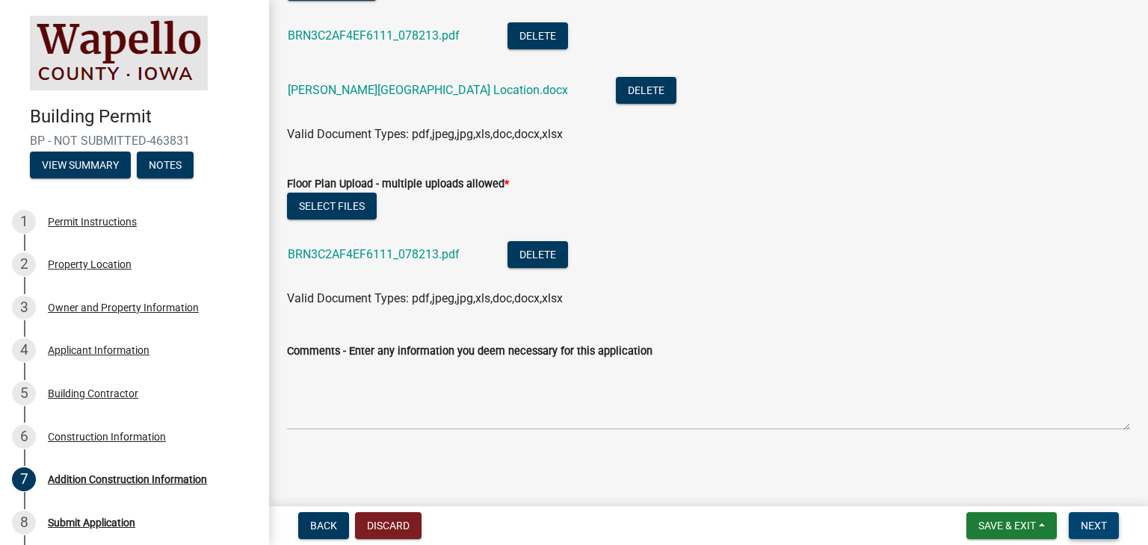
click at [1088, 522] on span "Next" at bounding box center [1093, 526] width 26 height 12
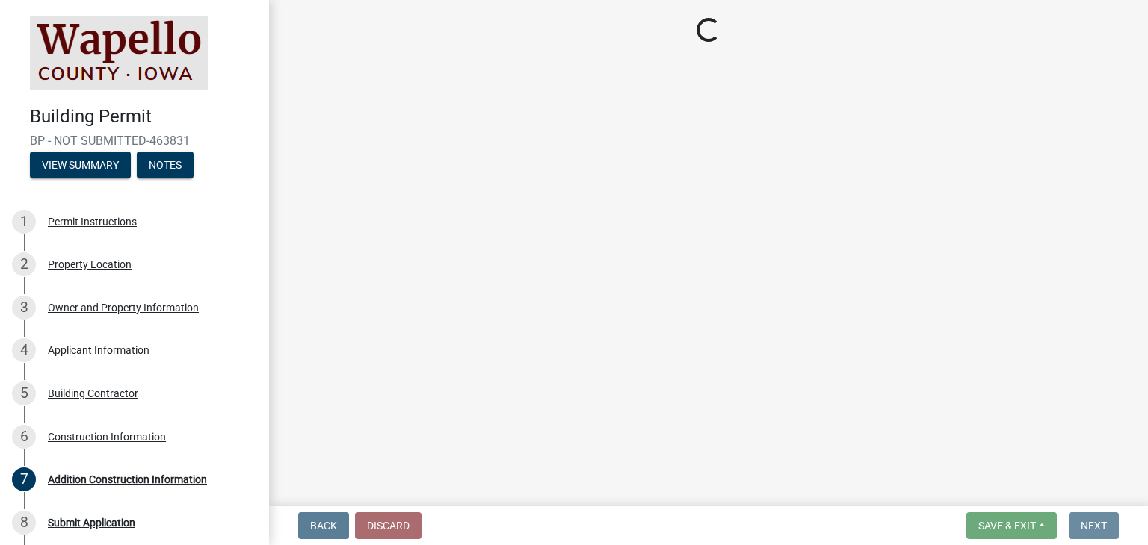
scroll to position [0, 0]
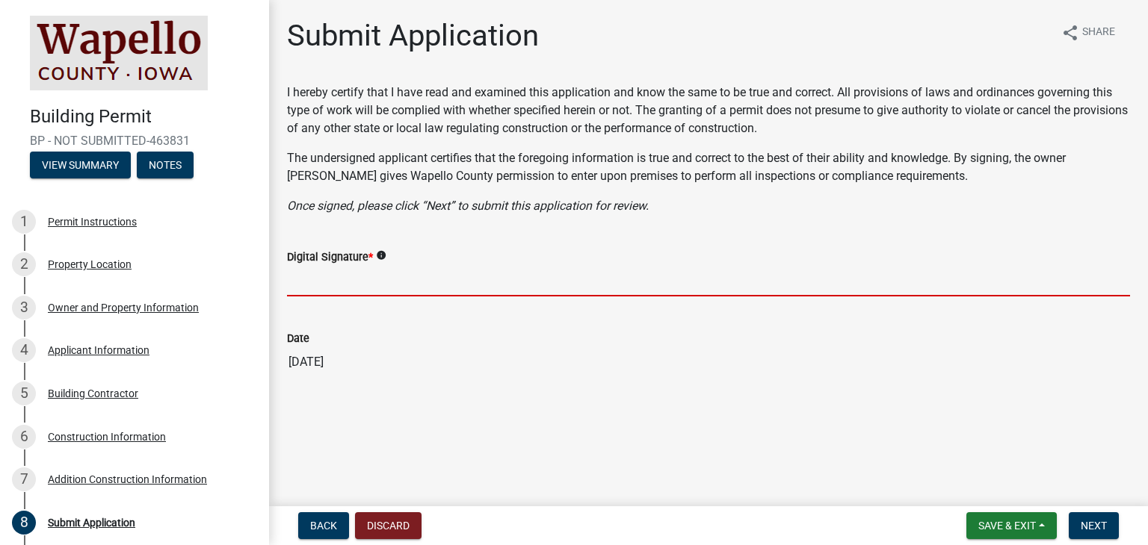
click at [321, 279] on input "Digital Signature *" at bounding box center [708, 281] width 843 height 31
type input "s"
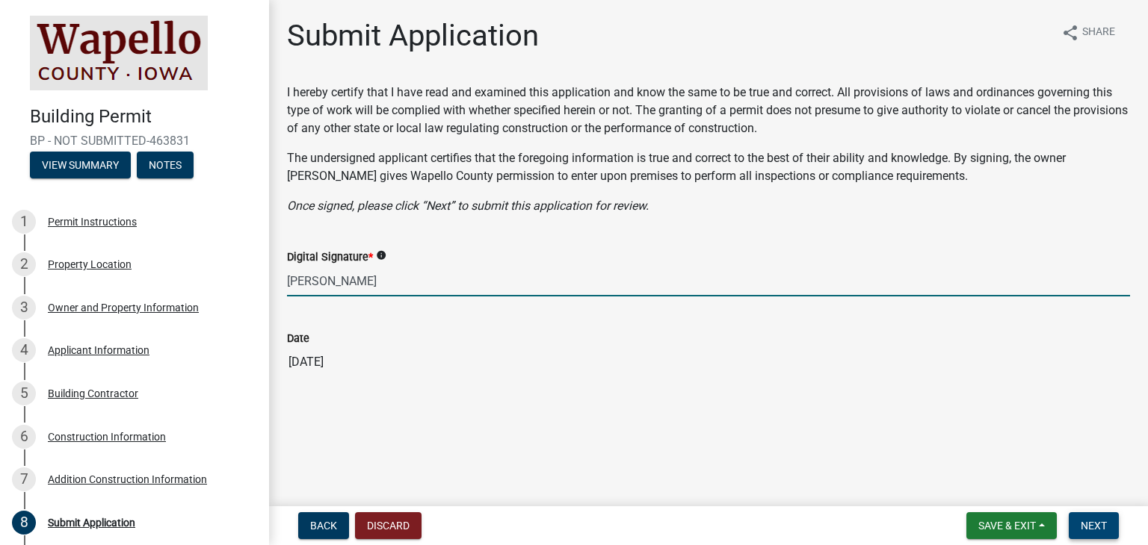
type input "[PERSON_NAME]"
click at [1079, 527] on button "Next" at bounding box center [1093, 526] width 50 height 27
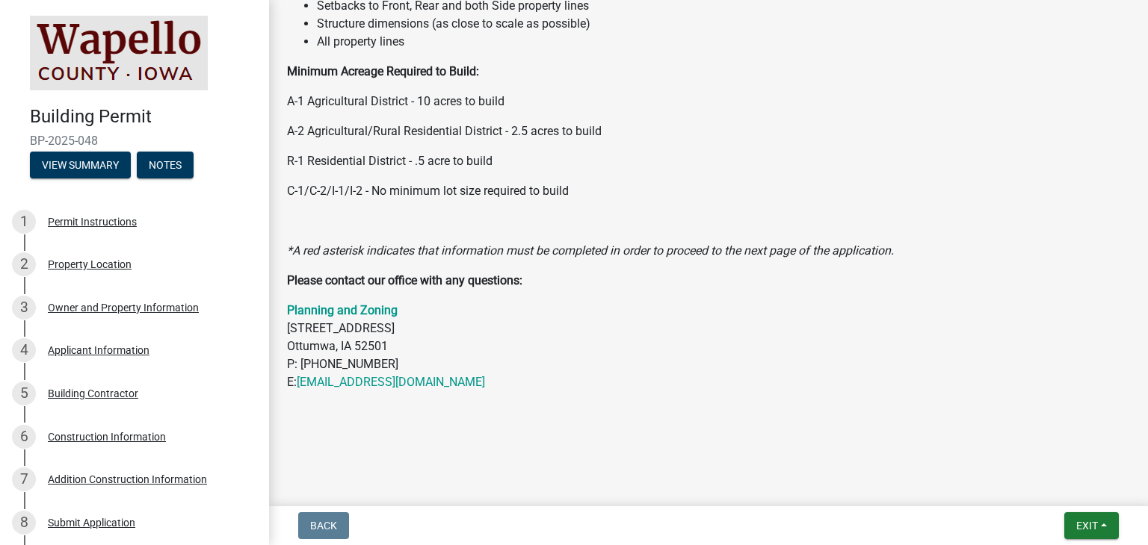
scroll to position [404, 0]
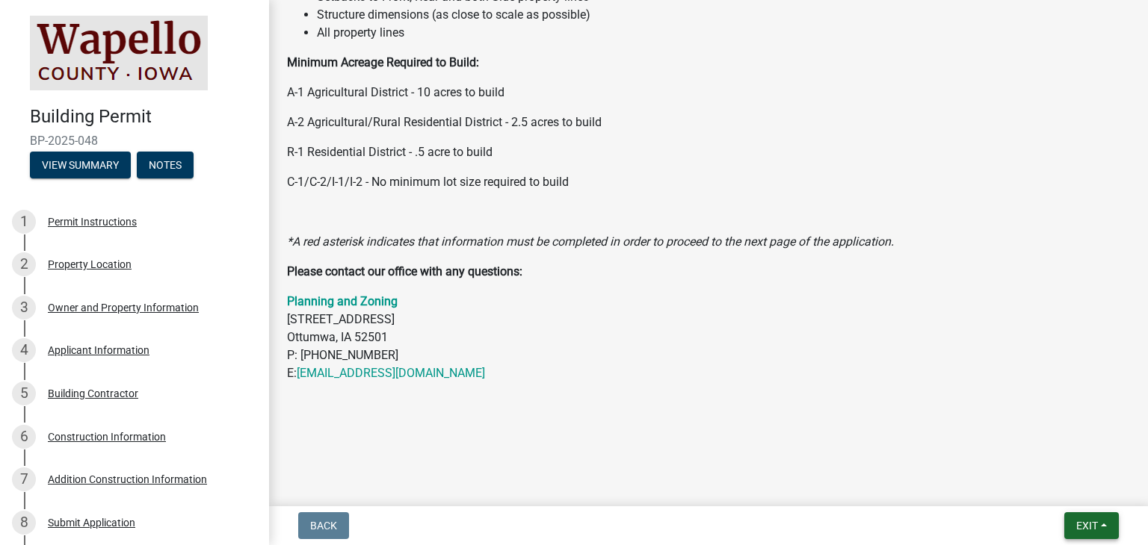
click at [1091, 522] on span "Exit" at bounding box center [1087, 526] width 22 height 12
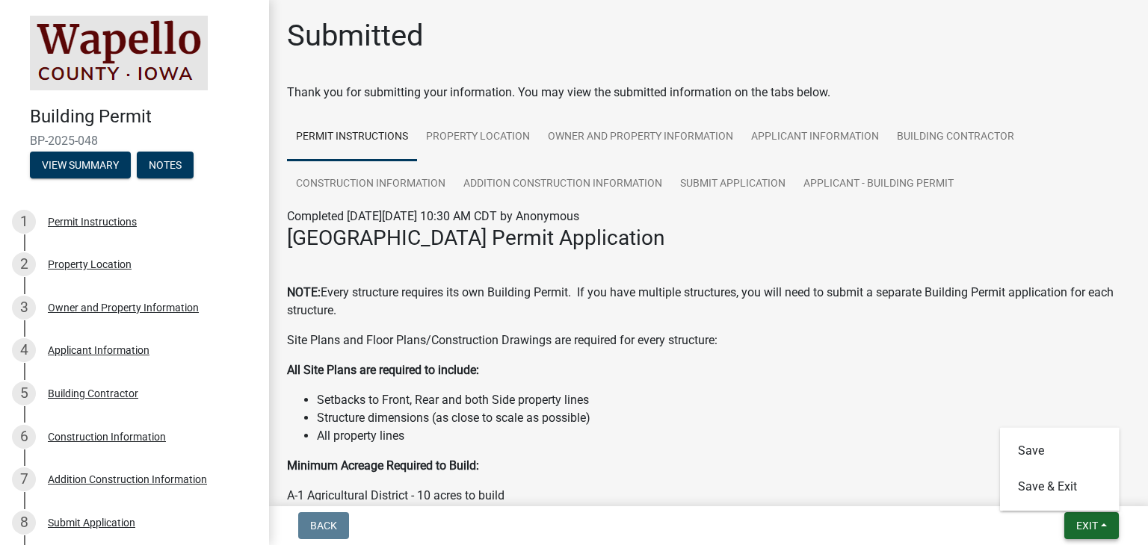
scroll to position [75, 0]
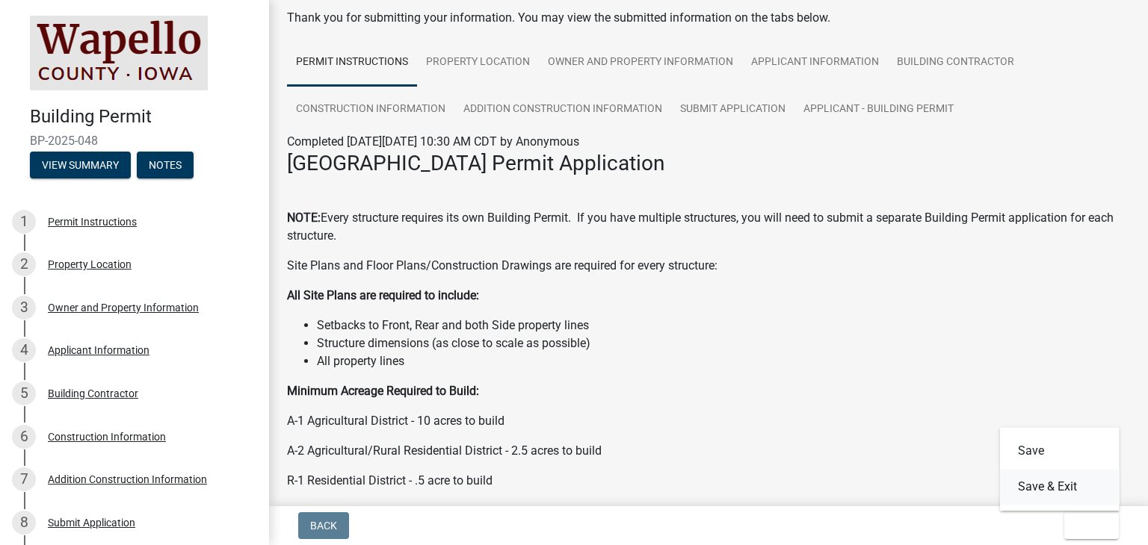
click at [1046, 491] on button "Save & Exit" at bounding box center [1060, 487] width 120 height 36
